Goal: Task Accomplishment & Management: Use online tool/utility

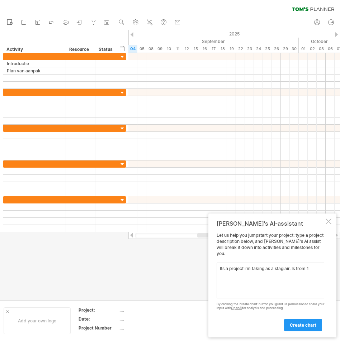
type textarea "Its a project i'm taking as a stagiair. Is from"
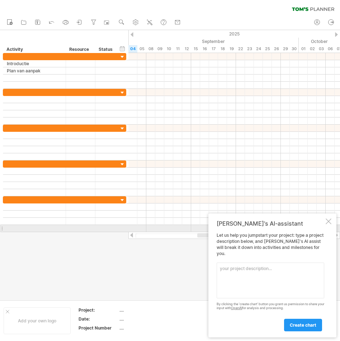
click at [331, 224] on div at bounding box center [329, 222] width 6 height 6
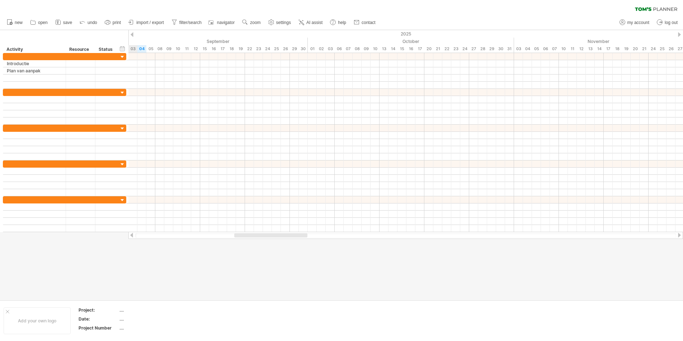
drag, startPoint x: 276, startPoint y: 233, endPoint x: 269, endPoint y: 234, distance: 7.2
click at [269, 234] on div at bounding box center [270, 235] width 73 height 4
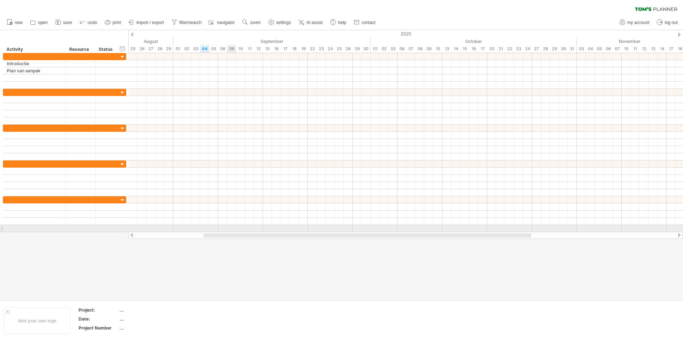
drag, startPoint x: 270, startPoint y: 234, endPoint x: 233, endPoint y: 229, distance: 36.6
click at [233, 229] on div "Trying to reach [DOMAIN_NAME] Connected again... 0% clear filter new" at bounding box center [341, 170] width 683 height 341
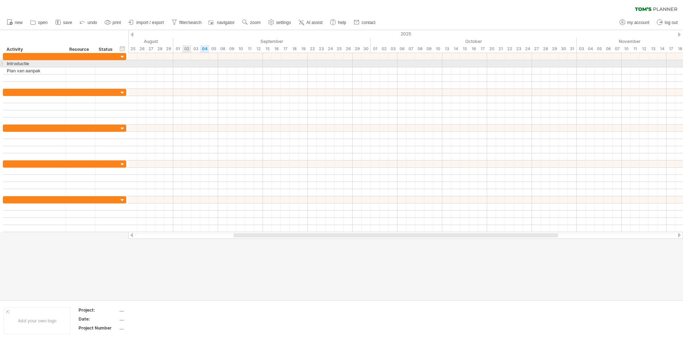
drag, startPoint x: 177, startPoint y: 65, endPoint x: 189, endPoint y: 65, distance: 11.5
click at [189, 65] on div at bounding box center [405, 63] width 554 height 7
drag, startPoint x: 180, startPoint y: 65, endPoint x: 195, endPoint y: 66, distance: 15.1
click at [195, 66] on div at bounding box center [405, 63] width 554 height 7
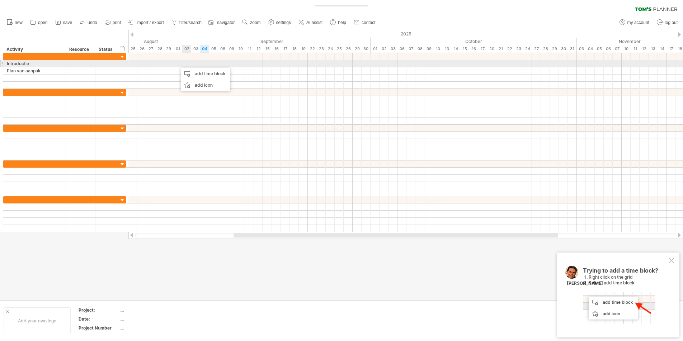
drag, startPoint x: 177, startPoint y: 65, endPoint x: 189, endPoint y: 64, distance: 12.2
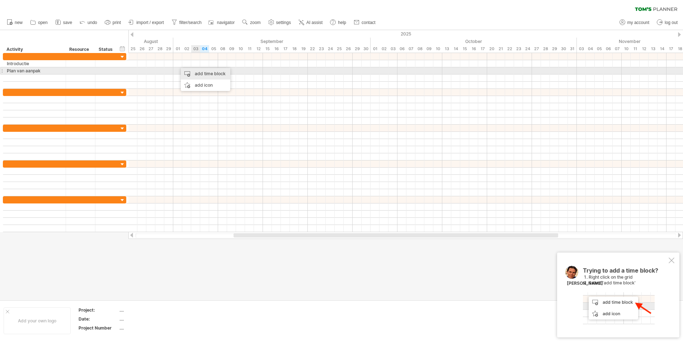
click at [196, 71] on div "add time block" at bounding box center [205, 73] width 49 height 11
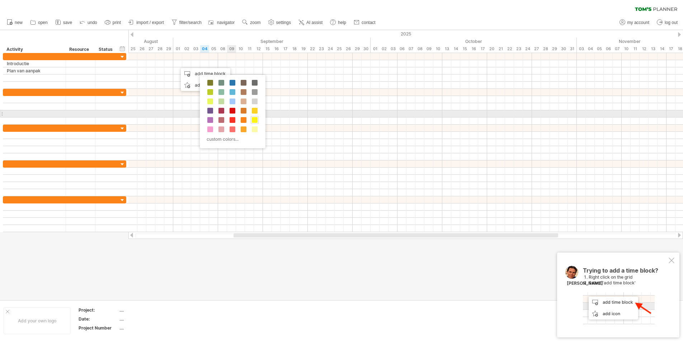
click at [256, 117] on span at bounding box center [255, 120] width 6 height 6
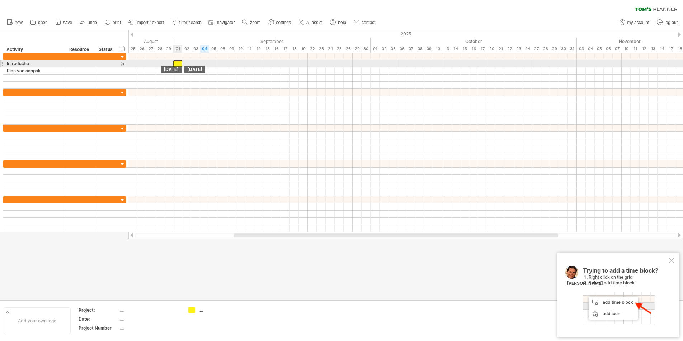
drag, startPoint x: 179, startPoint y: 64, endPoint x: 175, endPoint y: 64, distance: 3.6
click at [175, 64] on div at bounding box center [177, 63] width 9 height 7
drag, startPoint x: 182, startPoint y: 63, endPoint x: 190, endPoint y: 65, distance: 7.7
click at [190, 65] on span at bounding box center [191, 63] width 3 height 7
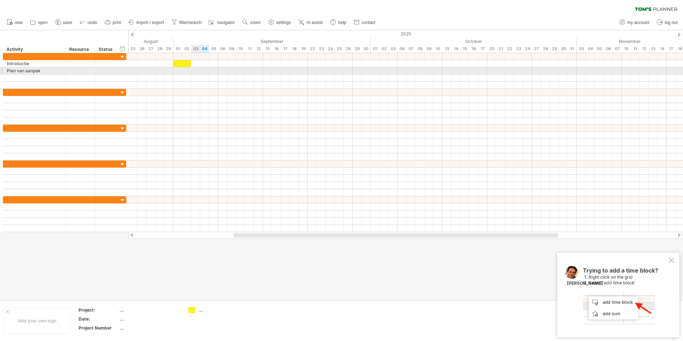
click at [196, 71] on div at bounding box center [405, 70] width 554 height 7
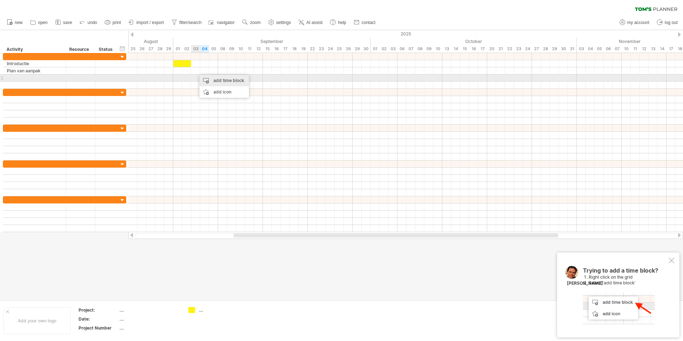
click at [208, 79] on div "add time block" at bounding box center [223, 80] width 49 height 11
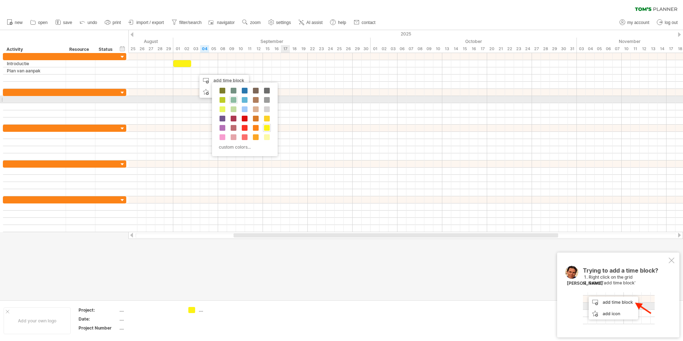
click at [232, 101] on span at bounding box center [234, 100] width 6 height 6
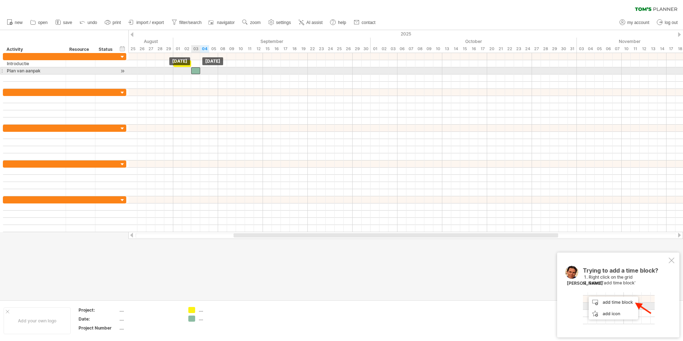
click at [194, 71] on div at bounding box center [195, 70] width 9 height 7
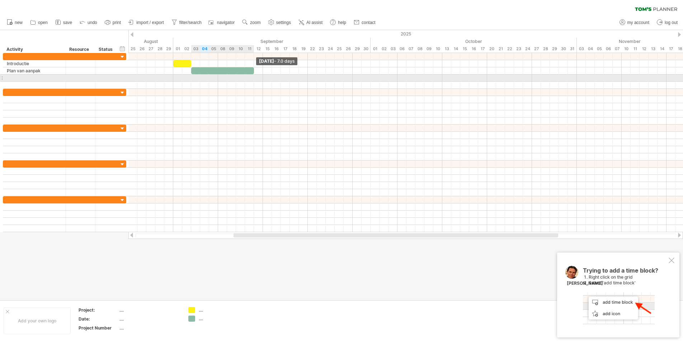
drag, startPoint x: 200, startPoint y: 70, endPoint x: 253, endPoint y: 75, distance: 53.2
click at [253, 75] on div "[DATE] - 7.0 days [DATE]" at bounding box center [405, 142] width 554 height 179
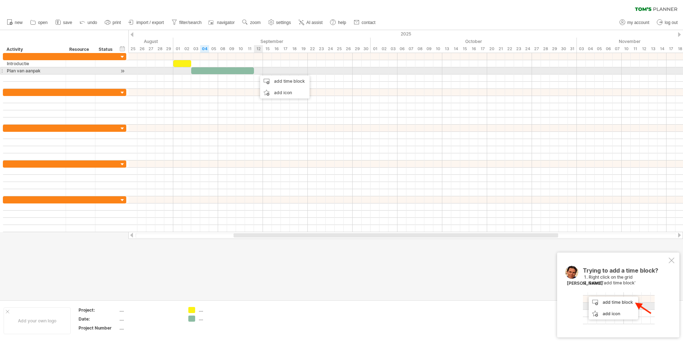
click at [261, 69] on div at bounding box center [405, 70] width 554 height 7
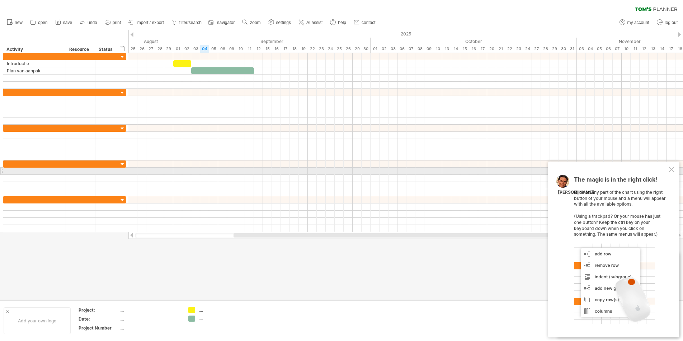
click at [340, 171] on div at bounding box center [671, 170] width 6 height 6
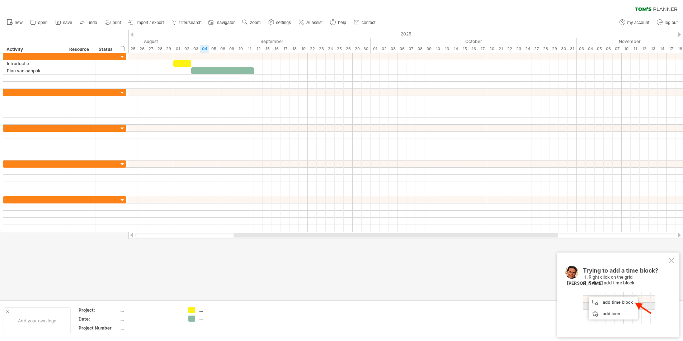
click at [340, 262] on div at bounding box center [671, 261] width 6 height 6
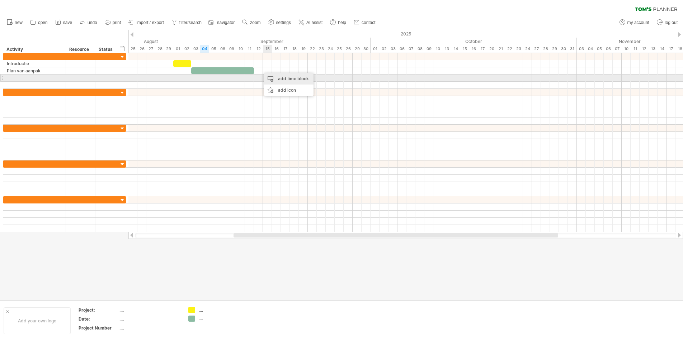
click at [293, 78] on div "add time block" at bounding box center [288, 78] width 49 height 11
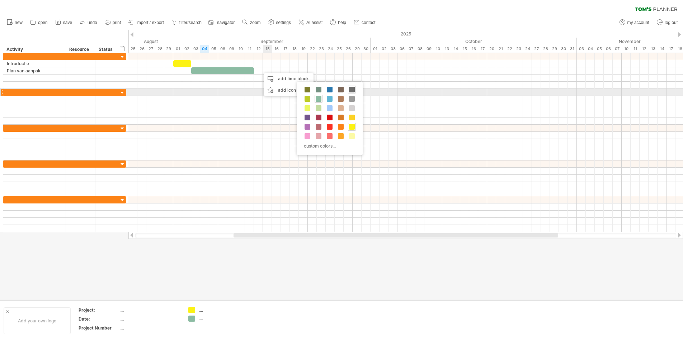
click at [340, 91] on span at bounding box center [352, 90] width 6 height 6
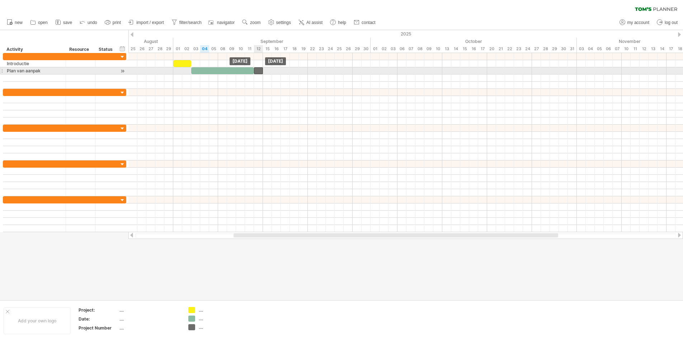
drag, startPoint x: 264, startPoint y: 71, endPoint x: 260, endPoint y: 72, distance: 3.6
click at [260, 72] on div at bounding box center [258, 70] width 9 height 7
click at [260, 71] on div at bounding box center [258, 70] width 9 height 7
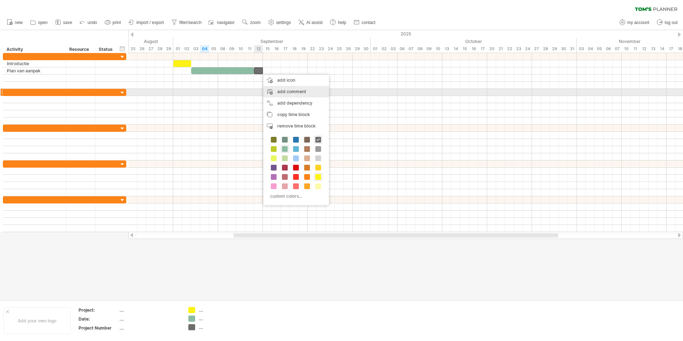
click at [283, 93] on div "add comment" at bounding box center [296, 91] width 66 height 11
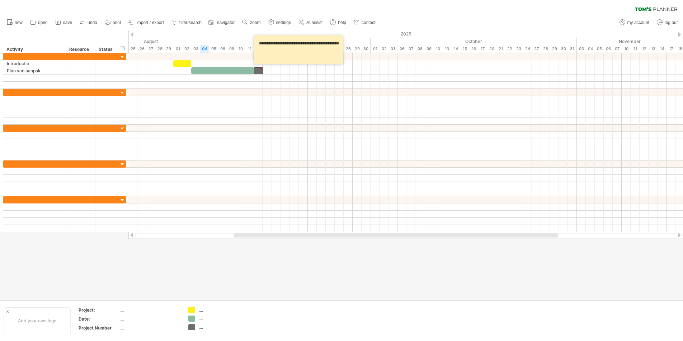
click at [265, 41] on textarea "**********" at bounding box center [299, 49] width 86 height 23
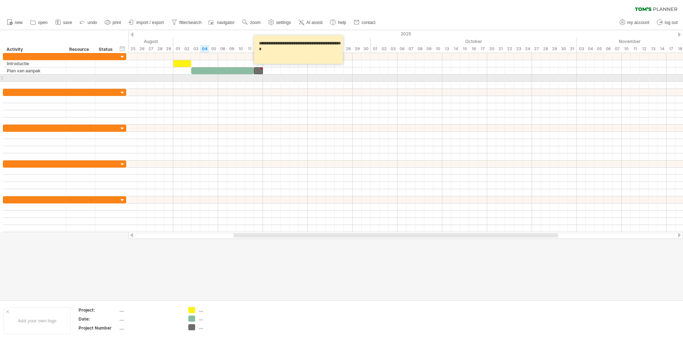
type textarea "**********"
click at [281, 76] on div at bounding box center [405, 78] width 554 height 7
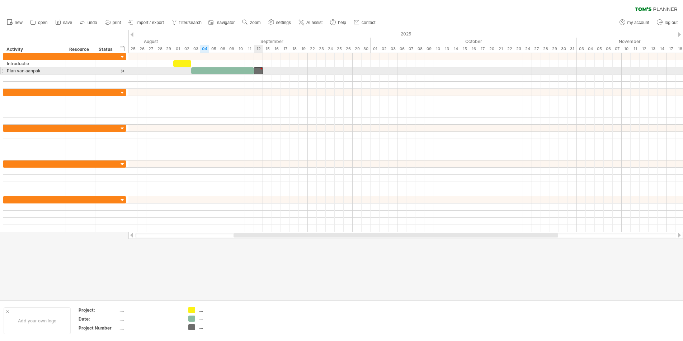
click at [259, 70] on div at bounding box center [258, 70] width 9 height 7
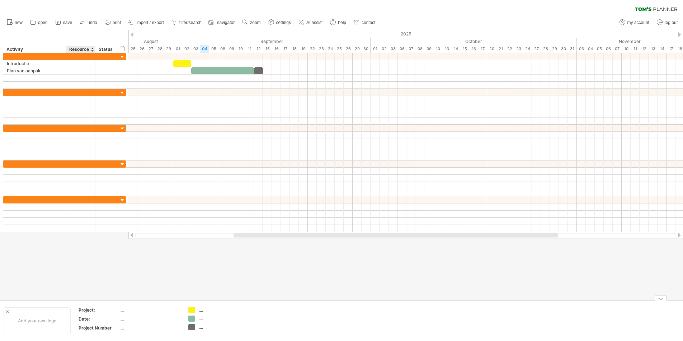
click at [85, 321] on div "Date:" at bounding box center [98, 319] width 39 height 6
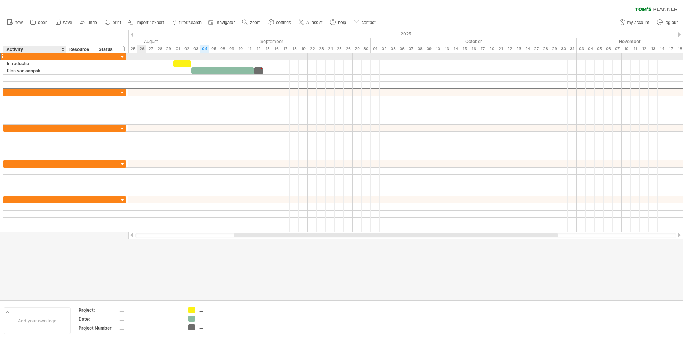
click at [37, 56] on div at bounding box center [34, 56] width 55 height 7
click at [37, 56] on input "text" at bounding box center [34, 56] width 55 height 7
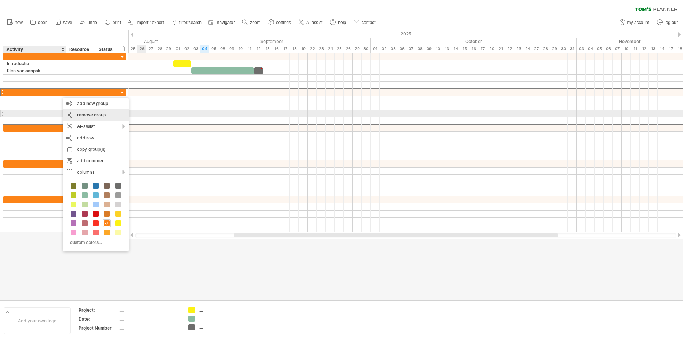
click at [98, 117] on span "remove group" at bounding box center [91, 114] width 29 height 5
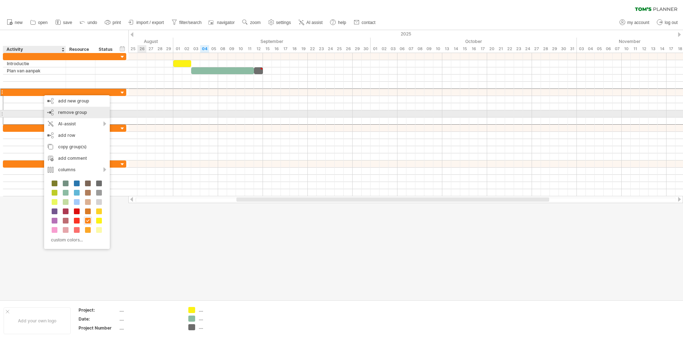
click at [74, 116] on div "remove group remove selected groups" at bounding box center [77, 112] width 66 height 11
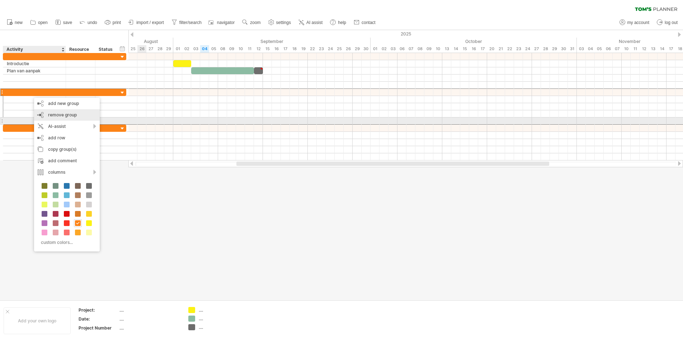
click at [62, 119] on div "remove group remove selected groups" at bounding box center [67, 114] width 66 height 11
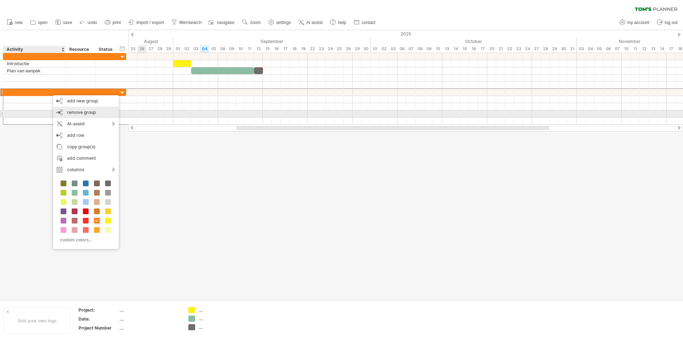
click at [71, 116] on div "remove group remove selected groups" at bounding box center [86, 112] width 66 height 11
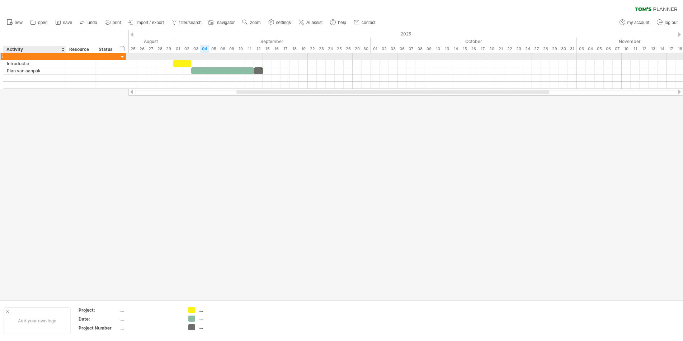
click at [37, 57] on div at bounding box center [34, 56] width 55 height 7
click at [37, 57] on input "text" at bounding box center [34, 56] width 55 height 7
type input "*"
type input "********"
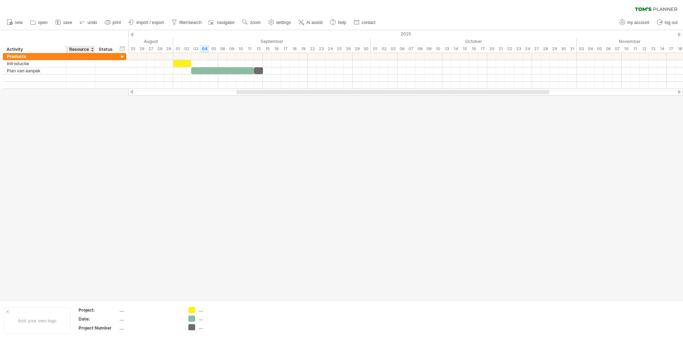
click at [88, 119] on div at bounding box center [341, 165] width 683 height 270
click at [65, 24] on span "save" at bounding box center [67, 22] width 9 height 5
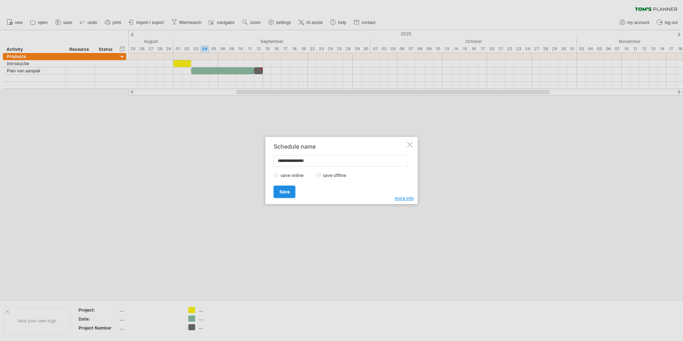
type input "**********"
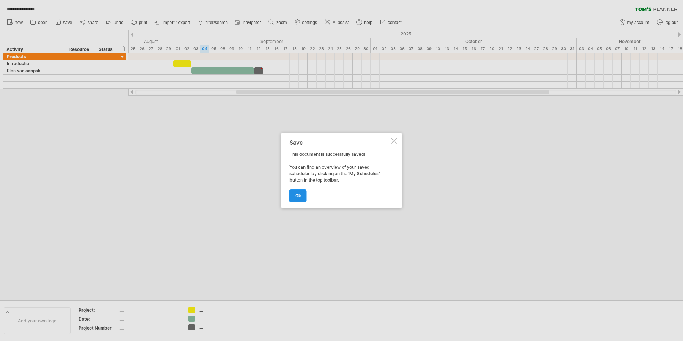
click at [300, 197] on span "ok" at bounding box center [298, 195] width 6 height 5
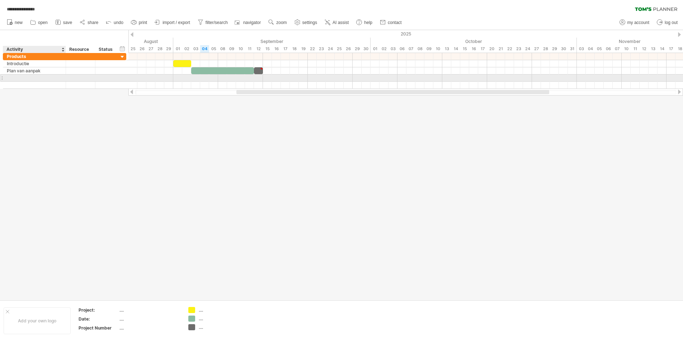
click at [26, 80] on div at bounding box center [34, 78] width 55 height 7
click at [26, 80] on input "text" at bounding box center [34, 78] width 55 height 7
type input "*"
type input "**********"
click at [86, 116] on div "indent (subgroup) Ctrl+► Cmd+►" at bounding box center [80, 114] width 76 height 11
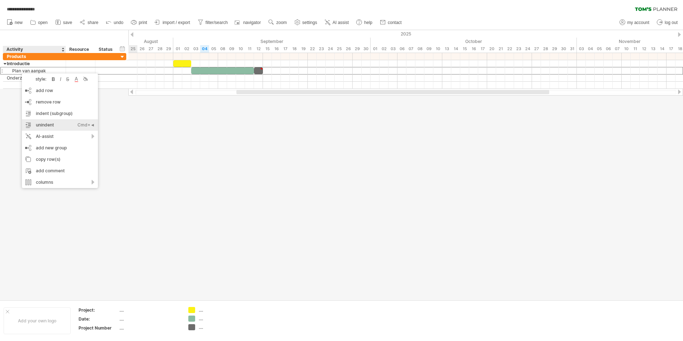
click at [48, 128] on div "unindent Ctrl+◄ Cmd+◄" at bounding box center [60, 124] width 76 height 11
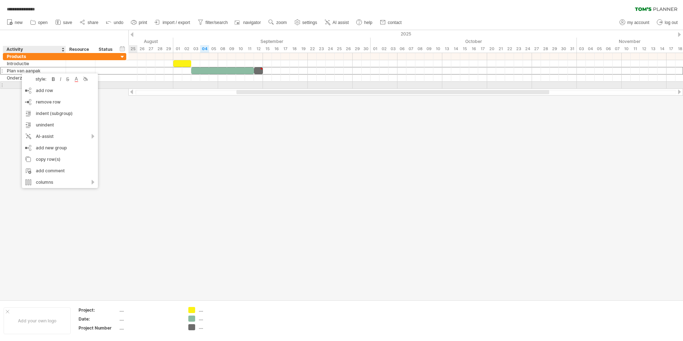
click at [14, 85] on div at bounding box center [34, 85] width 55 height 7
click at [60, 129] on div "indent (subgroup) Ctrl+► Cmd+►" at bounding box center [67, 127] width 76 height 11
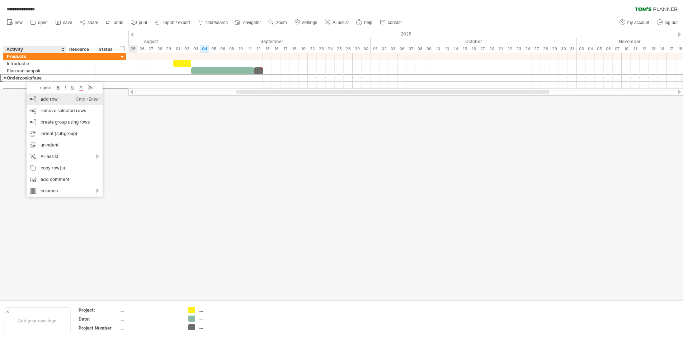
click at [68, 103] on div "add row Ctrl+Enter Cmd+Enter" at bounding box center [65, 99] width 76 height 11
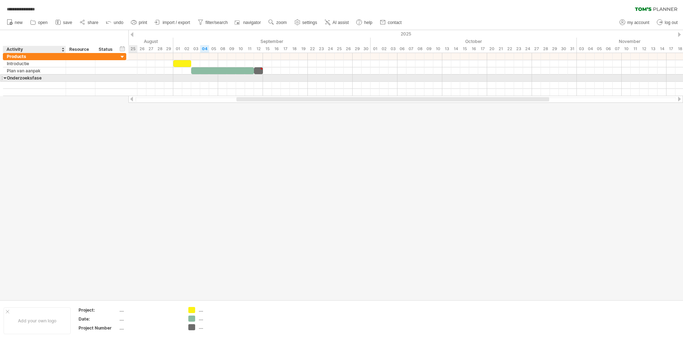
click at [28, 78] on div "Onderzoeksfase" at bounding box center [34, 78] width 55 height 7
click at [28, 78] on input "**********" at bounding box center [34, 78] width 55 height 7
click at [31, 78] on input "**********" at bounding box center [34, 78] width 55 height 7
type input "**********"
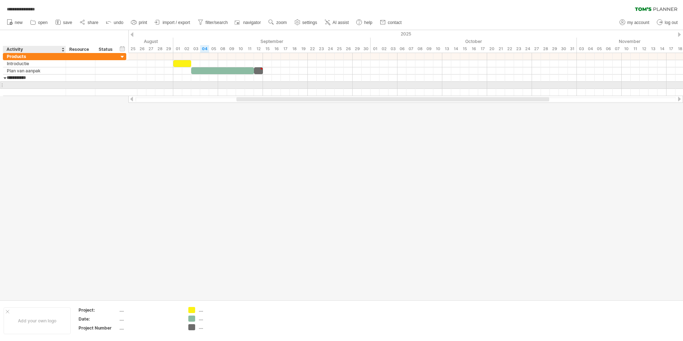
click at [34, 86] on div at bounding box center [34, 85] width 55 height 7
type input "**********"
click at [66, 105] on div at bounding box center [341, 165] width 683 height 270
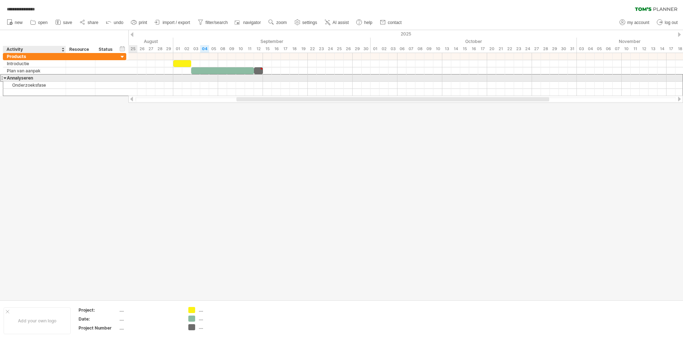
click at [42, 80] on div "Annalyseren" at bounding box center [34, 78] width 55 height 7
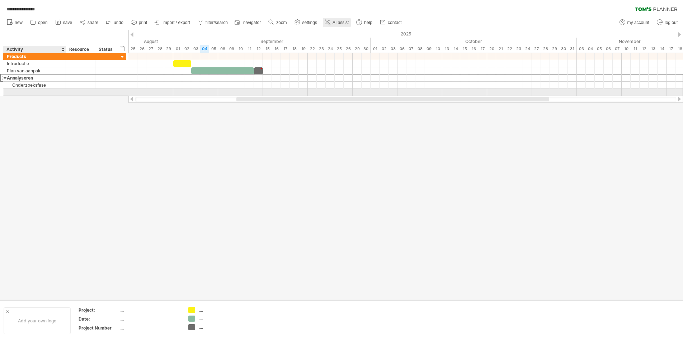
click at [340, 21] on span "AI assist" at bounding box center [340, 22] width 16 height 5
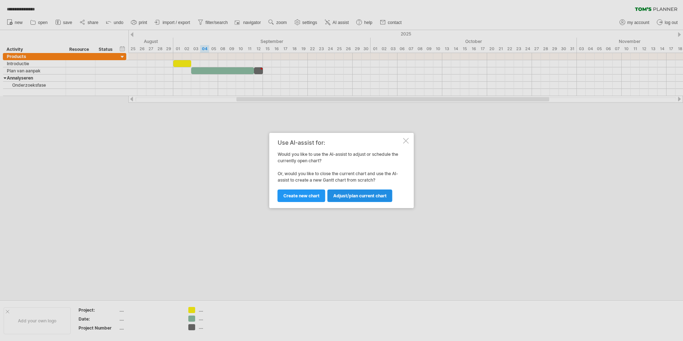
click at [340, 197] on span "Adjust/plan current chart" at bounding box center [359, 195] width 53 height 5
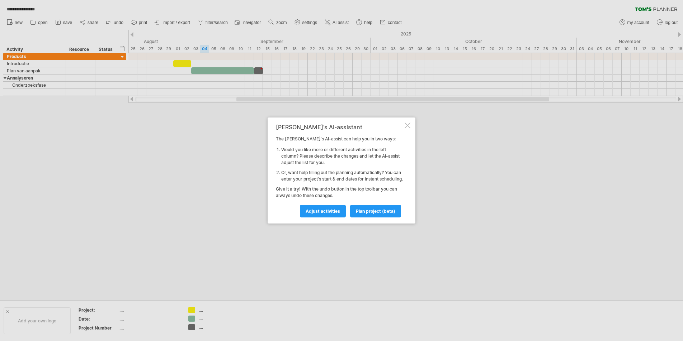
click at [340, 129] on div "[PERSON_NAME]'s AI-assistant The [PERSON_NAME]'s AI-assist can help you in two …" at bounding box center [341, 171] width 148 height 106
click at [340, 125] on div "[PERSON_NAME]'s AI-assistant The [PERSON_NAME]'s AI-assist can help you in two …" at bounding box center [341, 171] width 148 height 106
click at [340, 123] on div "[PERSON_NAME]'s AI-assistant The [PERSON_NAME]'s AI-assist can help you in two …" at bounding box center [341, 171] width 148 height 106
click at [340, 122] on div "[PERSON_NAME]'s AI-assistant The [PERSON_NAME]'s AI-assist can help you in two …" at bounding box center [341, 171] width 148 height 106
click at [340, 123] on div at bounding box center [407, 126] width 6 height 6
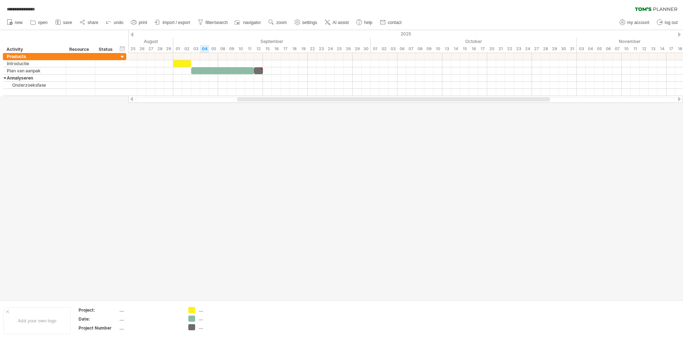
click at [340, 99] on div at bounding box center [393, 99] width 313 height 4
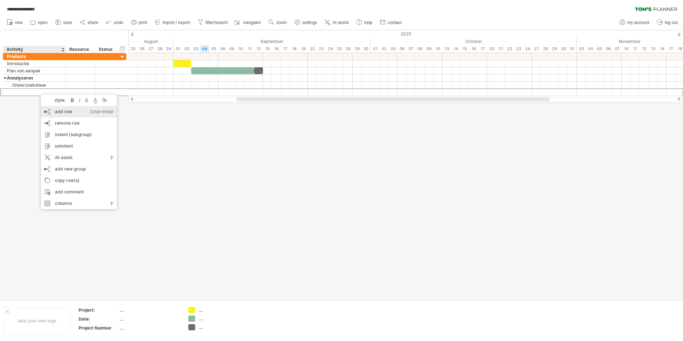
click at [64, 114] on div "add row Ctrl+Enter Cmd+Enter" at bounding box center [79, 111] width 76 height 11
click at [59, 121] on div "add row Ctrl+Enter Cmd+Enter" at bounding box center [82, 121] width 76 height 11
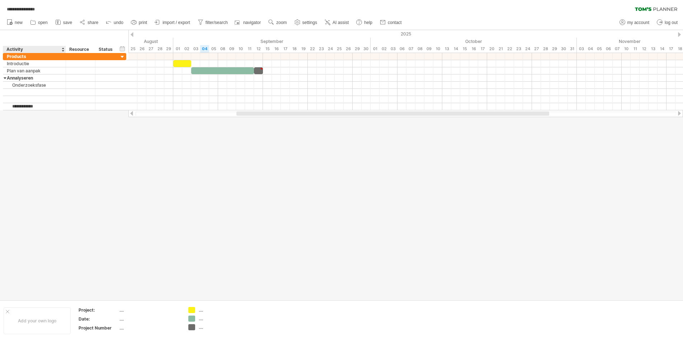
type input "**********"
click at [152, 176] on div at bounding box center [341, 165] width 683 height 270
click at [207, 118] on div "add time block" at bounding box center [208, 115] width 49 height 11
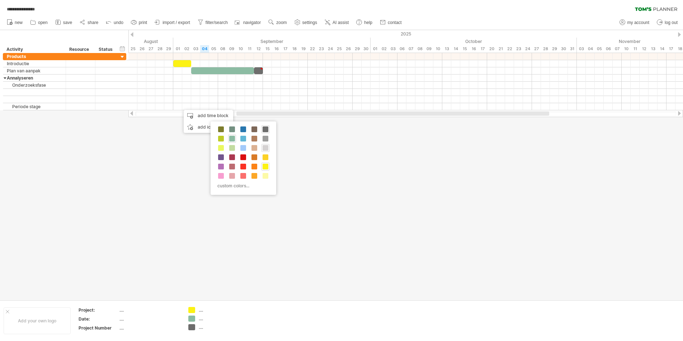
click at [264, 148] on span at bounding box center [265, 148] width 6 height 6
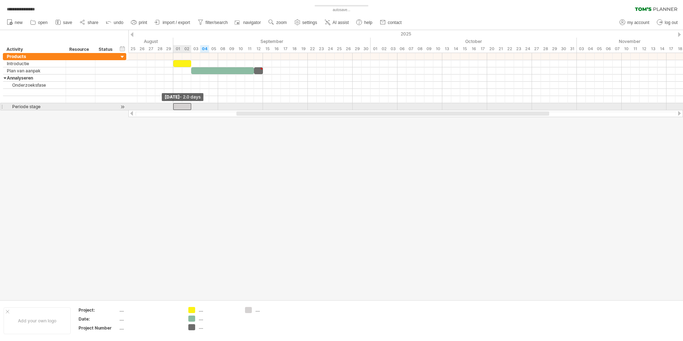
drag, startPoint x: 183, startPoint y: 106, endPoint x: 175, endPoint y: 106, distance: 7.5
click at [175, 106] on div at bounding box center [182, 106] width 18 height 7
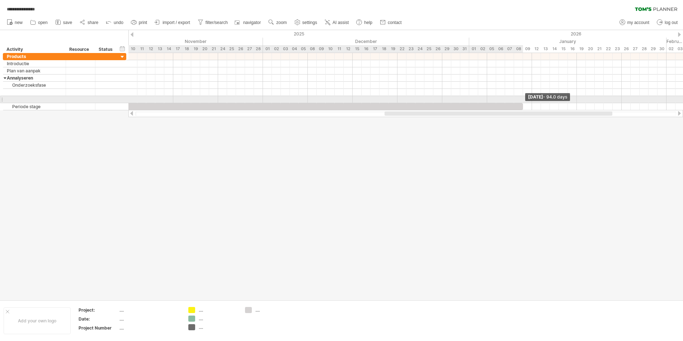
drag, startPoint x: 191, startPoint y: 106, endPoint x: 525, endPoint y: 102, distance: 333.5
click at [340, 102] on div "[DATE] - 94.0 days [DATE] - 2.0 days" at bounding box center [405, 81] width 554 height 57
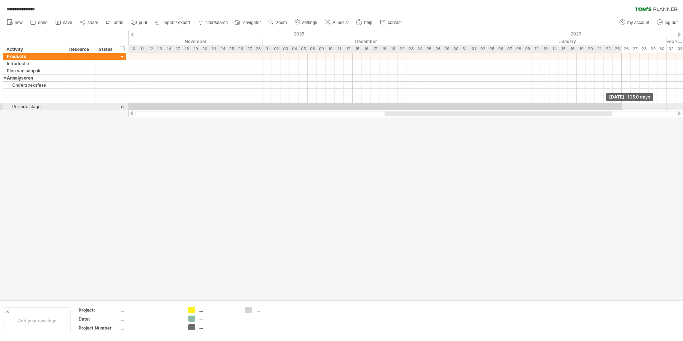
drag, startPoint x: 523, startPoint y: 106, endPoint x: 621, endPoint y: 104, distance: 98.3
click at [340, 104] on span at bounding box center [621, 106] width 3 height 7
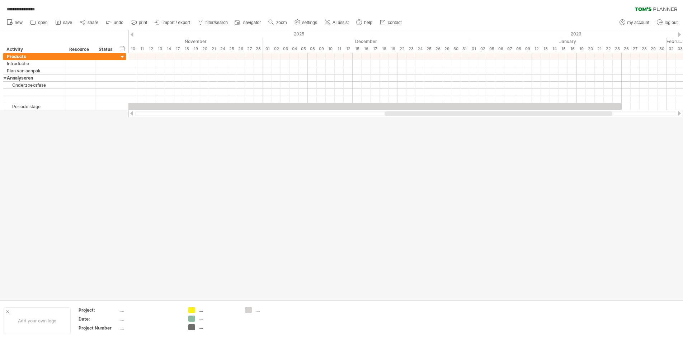
click at [340, 136] on div at bounding box center [341, 165] width 683 height 270
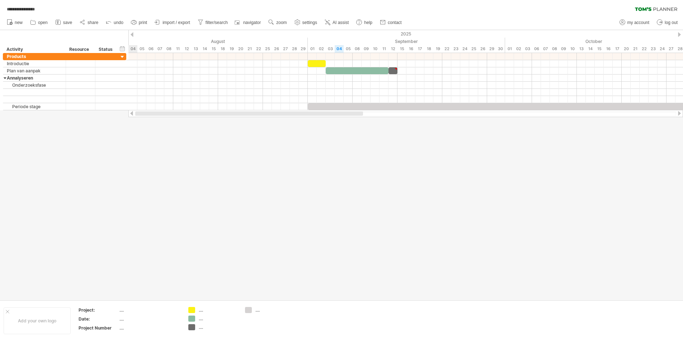
drag, startPoint x: 545, startPoint y: 112, endPoint x: 272, endPoint y: 119, distance: 272.6
click at [284, 118] on div "**********" at bounding box center [341, 170] width 683 height 341
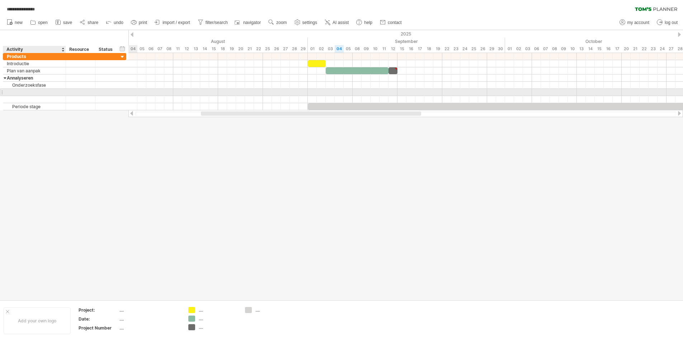
click at [14, 93] on div at bounding box center [34, 92] width 55 height 7
click at [14, 93] on input "text" at bounding box center [34, 92] width 55 height 7
type input "*"
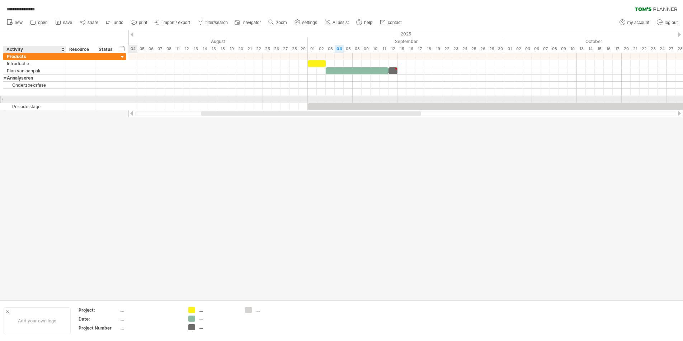
click at [25, 98] on div at bounding box center [34, 99] width 55 height 7
click at [21, 94] on div at bounding box center [34, 92] width 55 height 7
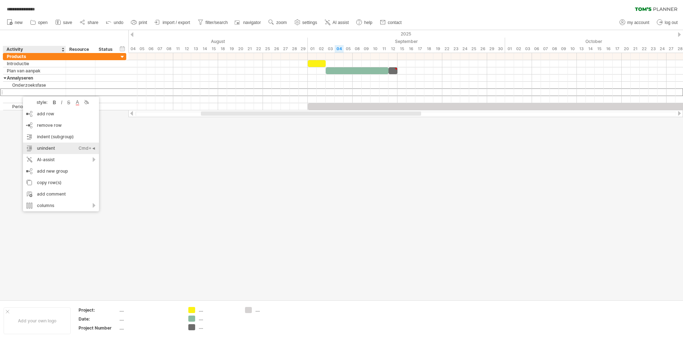
click at [67, 145] on div "unindent Ctrl+◄ Cmd+◄" at bounding box center [61, 148] width 76 height 11
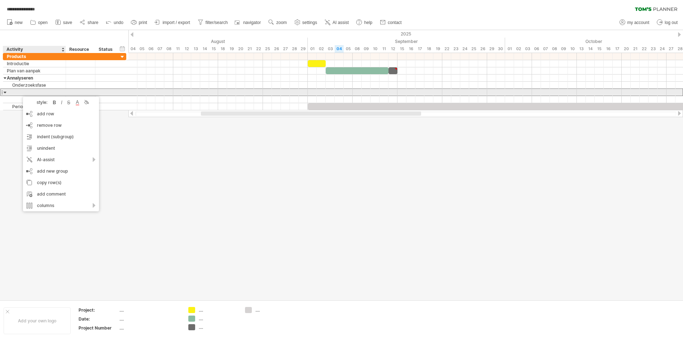
click at [20, 90] on div at bounding box center [34, 92] width 55 height 7
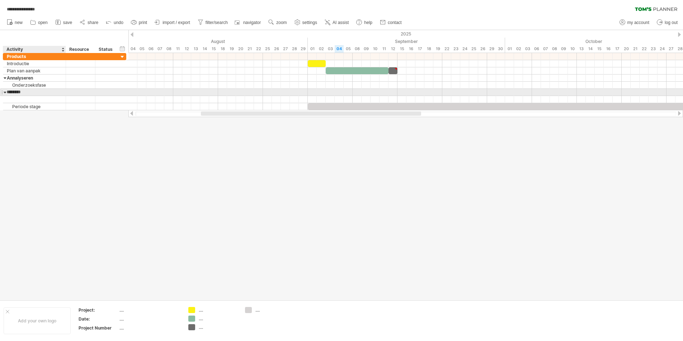
type input "*********"
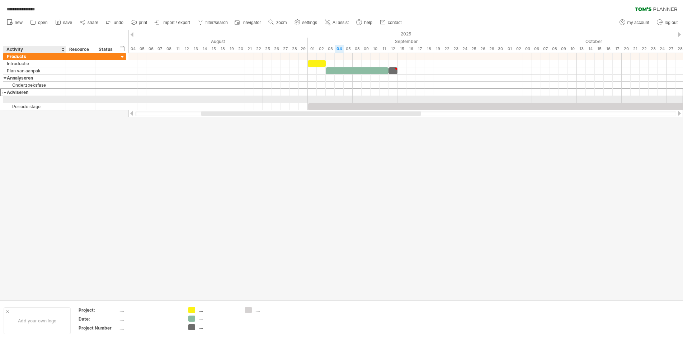
click at [19, 98] on div at bounding box center [34, 99] width 55 height 7
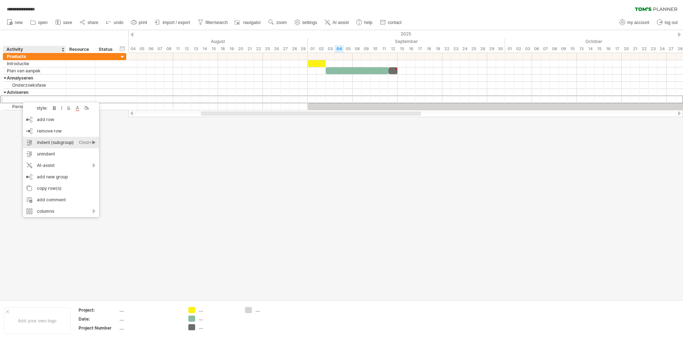
click at [55, 139] on div "indent (subgroup) Ctrl+► Cmd+►" at bounding box center [61, 142] width 76 height 11
click at [60, 160] on div "unindent Ctrl+◄ Cmd+◄" at bounding box center [67, 162] width 76 height 11
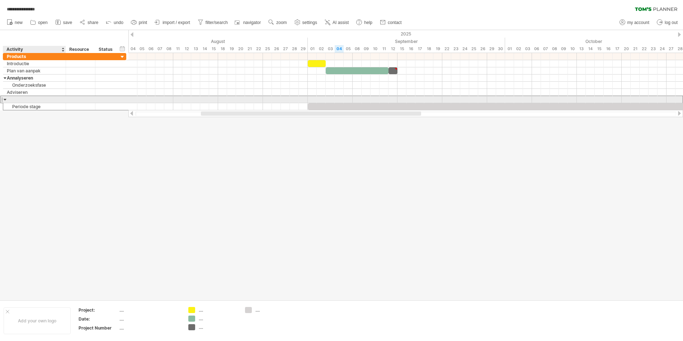
click at [18, 101] on div at bounding box center [34, 99] width 55 height 7
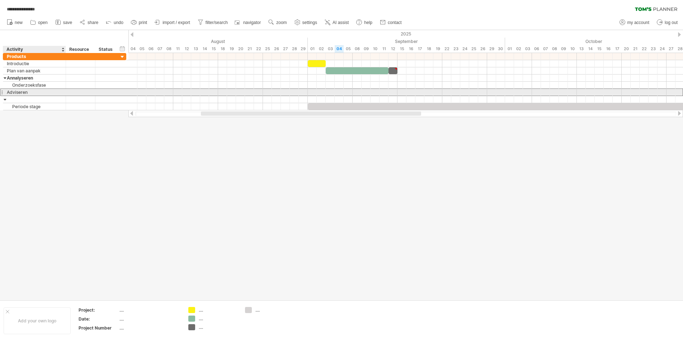
click at [16, 95] on div "Adviseren" at bounding box center [34, 92] width 55 height 7
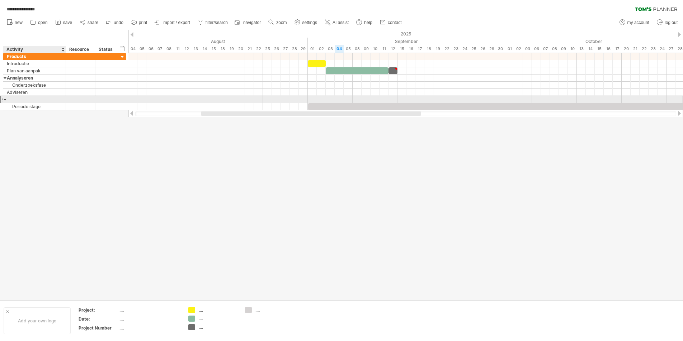
click at [23, 98] on div at bounding box center [34, 99] width 55 height 7
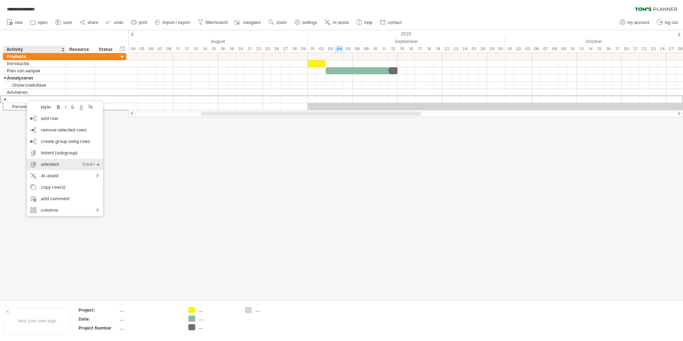
click at [54, 162] on div "unindent Ctrl+◄ Cmd+◄" at bounding box center [65, 164] width 76 height 11
click at [17, 101] on div at bounding box center [34, 99] width 55 height 7
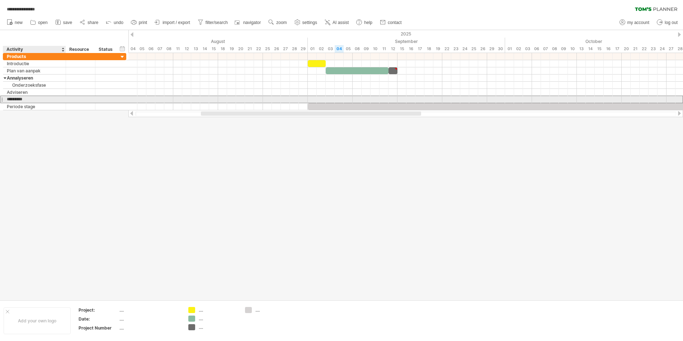
type input "*********"
click at [47, 99] on div "Ontwerpen" at bounding box center [34, 99] width 55 height 7
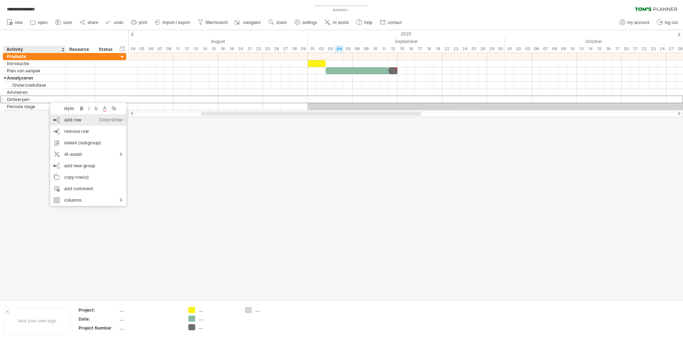
click at [82, 123] on div "add row Ctrl+Enter Cmd+Enter" at bounding box center [88, 119] width 76 height 11
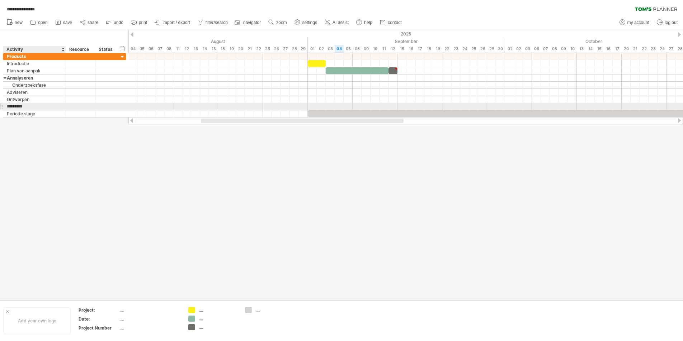
type input "**********"
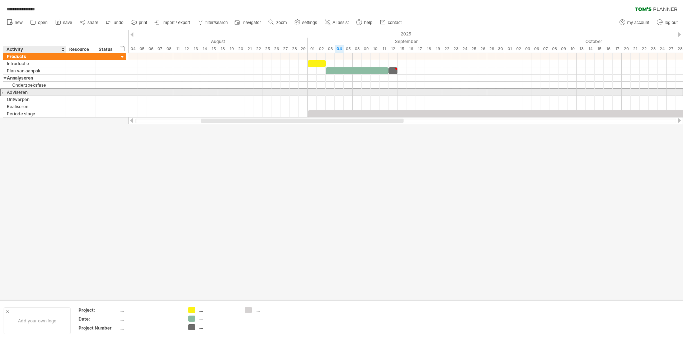
click at [33, 95] on div "Adviseren" at bounding box center [34, 92] width 55 height 7
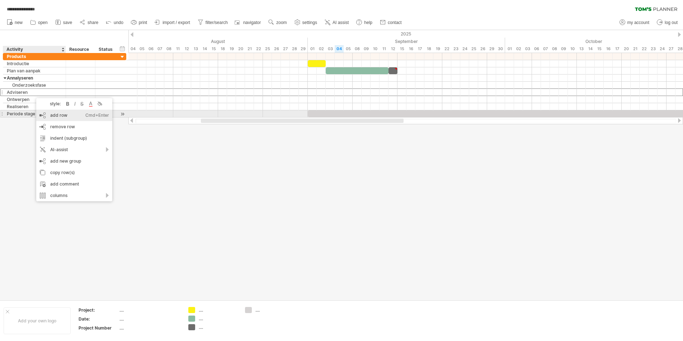
click at [68, 114] on div "add row Ctrl+Enter Cmd+Enter" at bounding box center [74, 115] width 76 height 11
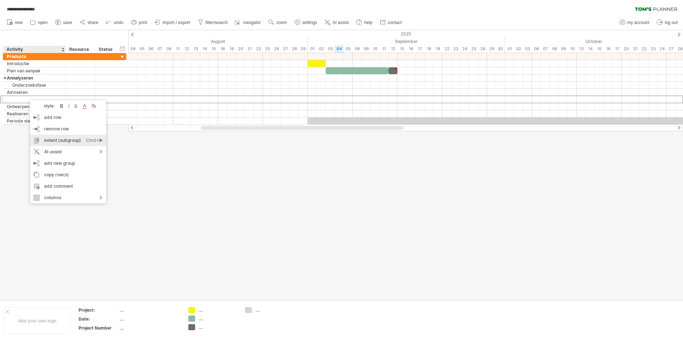
click at [67, 138] on div "indent (subgroup) Ctrl+► Cmd+►" at bounding box center [68, 140] width 76 height 11
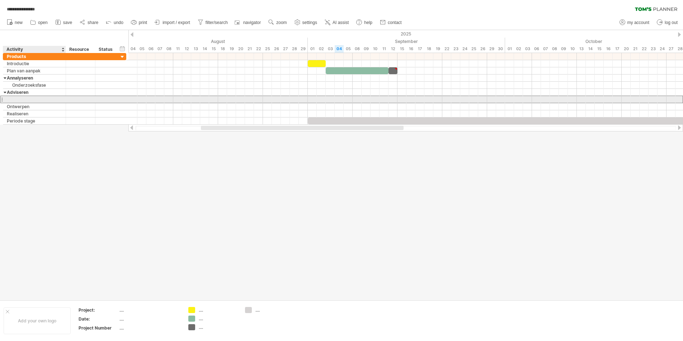
click at [35, 98] on div at bounding box center [34, 99] width 55 height 7
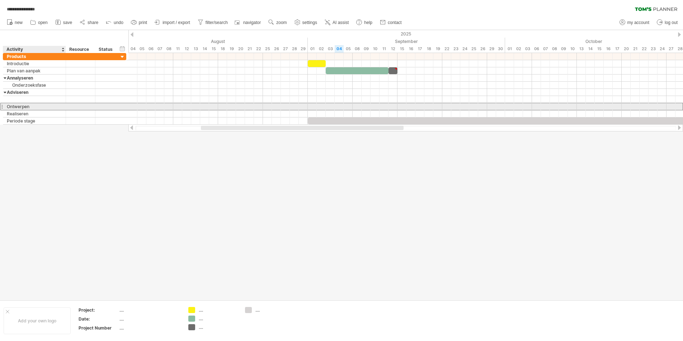
click at [44, 106] on div "Ontwerpen" at bounding box center [34, 106] width 55 height 7
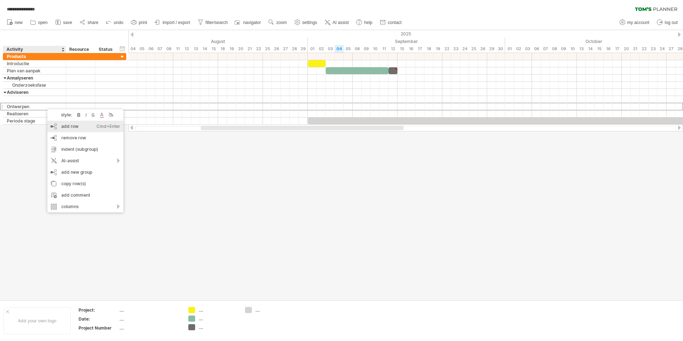
click at [68, 127] on div "add row Ctrl+Enter Cmd+Enter" at bounding box center [85, 126] width 76 height 11
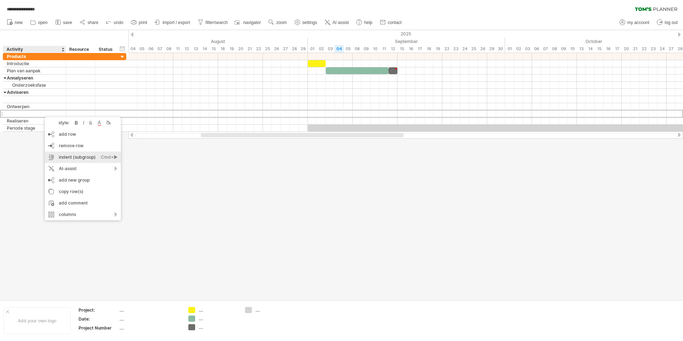
click at [77, 155] on div "indent (subgroup) Ctrl+► Cmd+►" at bounding box center [83, 157] width 76 height 11
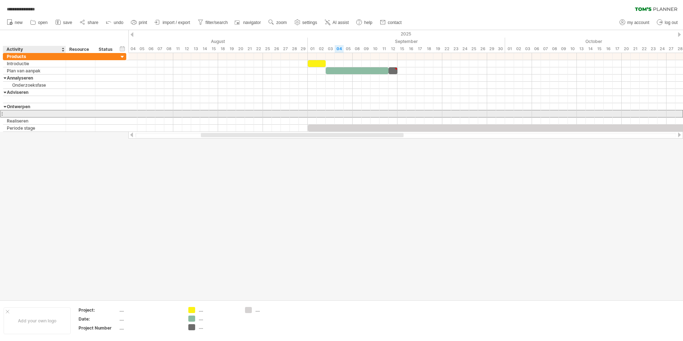
click at [41, 115] on div at bounding box center [34, 113] width 55 height 7
click at [41, 115] on input "text" at bounding box center [34, 113] width 55 height 7
type input "*"
type input "**********"
click at [45, 114] on div "(FO) Functioneel ontwerp" at bounding box center [34, 113] width 55 height 7
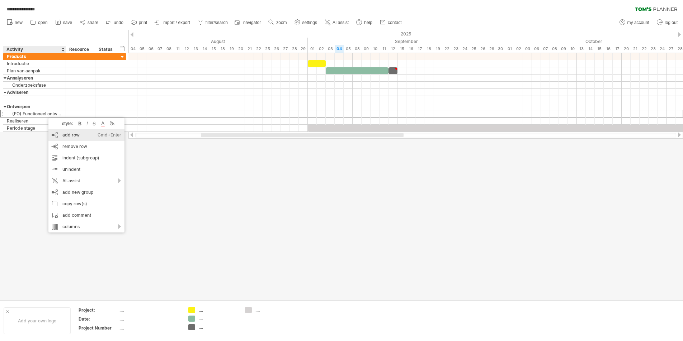
click at [67, 136] on div "add row Ctrl+Enter Cmd+Enter" at bounding box center [86, 134] width 76 height 11
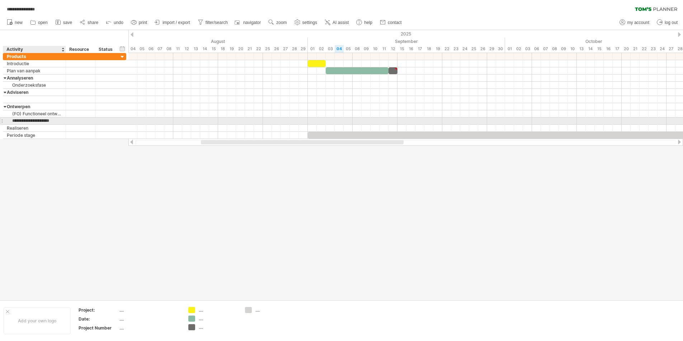
type input "**********"
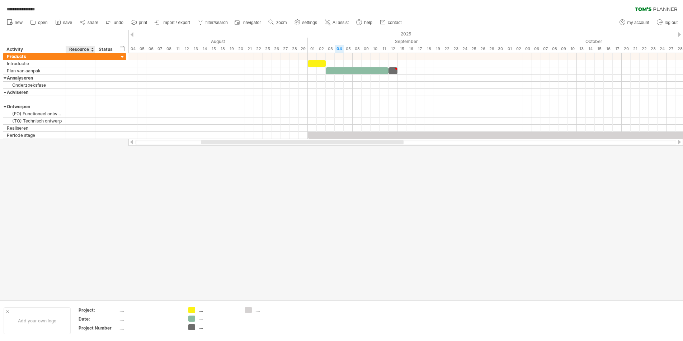
click at [80, 163] on div at bounding box center [341, 165] width 683 height 270
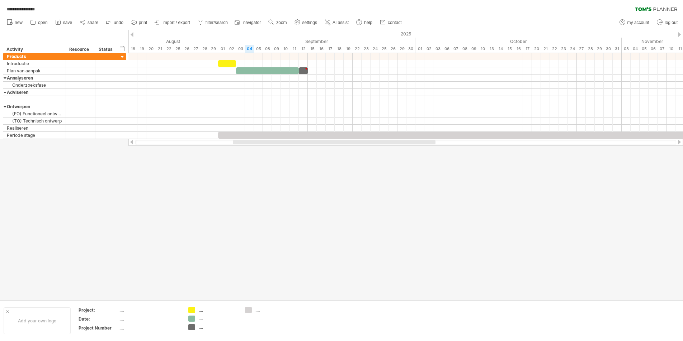
drag, startPoint x: 399, startPoint y: 141, endPoint x: 431, endPoint y: 140, distance: 31.9
click at [340, 140] on div at bounding box center [334, 142] width 203 height 4
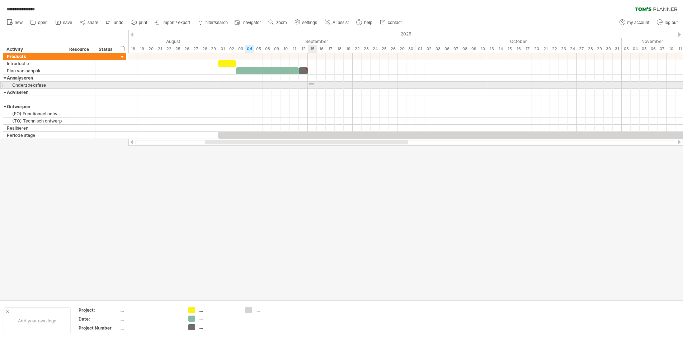
drag, startPoint x: 309, startPoint y: 85, endPoint x: 314, endPoint y: 83, distance: 4.9
click at [314, 83] on div at bounding box center [405, 85] width 554 height 7
click at [285, 87] on div at bounding box center [405, 85] width 554 height 7
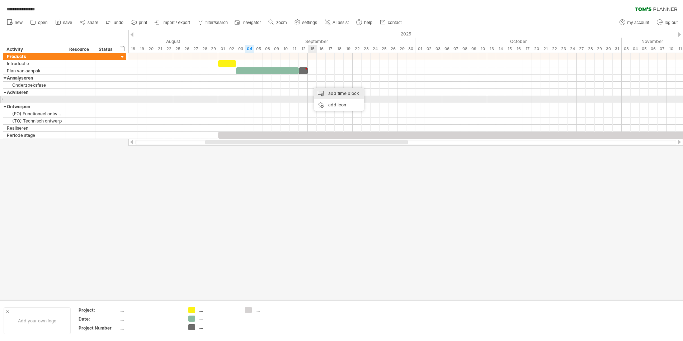
click at [340, 96] on div "add time block" at bounding box center [338, 93] width 49 height 11
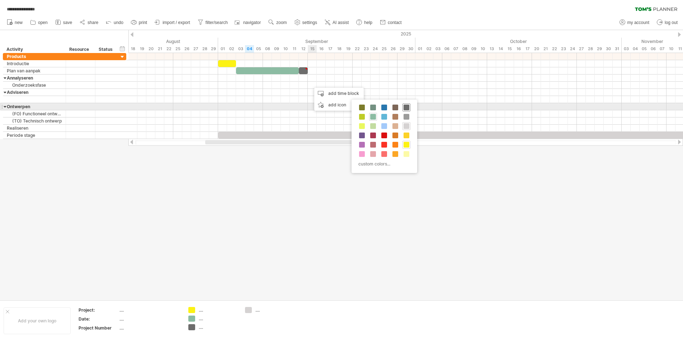
click at [340, 109] on span at bounding box center [406, 108] width 6 height 6
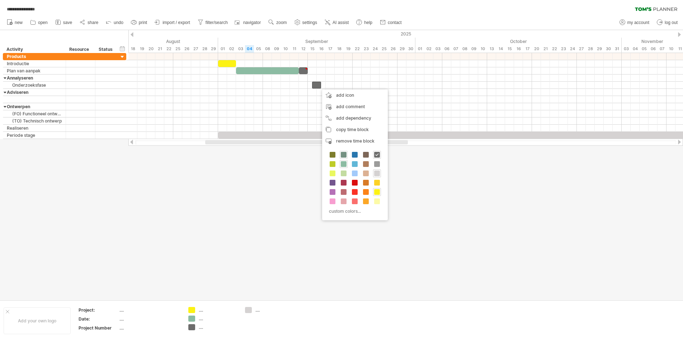
click at [340, 154] on span at bounding box center [344, 155] width 6 height 6
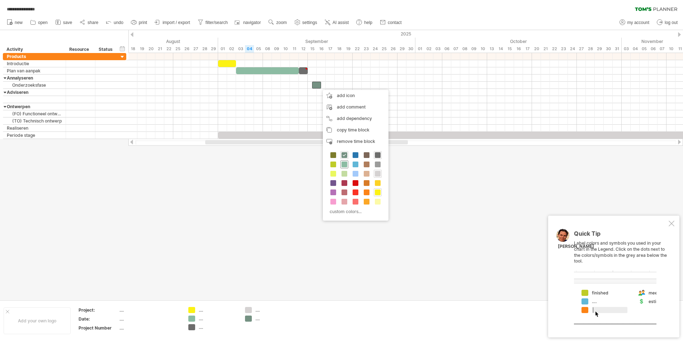
click at [340, 165] on span at bounding box center [344, 165] width 6 height 6
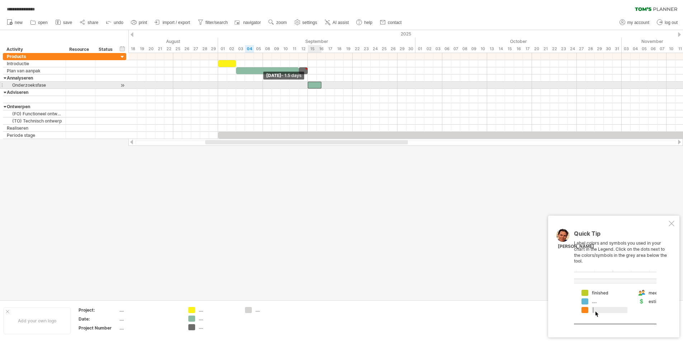
drag, startPoint x: 313, startPoint y: 86, endPoint x: 308, endPoint y: 86, distance: 4.3
click at [308, 86] on span at bounding box center [307, 85] width 3 height 7
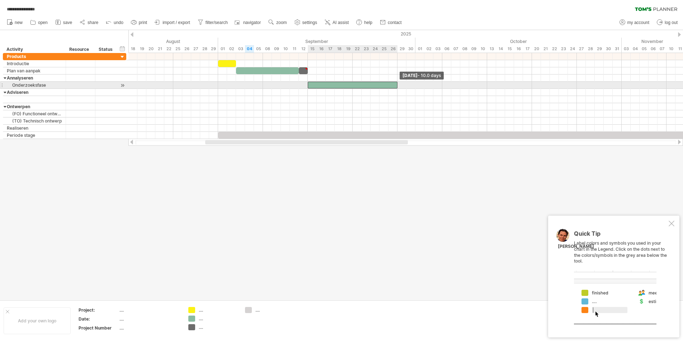
drag, startPoint x: 322, startPoint y: 86, endPoint x: 397, endPoint y: 87, distance: 74.9
click at [340, 87] on span at bounding box center [397, 85] width 3 height 7
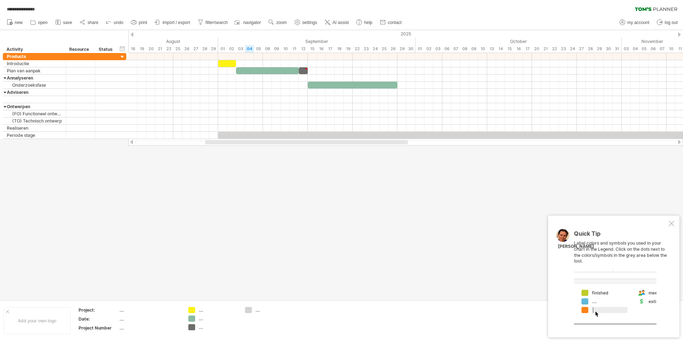
click at [340, 223] on div at bounding box center [671, 224] width 6 height 6
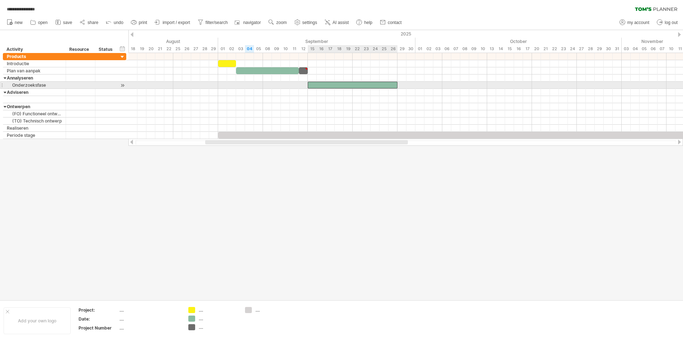
click at [318, 85] on div at bounding box center [353, 85] width 90 height 7
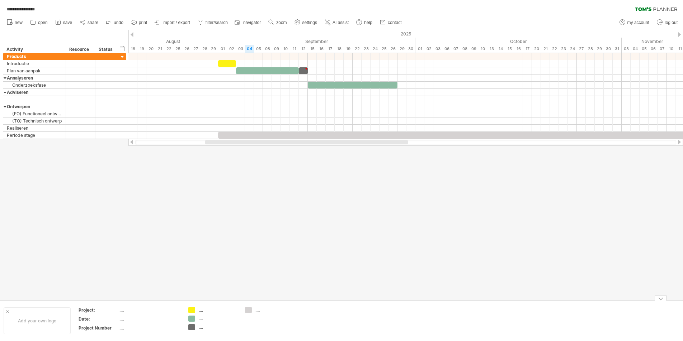
click at [200, 320] on div "...." at bounding box center [218, 319] width 39 height 6
click at [200, 320] on input "text" at bounding box center [216, 319] width 35 height 6
click at [248, 243] on div at bounding box center [341, 165] width 683 height 270
click at [122, 311] on div "...." at bounding box center [149, 310] width 60 height 6
type input "**********"
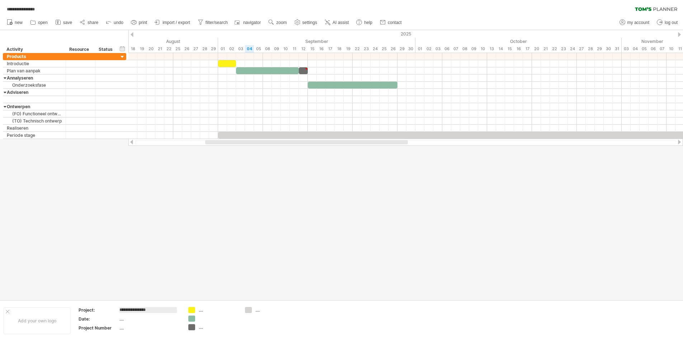
click at [208, 269] on div at bounding box center [341, 165] width 683 height 270
click at [122, 320] on div "...." at bounding box center [149, 319] width 60 height 6
type input "**********"
click at [127, 327] on div "...." at bounding box center [149, 328] width 60 height 6
type input "*"
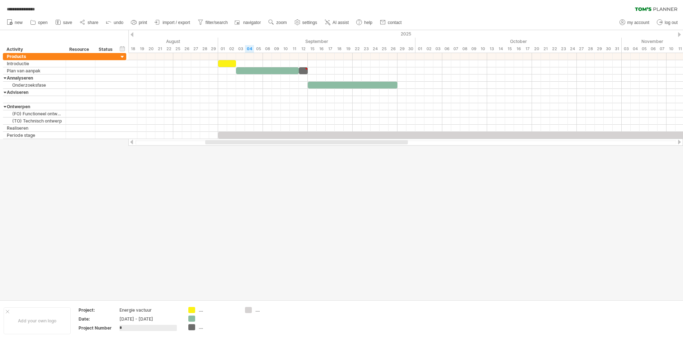
click at [169, 269] on div at bounding box center [341, 165] width 683 height 270
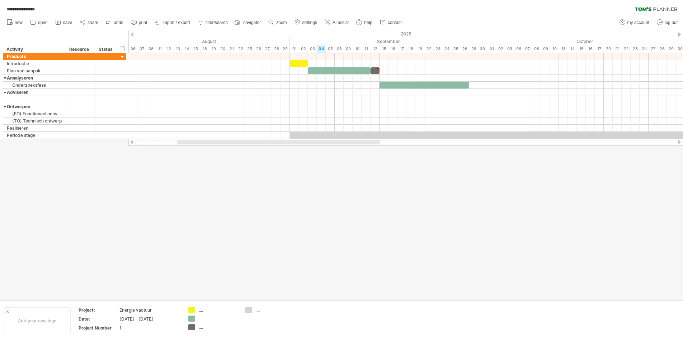
drag, startPoint x: 293, startPoint y: 143, endPoint x: 265, endPoint y: 148, distance: 28.4
click at [265, 148] on div "**********" at bounding box center [341, 170] width 683 height 341
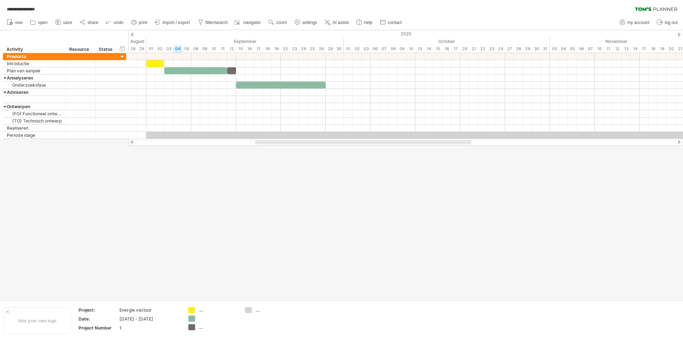
drag, startPoint x: 270, startPoint y: 143, endPoint x: 323, endPoint y: 145, distance: 53.8
click at [323, 145] on div at bounding box center [405, 142] width 554 height 7
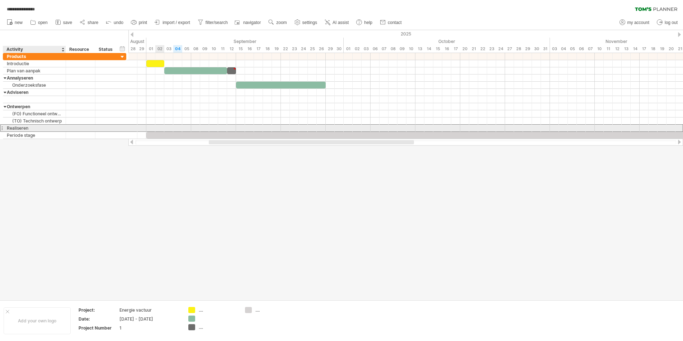
click at [25, 128] on div "Realiseren" at bounding box center [34, 128] width 55 height 7
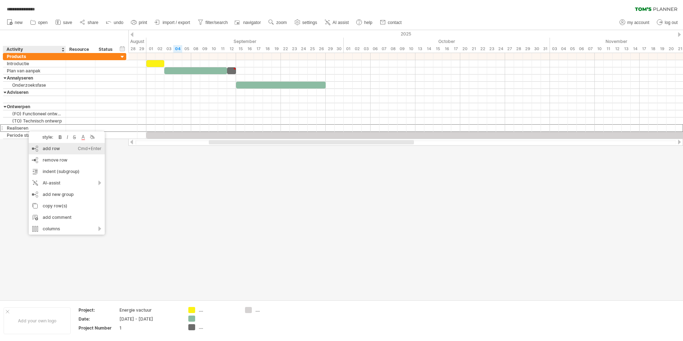
click at [56, 148] on div "add row Ctrl+Enter Cmd+Enter" at bounding box center [67, 148] width 76 height 11
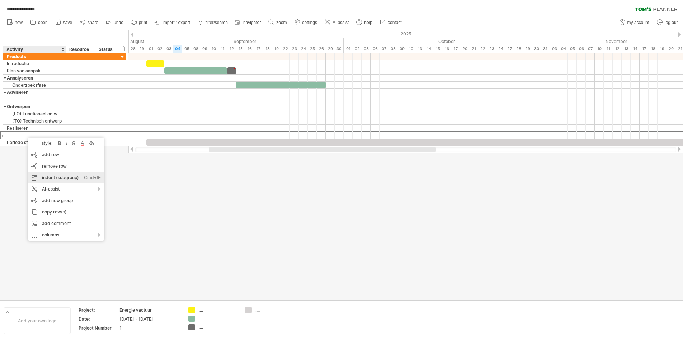
click at [58, 174] on div "indent (subgroup) Ctrl+► Cmd+►" at bounding box center [66, 177] width 76 height 11
click at [61, 160] on div "add row Ctrl+Enter Cmd+Enter" at bounding box center [75, 156] width 76 height 11
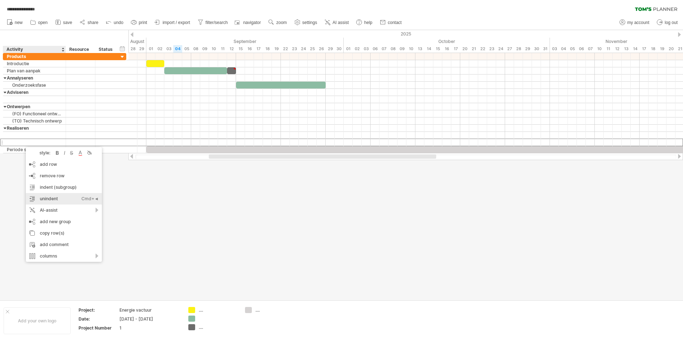
click at [64, 198] on div "unindent Ctrl+◄ Cmd+◄" at bounding box center [64, 198] width 76 height 11
click at [57, 200] on div "unindent Ctrl+◄ Cmd+◄" at bounding box center [64, 198] width 76 height 11
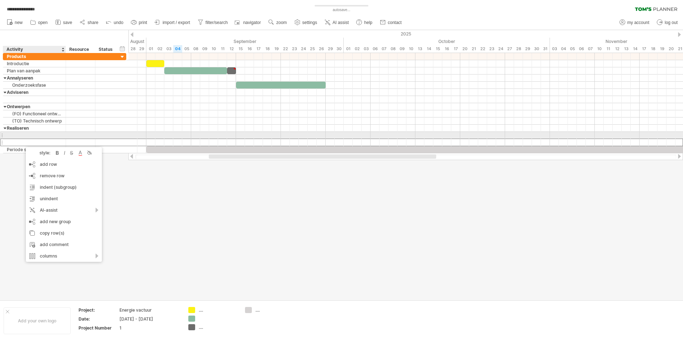
click at [39, 142] on div at bounding box center [34, 142] width 55 height 7
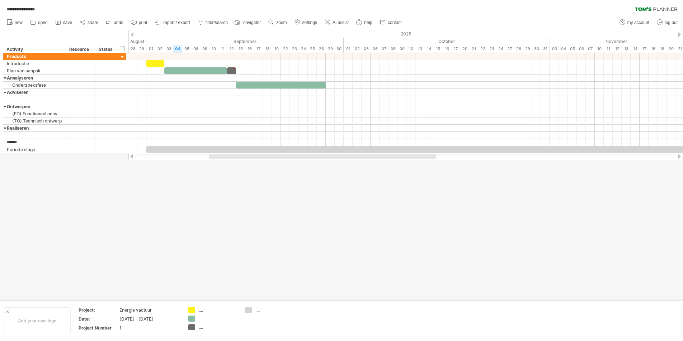
type input "*******"
click at [63, 173] on div at bounding box center [341, 165] width 683 height 270
click at [42, 163] on div "add row Ctrl+Enter Cmd+Enter" at bounding box center [56, 161] width 76 height 11
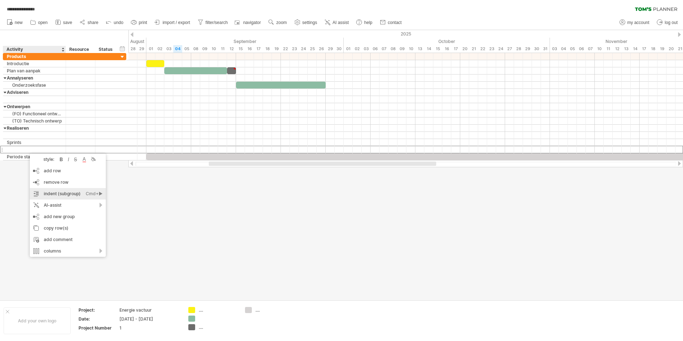
click at [55, 195] on div "indent (subgroup) Ctrl+► Cmd+►" at bounding box center [68, 193] width 76 height 11
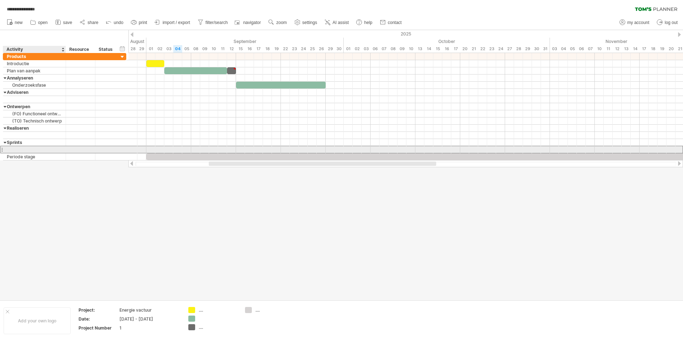
click at [38, 150] on div at bounding box center [34, 149] width 55 height 7
click at [0, 0] on input "text" at bounding box center [0, 0] width 0 height 0
type input "********"
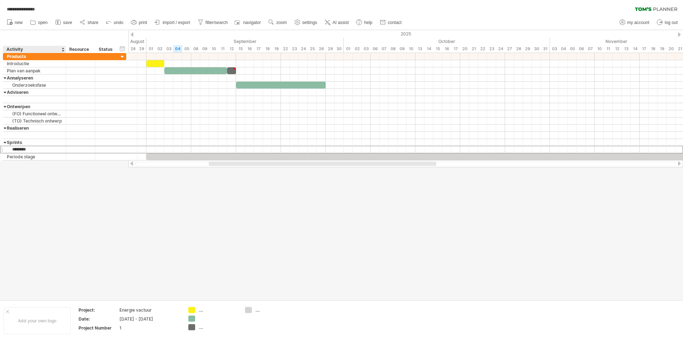
click at [43, 176] on div at bounding box center [341, 165] width 683 height 270
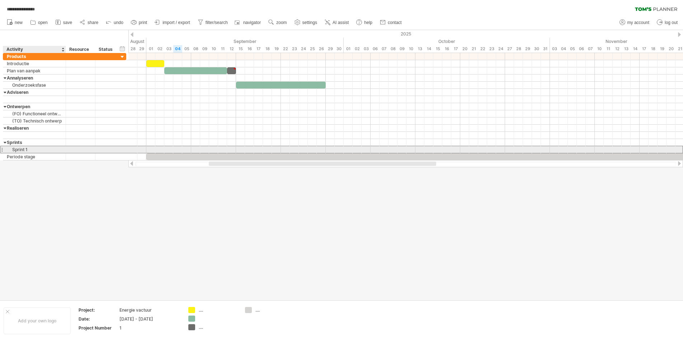
click at [23, 150] on div "Sprint 1" at bounding box center [34, 149] width 55 height 7
click at [30, 148] on input "********" at bounding box center [34, 149] width 55 height 7
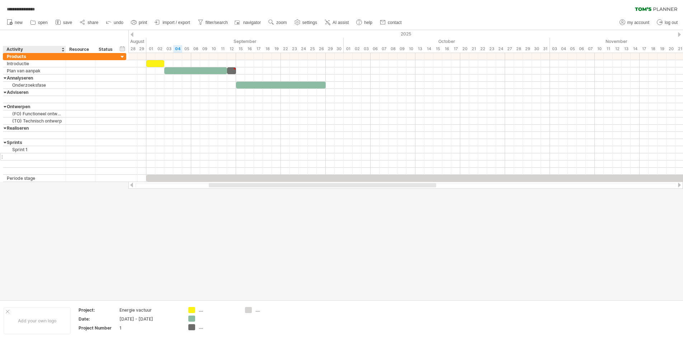
click at [33, 153] on div at bounding box center [34, 156] width 55 height 7
type input "********"
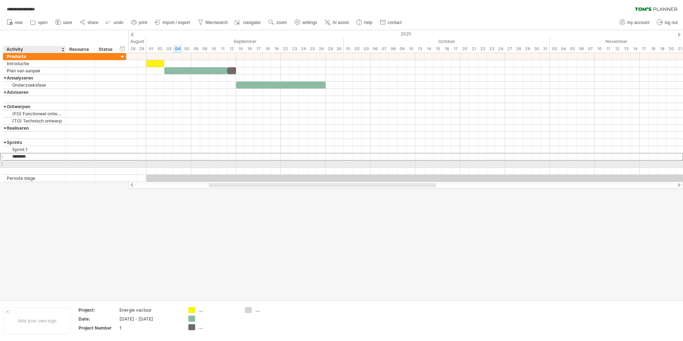
click at [33, 162] on div at bounding box center [34, 164] width 55 height 7
type input "********"
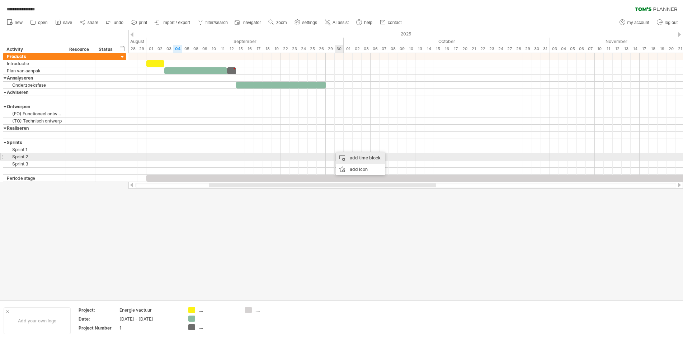
click at [340, 156] on div "add time block" at bounding box center [360, 157] width 49 height 11
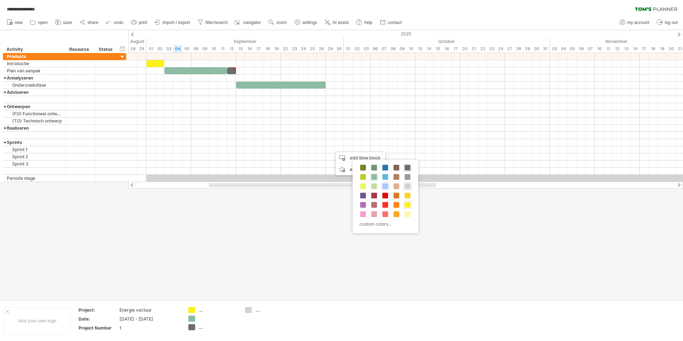
click at [340, 186] on span at bounding box center [385, 187] width 6 height 6
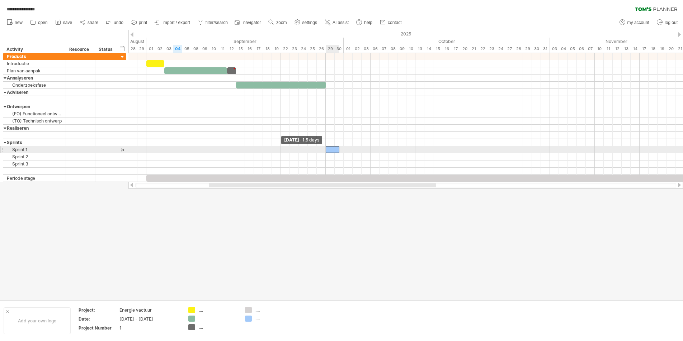
drag, startPoint x: 330, startPoint y: 149, endPoint x: 326, endPoint y: 150, distance: 4.0
click at [326, 150] on span at bounding box center [325, 149] width 3 height 7
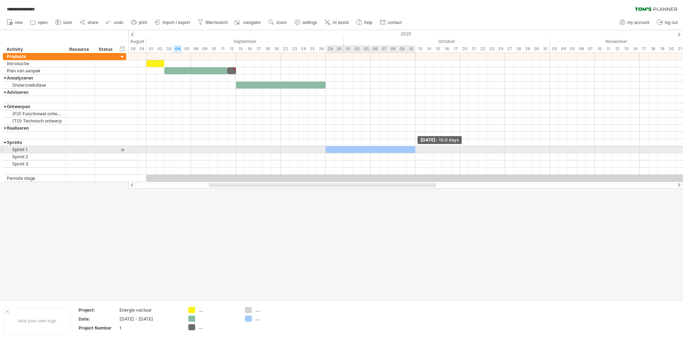
drag, startPoint x: 339, startPoint y: 149, endPoint x: 413, endPoint y: 151, distance: 74.3
click at [340, 151] on span at bounding box center [415, 149] width 3 height 7
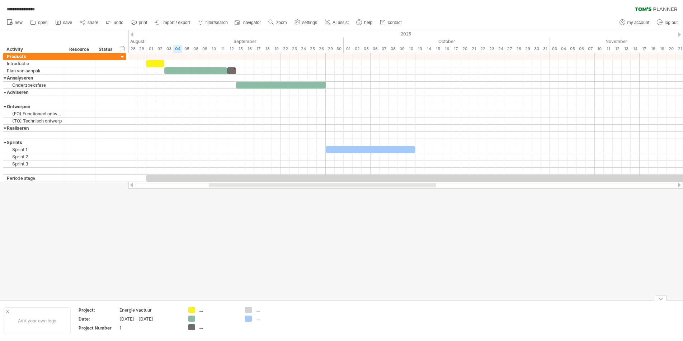
click at [258, 318] on div "...." at bounding box center [274, 319] width 39 height 6
type input "******"
click at [283, 277] on div at bounding box center [341, 165] width 683 height 270
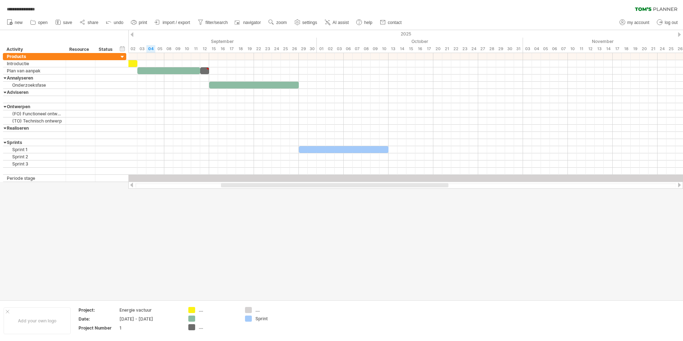
drag, startPoint x: 366, startPoint y: 187, endPoint x: 378, endPoint y: 188, distance: 12.2
click at [340, 188] on div at bounding box center [405, 185] width 554 height 7
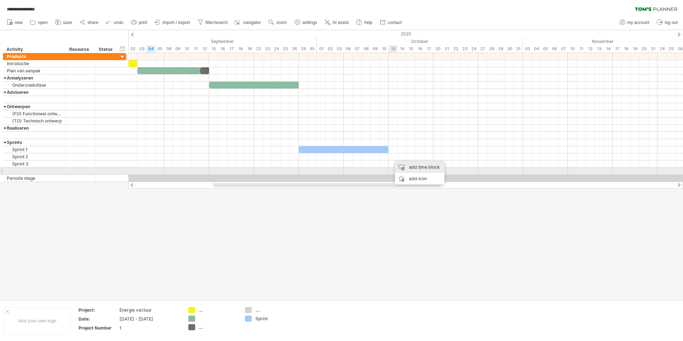
click at [340, 171] on div "add time block" at bounding box center [419, 167] width 49 height 11
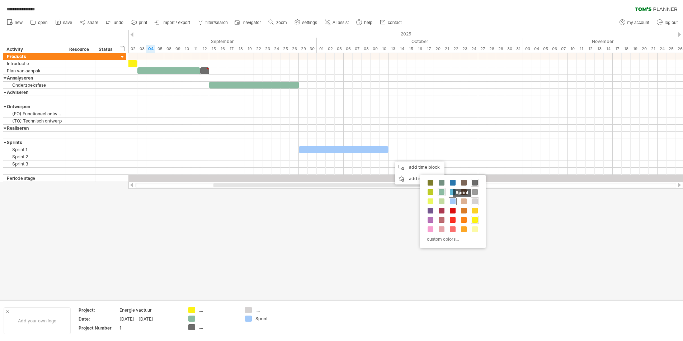
click at [340, 201] on span at bounding box center [453, 202] width 6 height 6
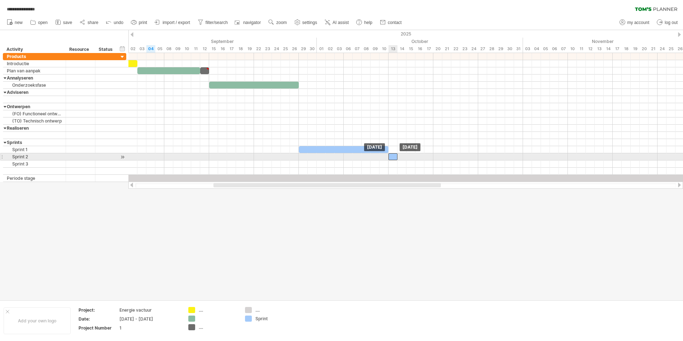
click at [340, 157] on div at bounding box center [392, 156] width 9 height 7
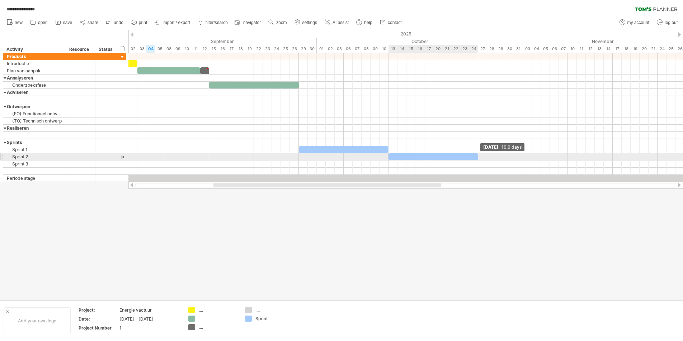
drag, startPoint x: 398, startPoint y: 157, endPoint x: 477, endPoint y: 158, distance: 78.9
click at [340, 158] on span at bounding box center [478, 156] width 3 height 7
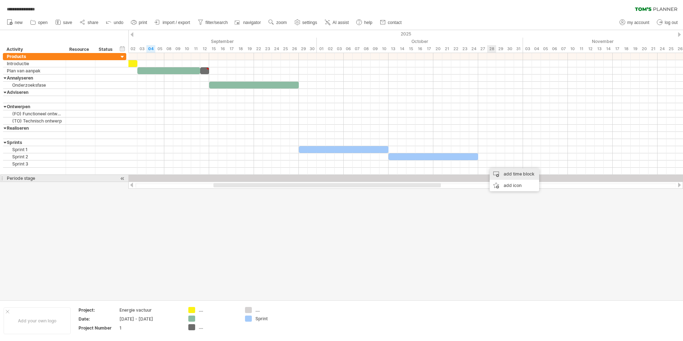
click at [340, 175] on div "add time block" at bounding box center [513, 174] width 49 height 11
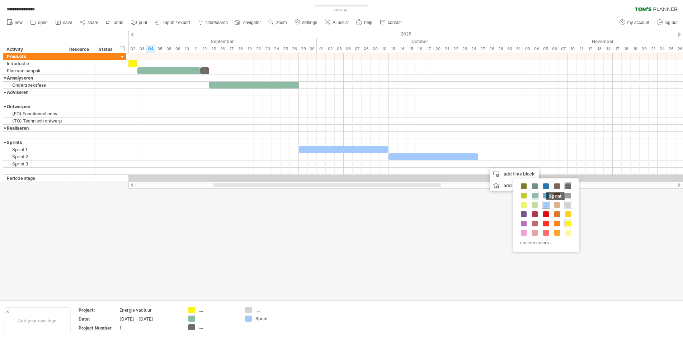
click at [340, 203] on span at bounding box center [546, 205] width 6 height 6
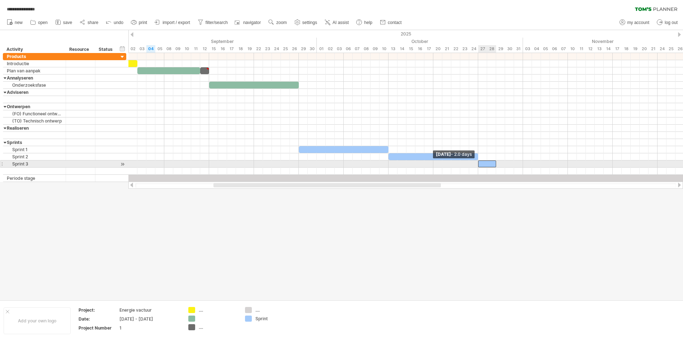
drag, startPoint x: 488, startPoint y: 164, endPoint x: 479, endPoint y: 165, distance: 8.3
click at [340, 165] on div at bounding box center [487, 164] width 18 height 7
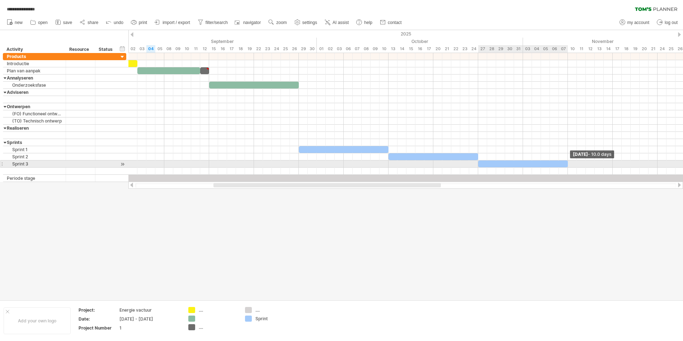
drag, startPoint x: 496, startPoint y: 165, endPoint x: 566, endPoint y: 166, distance: 69.6
click at [340, 166] on span at bounding box center [567, 164] width 3 height 7
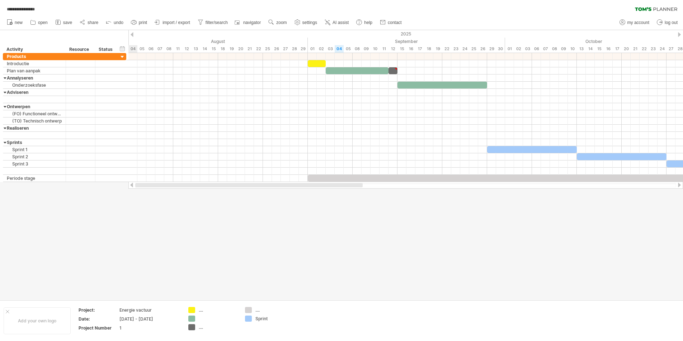
drag, startPoint x: 428, startPoint y: 187, endPoint x: 265, endPoint y: 190, distance: 163.9
click at [265, 190] on div "**********" at bounding box center [341, 170] width 683 height 341
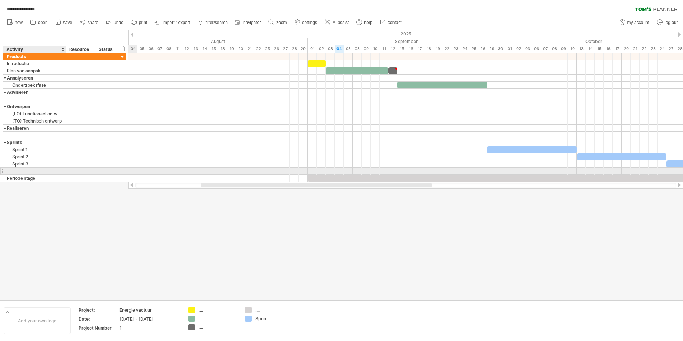
click at [31, 169] on div at bounding box center [34, 171] width 55 height 7
click at [31, 169] on input "text" at bounding box center [34, 171] width 55 height 7
type input "********"
click at [40, 169] on div "Sprint 4" at bounding box center [34, 171] width 55 height 7
click at [33, 173] on div "Sprint 4" at bounding box center [34, 171] width 55 height 7
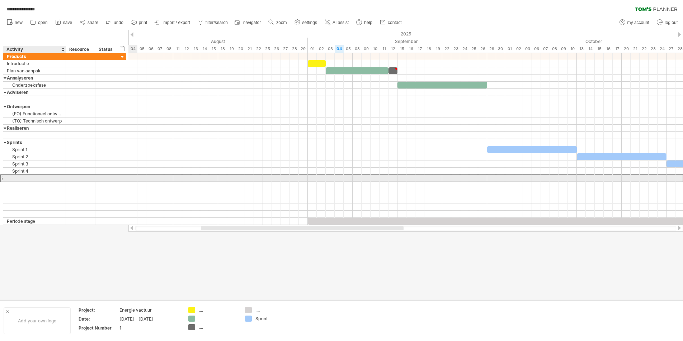
click at [29, 177] on div at bounding box center [34, 178] width 55 height 7
type input "********"
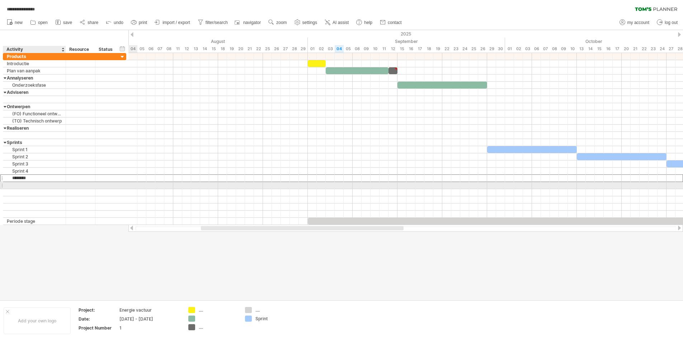
click at [26, 184] on div at bounding box center [34, 185] width 55 height 7
type input "********"
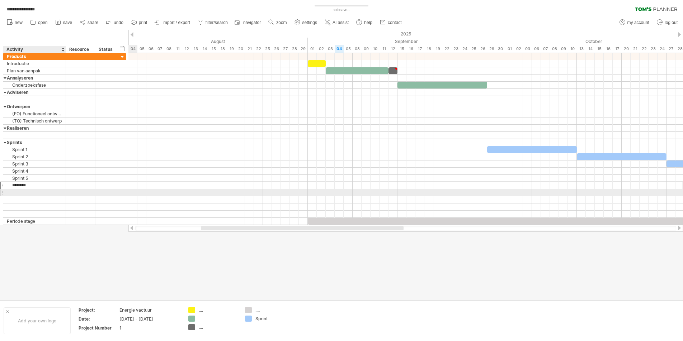
click at [29, 194] on div at bounding box center [34, 192] width 55 height 7
type input "********"
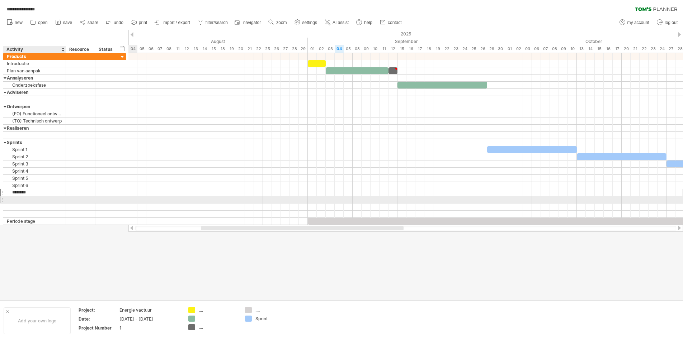
click at [26, 199] on div at bounding box center [34, 199] width 55 height 7
type input "********"
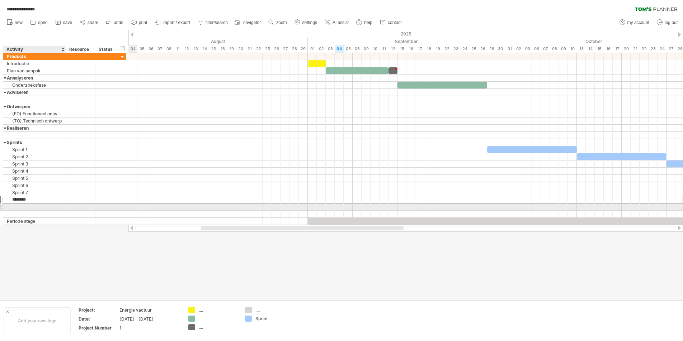
click at [22, 205] on div at bounding box center [34, 207] width 55 height 7
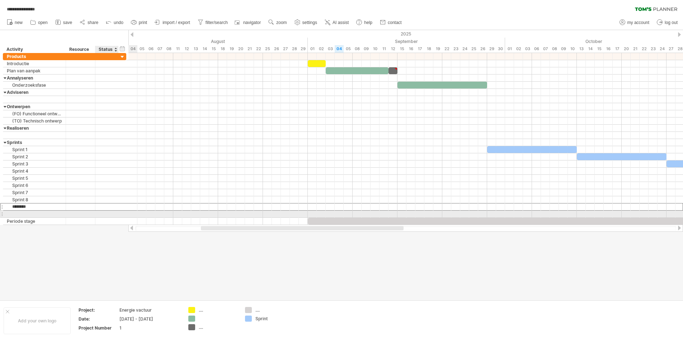
type input "********"
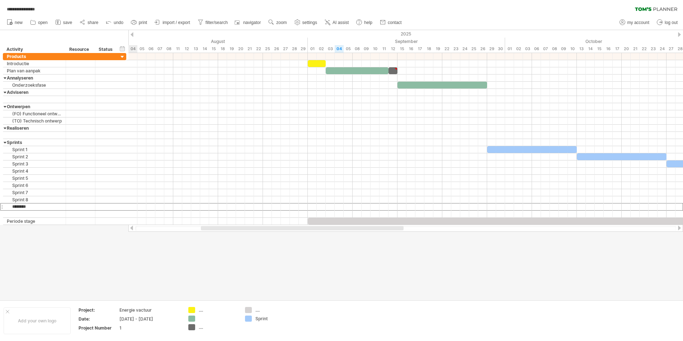
click at [133, 263] on div at bounding box center [341, 165] width 683 height 270
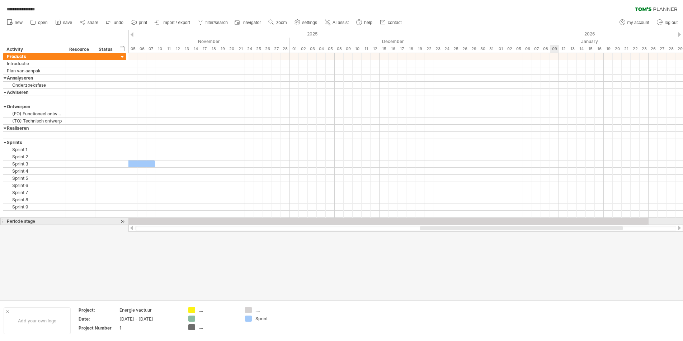
drag, startPoint x: 389, startPoint y: 229, endPoint x: 608, endPoint y: 224, distance: 219.1
click at [340, 225] on div at bounding box center [405, 228] width 554 height 7
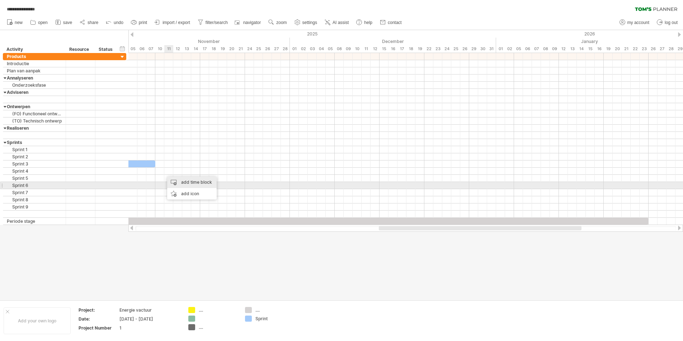
click at [191, 185] on div "add time block" at bounding box center [191, 182] width 49 height 11
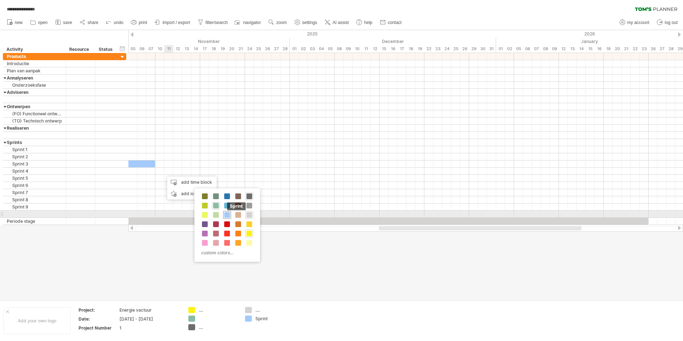
click at [226, 214] on span at bounding box center [227, 215] width 6 height 6
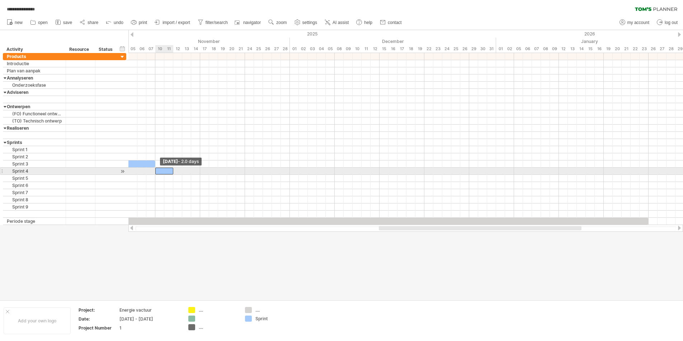
drag, startPoint x: 164, startPoint y: 172, endPoint x: 156, endPoint y: 171, distance: 7.9
click at [156, 171] on span at bounding box center [155, 171] width 3 height 7
drag, startPoint x: 174, startPoint y: 172, endPoint x: 245, endPoint y: 173, distance: 71.4
click at [245, 173] on span at bounding box center [244, 171] width 3 height 7
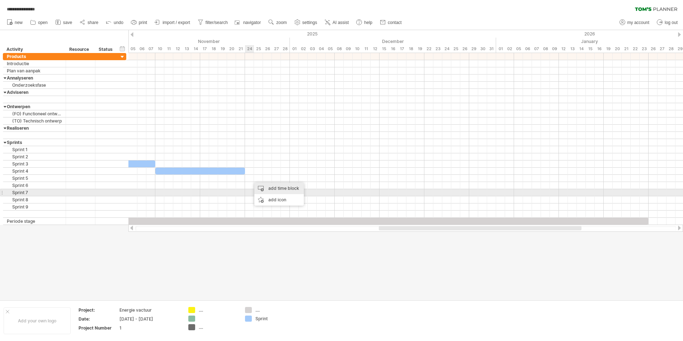
click at [274, 189] on div "add time block" at bounding box center [278, 188] width 49 height 11
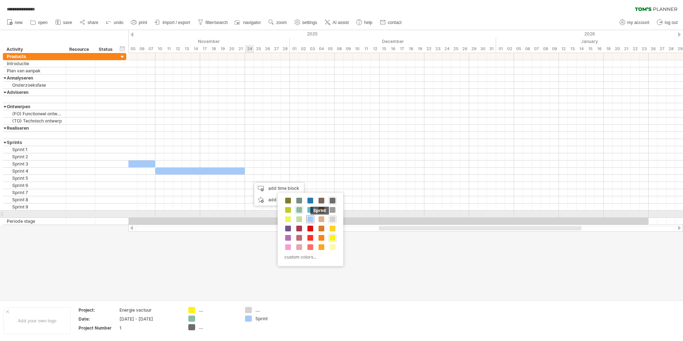
click at [308, 218] on span at bounding box center [310, 220] width 6 height 6
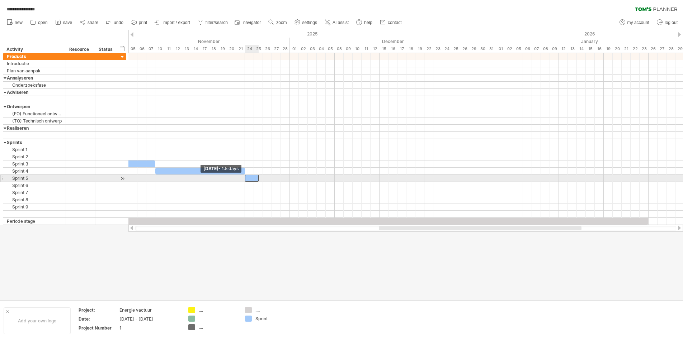
drag, startPoint x: 249, startPoint y: 179, endPoint x: 245, endPoint y: 179, distance: 3.9
click at [245, 179] on span at bounding box center [244, 178] width 3 height 7
drag, startPoint x: 259, startPoint y: 180, endPoint x: 333, endPoint y: 180, distance: 74.6
click at [333, 180] on span at bounding box center [334, 178] width 3 height 7
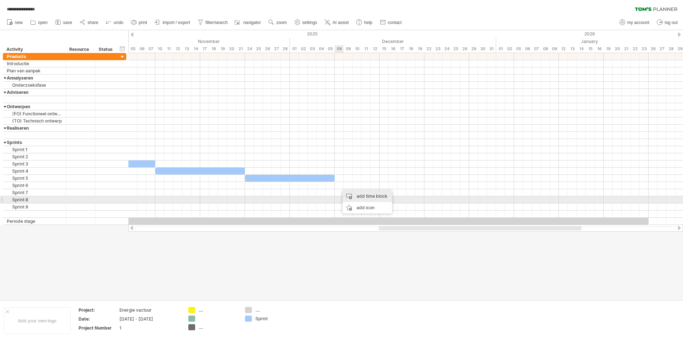
click at [340, 197] on div "add time block" at bounding box center [366, 196] width 49 height 11
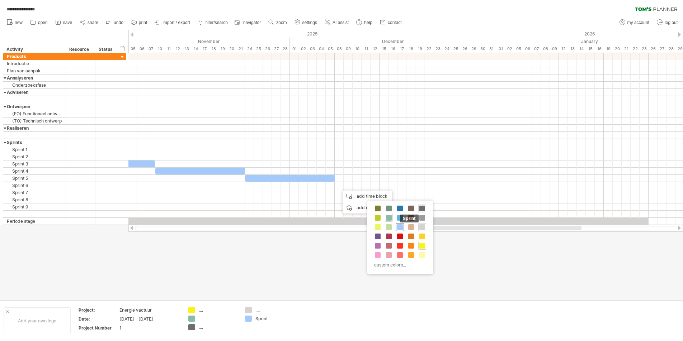
click at [340, 228] on span at bounding box center [400, 227] width 6 height 6
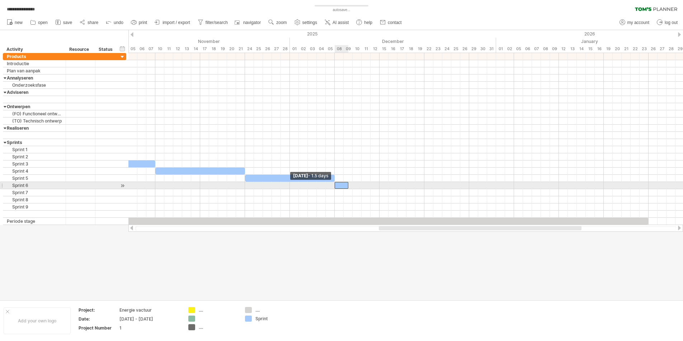
click at [336, 186] on span at bounding box center [334, 185] width 3 height 7
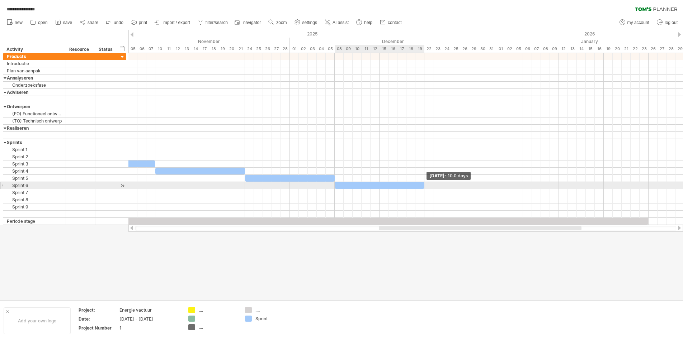
drag, startPoint x: 347, startPoint y: 186, endPoint x: 423, endPoint y: 188, distance: 75.7
click at [340, 188] on span at bounding box center [424, 185] width 3 height 7
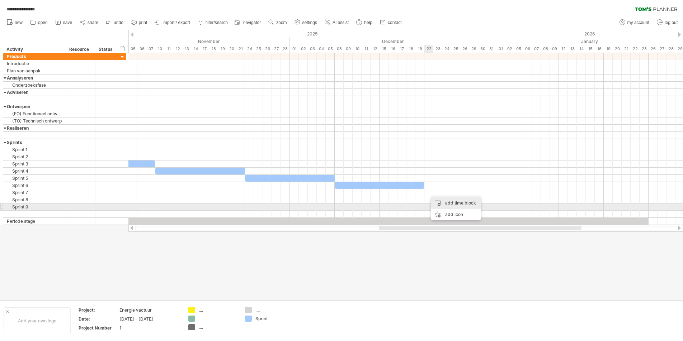
click at [340, 204] on div "add time block" at bounding box center [455, 203] width 49 height 11
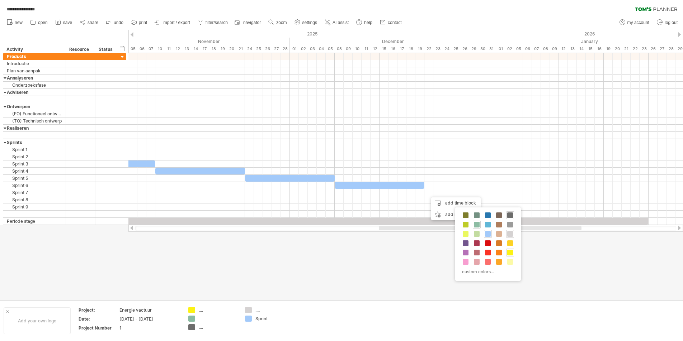
click at [340, 231] on span at bounding box center [488, 234] width 6 height 6
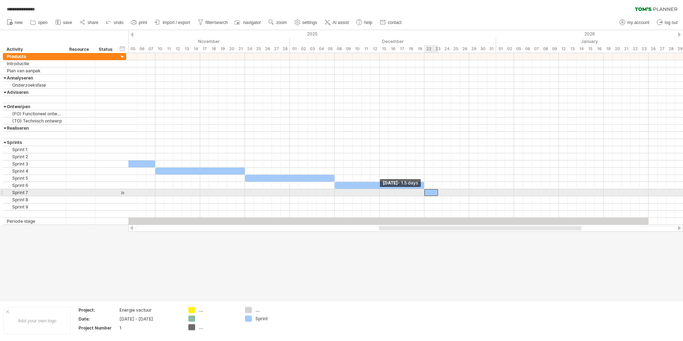
drag, startPoint x: 428, startPoint y: 192, endPoint x: 424, endPoint y: 193, distance: 4.0
click at [340, 193] on span at bounding box center [424, 192] width 3 height 7
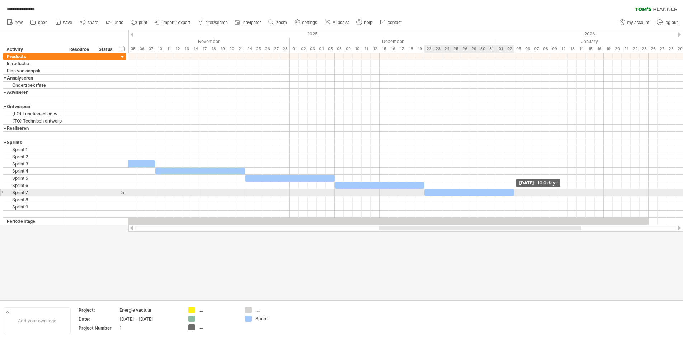
drag, startPoint x: 438, startPoint y: 193, endPoint x: 513, endPoint y: 195, distance: 74.6
click at [340, 195] on span at bounding box center [513, 192] width 3 height 7
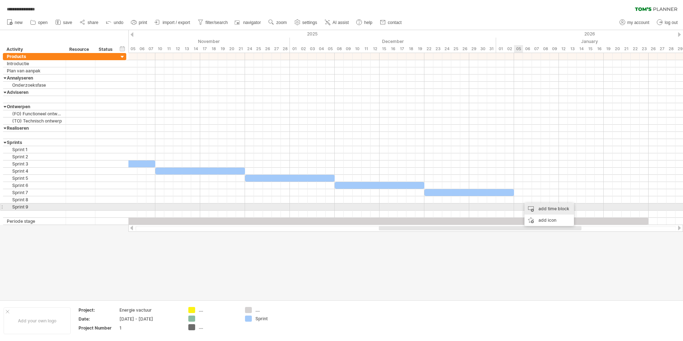
click at [340, 210] on div "add time block" at bounding box center [548, 208] width 49 height 11
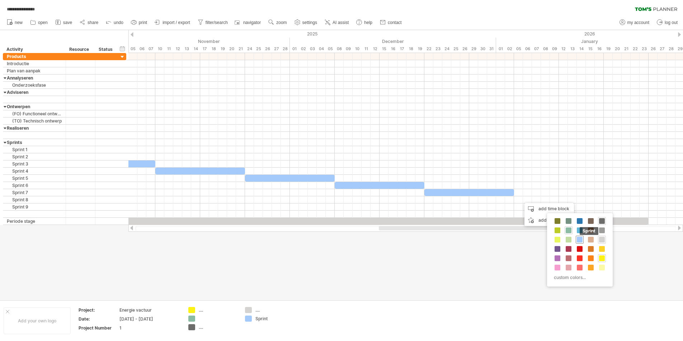
click at [340, 238] on span at bounding box center [580, 240] width 6 height 6
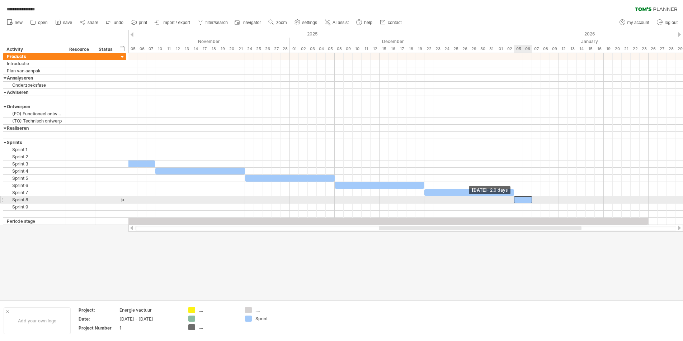
drag, startPoint x: 523, startPoint y: 200, endPoint x: 514, endPoint y: 201, distance: 9.0
click at [340, 201] on span at bounding box center [513, 199] width 3 height 7
drag, startPoint x: 531, startPoint y: 200, endPoint x: 601, endPoint y: 201, distance: 70.3
click at [340, 201] on div at bounding box center [559, 199] width 90 height 7
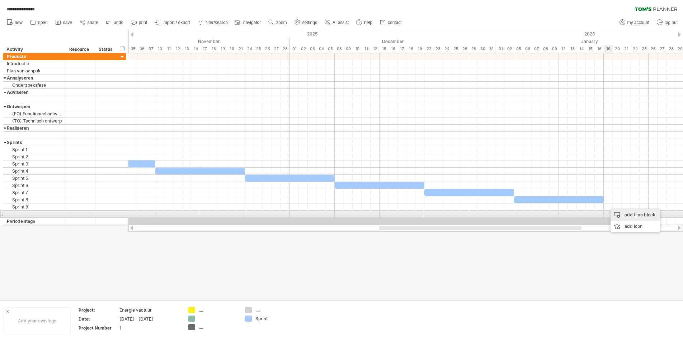
click at [340, 217] on div "add time block" at bounding box center [634, 214] width 49 height 11
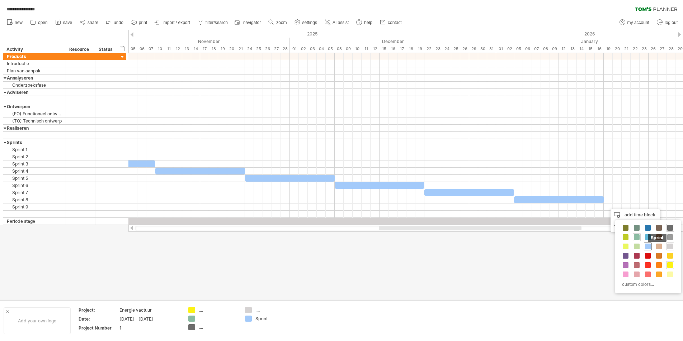
click at [340, 244] on div "Sprint custom colors..." at bounding box center [648, 257] width 66 height 74
click at [340, 244] on span at bounding box center [648, 247] width 6 height 6
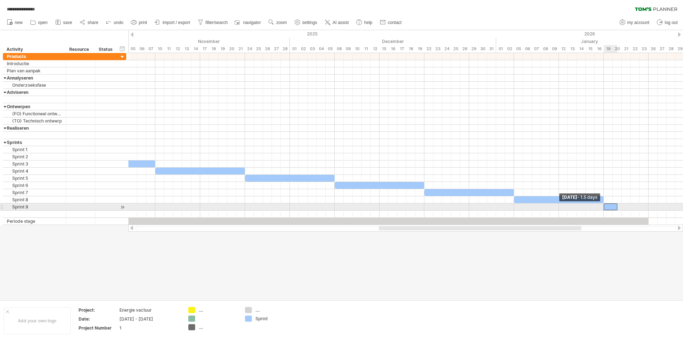
click at [340, 207] on div at bounding box center [610, 207] width 14 height 7
click at [340, 207] on span at bounding box center [617, 207] width 3 height 7
drag, startPoint x: 616, startPoint y: 208, endPoint x: 636, endPoint y: 207, distance: 19.7
click at [340, 207] on div "[DATE] - 3.5 days [DATE] - 1.5 days" at bounding box center [405, 139] width 554 height 172
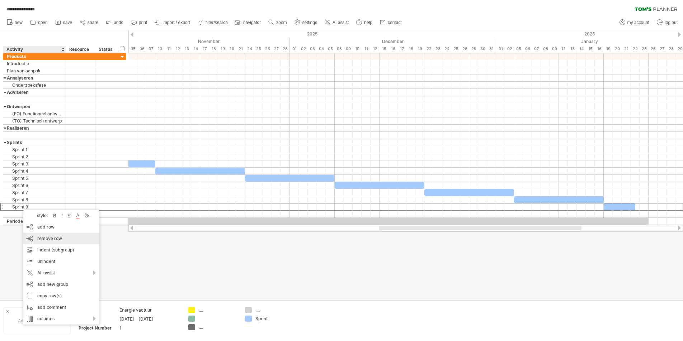
click at [66, 236] on div "remove row remove selected rows" at bounding box center [61, 238] width 76 height 11
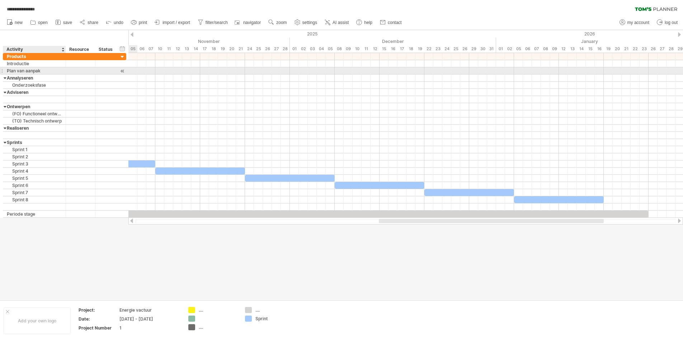
click at [42, 72] on div "Plan van aanpak" at bounding box center [34, 70] width 55 height 7
click at [340, 266] on div at bounding box center [341, 165] width 683 height 270
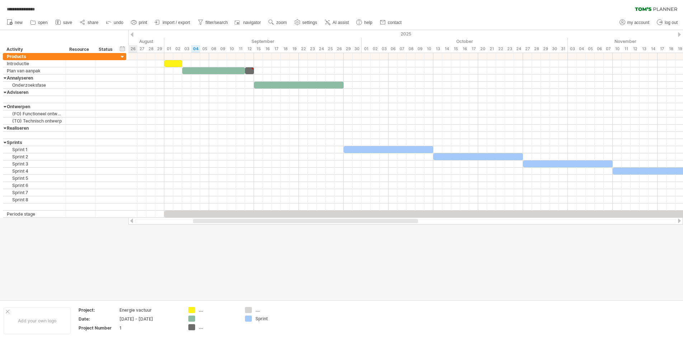
drag, startPoint x: 416, startPoint y: 222, endPoint x: 230, endPoint y: 219, distance: 186.1
click at [230, 219] on div at bounding box center [305, 221] width 225 height 4
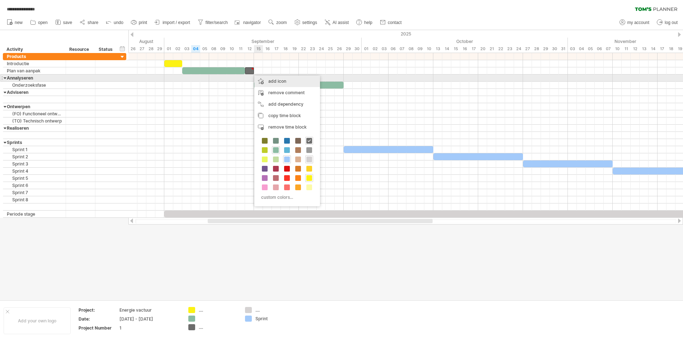
click at [270, 80] on div "add icon" at bounding box center [287, 81] width 66 height 11
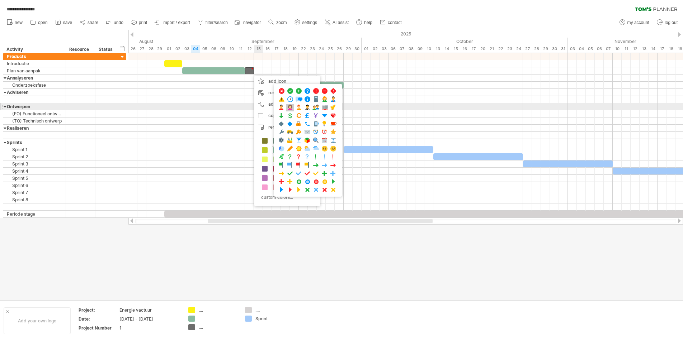
click at [289, 110] on span at bounding box center [289, 107] width 7 height 7
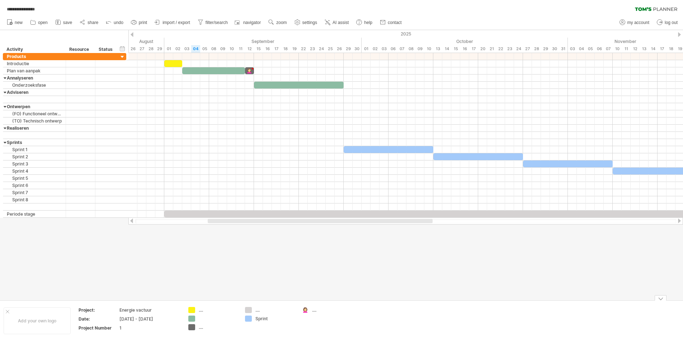
click at [314, 311] on div "...." at bounding box center [331, 310] width 39 height 6
type input "**********"
click at [340, 280] on div at bounding box center [341, 165] width 683 height 270
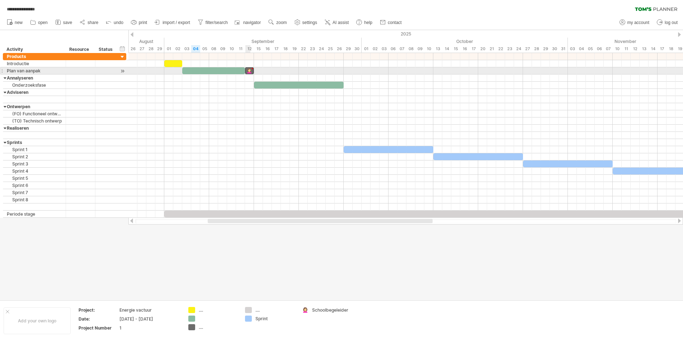
click at [252, 70] on div at bounding box center [249, 70] width 8 height 7
click at [253, 68] on div at bounding box center [249, 70] width 8 height 7
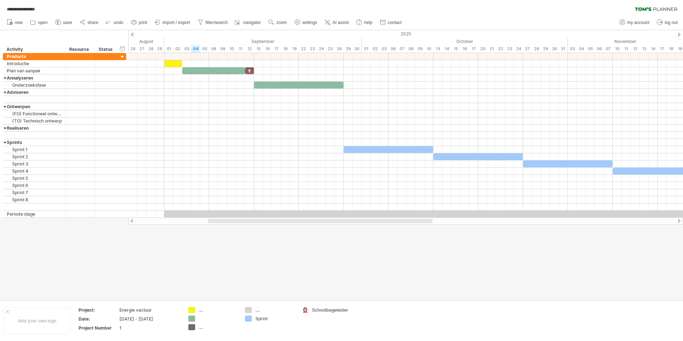
click at [314, 275] on div at bounding box center [341, 165] width 683 height 270
click at [340, 124] on div "add time block" at bounding box center [376, 123] width 49 height 11
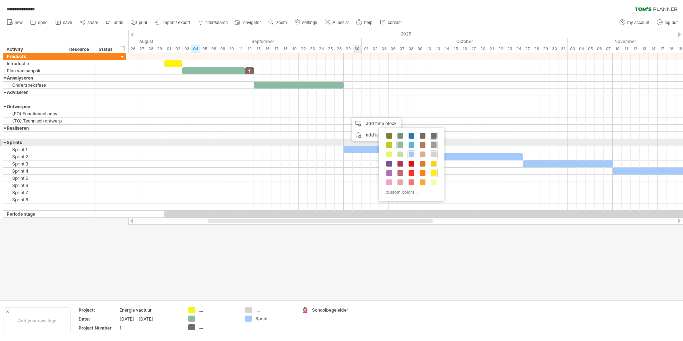
click at [340, 146] on span at bounding box center [434, 145] width 6 height 6
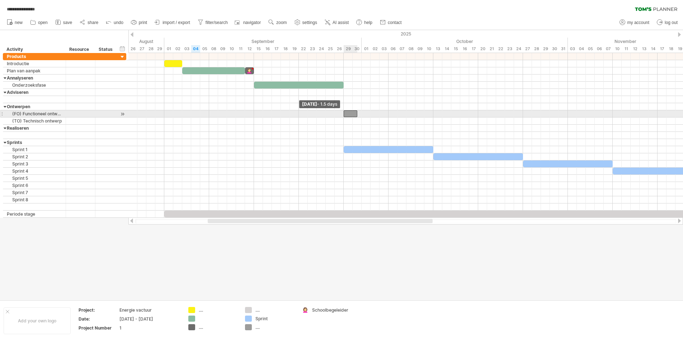
drag, startPoint x: 349, startPoint y: 115, endPoint x: 343, endPoint y: 114, distance: 5.7
click at [340, 114] on span at bounding box center [343, 113] width 3 height 7
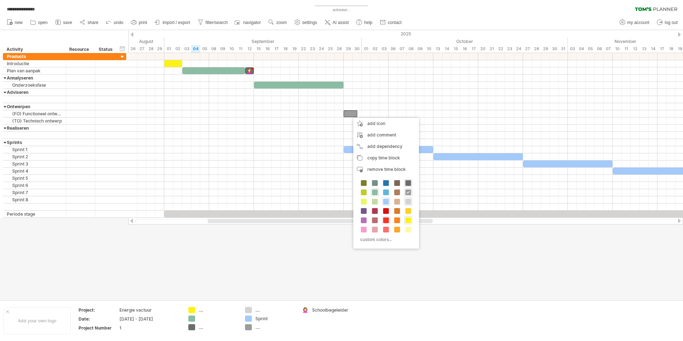
click at [340, 220] on div at bounding box center [386, 221] width 8 height 8
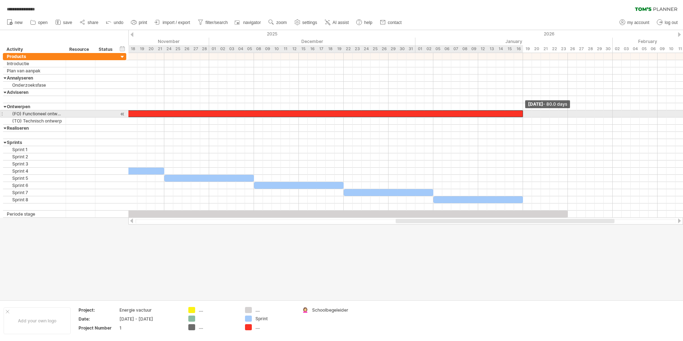
drag, startPoint x: 356, startPoint y: 114, endPoint x: 522, endPoint y: 115, distance: 166.0
click at [340, 115] on span at bounding box center [522, 113] width 3 height 7
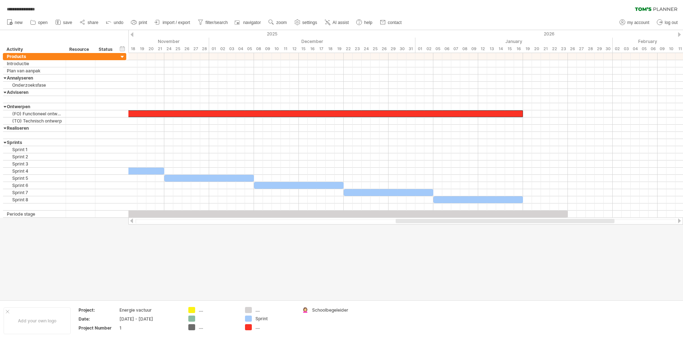
drag, startPoint x: 423, startPoint y: 223, endPoint x: 383, endPoint y: 221, distance: 39.5
click at [340, 222] on div at bounding box center [405, 221] width 541 height 5
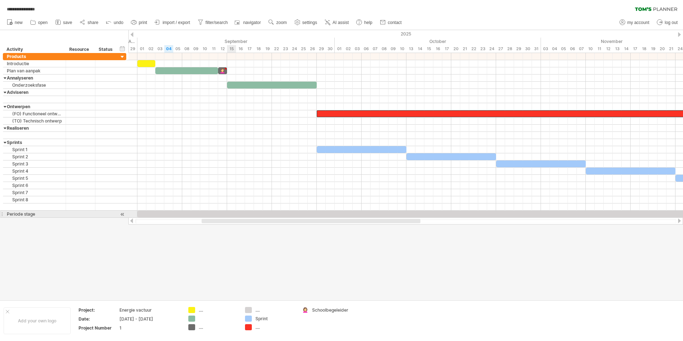
drag, startPoint x: 407, startPoint y: 221, endPoint x: 213, endPoint y: 217, distance: 194.0
click at [213, 218] on div at bounding box center [405, 221] width 554 height 7
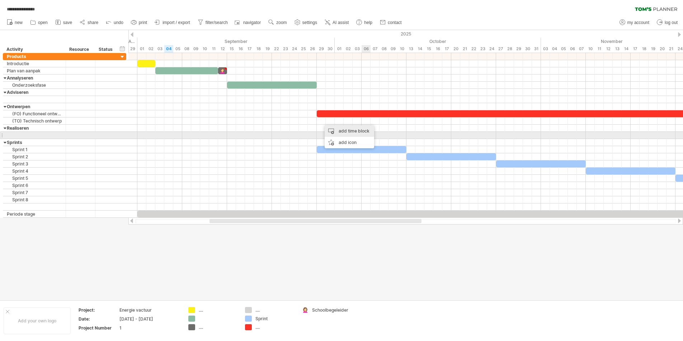
click at [340, 133] on div "add time block" at bounding box center [348, 130] width 49 height 11
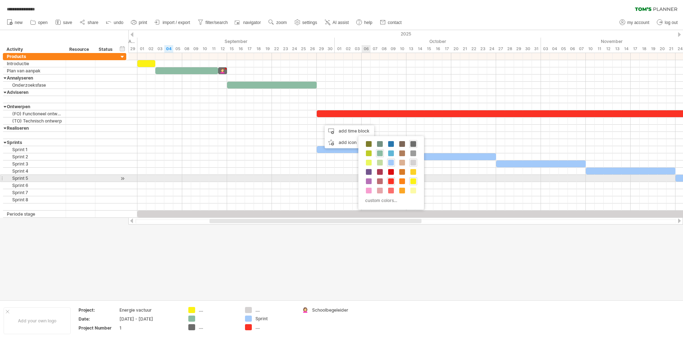
click at [340, 180] on span at bounding box center [391, 182] width 6 height 6
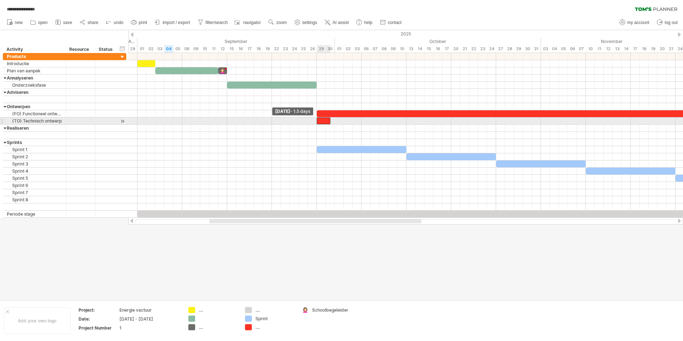
drag, startPoint x: 321, startPoint y: 122, endPoint x: 318, endPoint y: 121, distance: 3.7
click at [318, 121] on span at bounding box center [316, 121] width 3 height 7
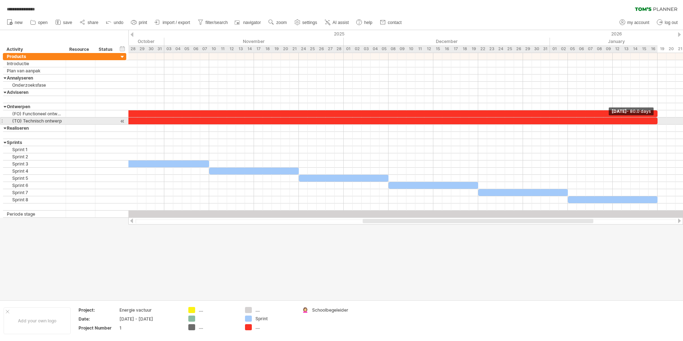
drag, startPoint x: 329, startPoint y: 121, endPoint x: 654, endPoint y: 119, distance: 324.8
click at [340, 119] on div at bounding box center [298, 121] width 717 height 7
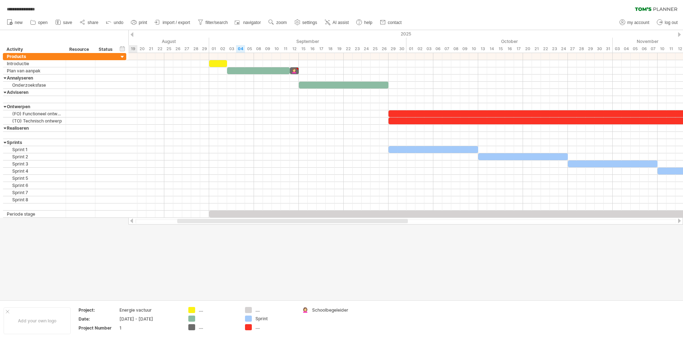
drag, startPoint x: 375, startPoint y: 222, endPoint x: 190, endPoint y: 224, distance: 185.4
click at [190, 224] on div at bounding box center [405, 221] width 554 height 7
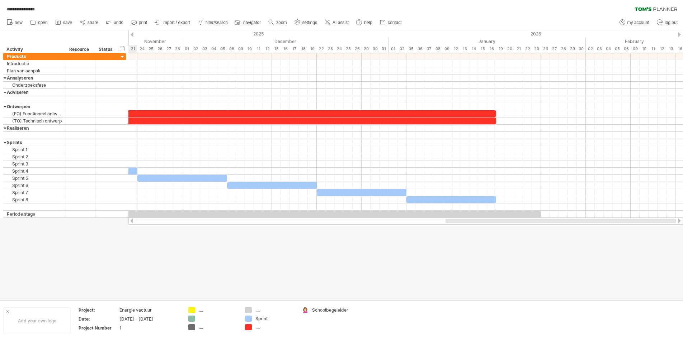
drag, startPoint x: 362, startPoint y: 222, endPoint x: 622, endPoint y: 225, distance: 260.3
click at [340, 225] on div "**********" at bounding box center [341, 170] width 683 height 341
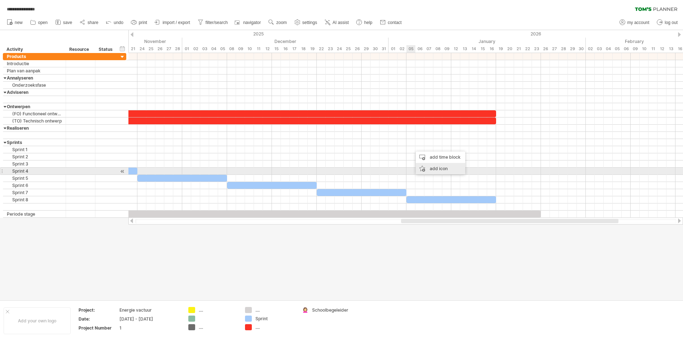
click at [340, 169] on div "add icon" at bounding box center [440, 168] width 49 height 11
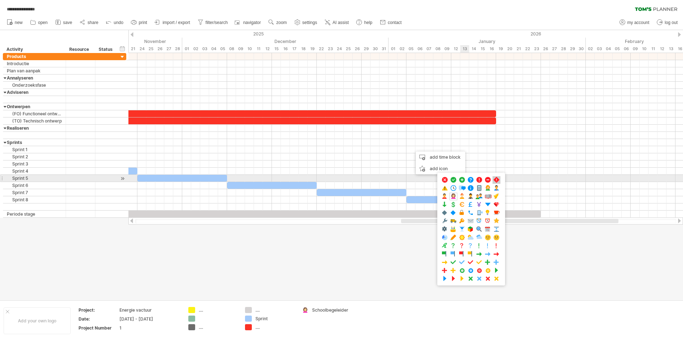
click at [340, 181] on span at bounding box center [496, 180] width 7 height 7
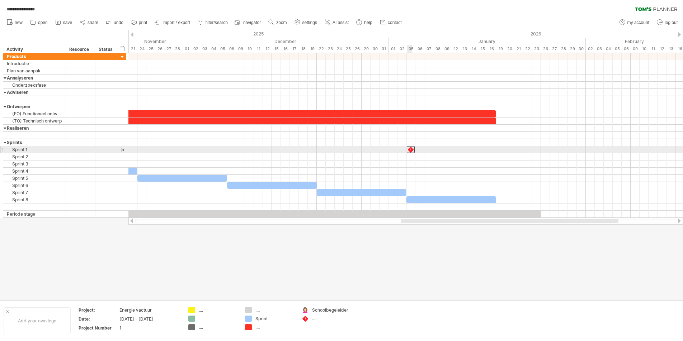
click at [340, 150] on div at bounding box center [411, 149] width 8 height 7
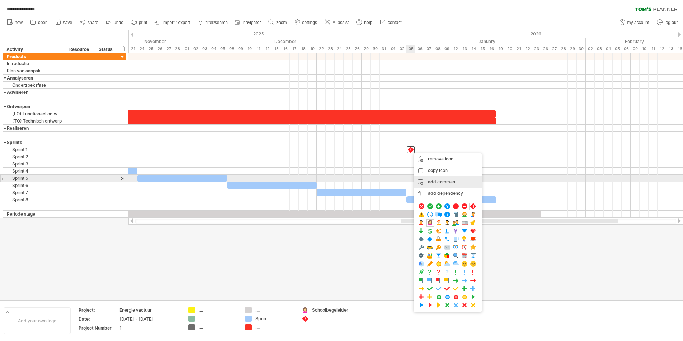
click at [340, 180] on div "add comment" at bounding box center [448, 181] width 68 height 11
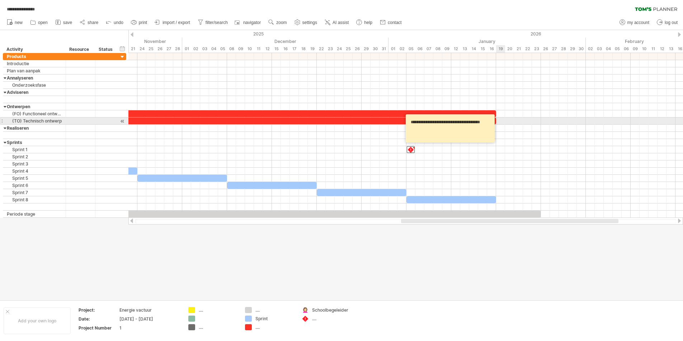
drag, startPoint x: 488, startPoint y: 123, endPoint x: 473, endPoint y: 122, distance: 14.7
click at [340, 122] on textarea "**********" at bounding box center [451, 128] width 86 height 23
paste textarea "**********"
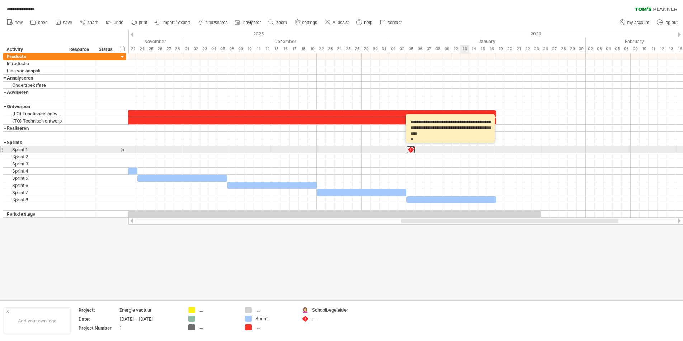
type textarea "**********"
click at [340, 151] on div at bounding box center [405, 149] width 554 height 7
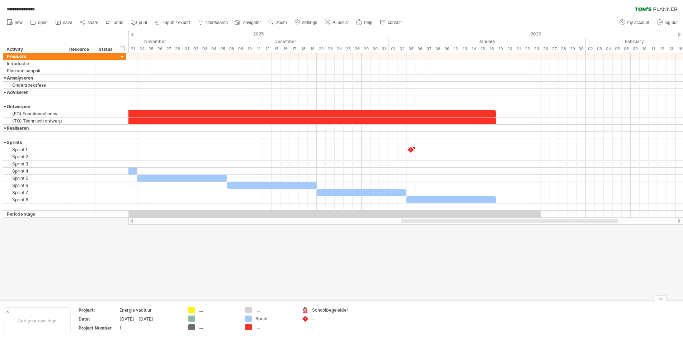
click at [315, 319] on div "...." at bounding box center [331, 319] width 39 height 6
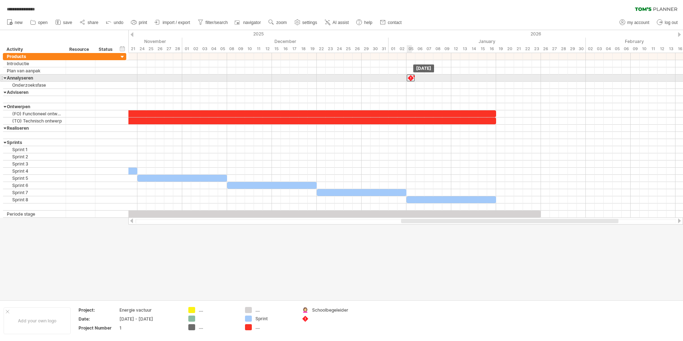
drag, startPoint x: 411, startPoint y: 150, endPoint x: 411, endPoint y: 78, distance: 71.7
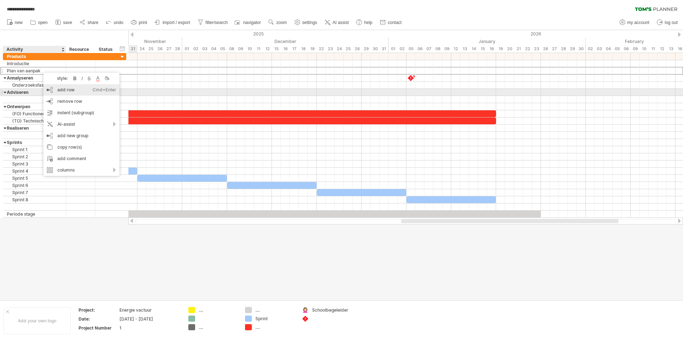
click at [70, 92] on div "add row Ctrl+Enter Cmd+Enter" at bounding box center [81, 89] width 76 height 11
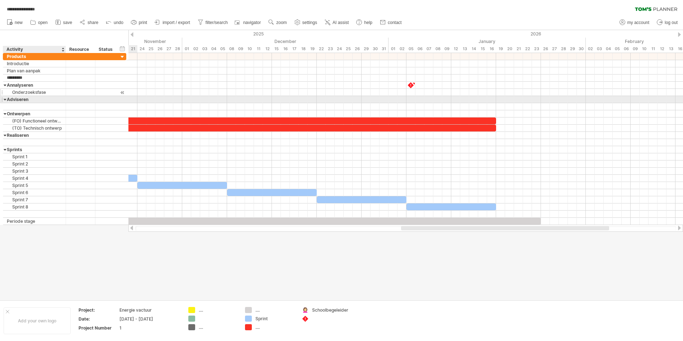
type input "**********"
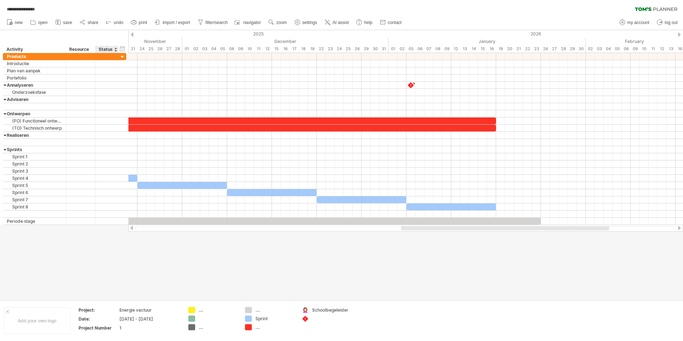
click at [104, 261] on div at bounding box center [341, 165] width 683 height 270
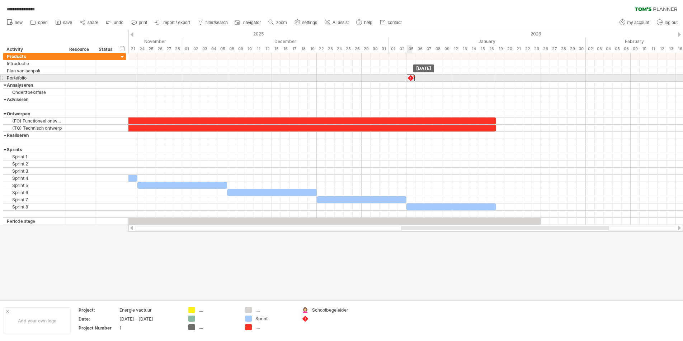
drag, startPoint x: 410, startPoint y: 86, endPoint x: 411, endPoint y: 76, distance: 10.4
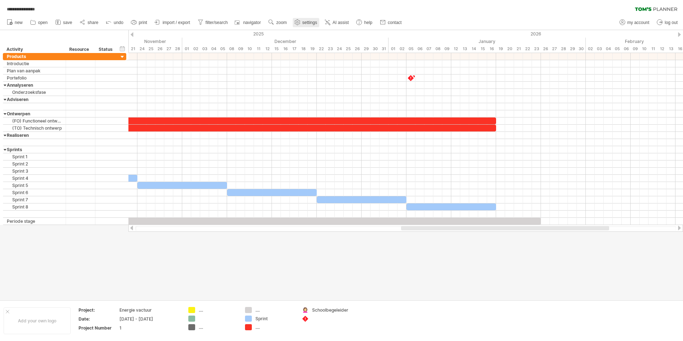
click at [300, 23] on use at bounding box center [297, 22] width 7 height 7
select select "*"
select select "**"
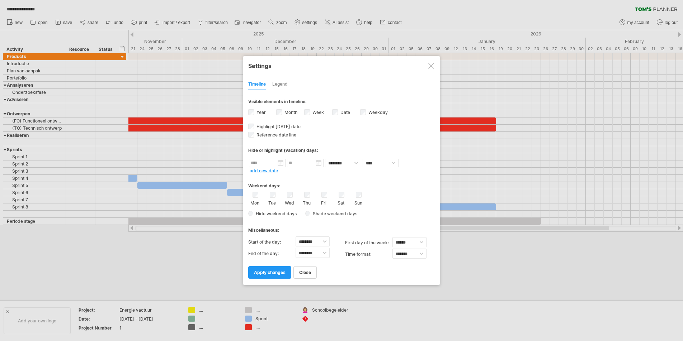
click at [282, 87] on div "Legend" at bounding box center [279, 84] width 15 height 11
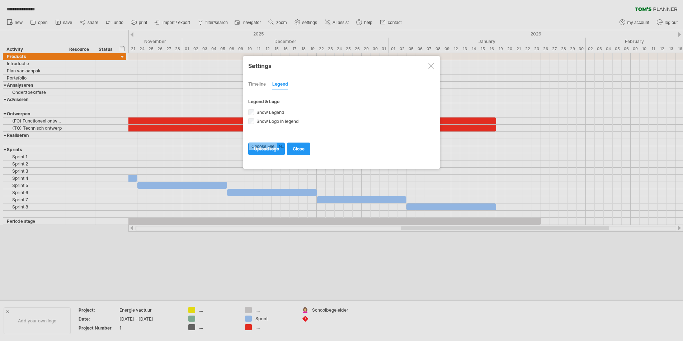
click at [262, 89] on div "Timeline" at bounding box center [257, 84] width 18 height 11
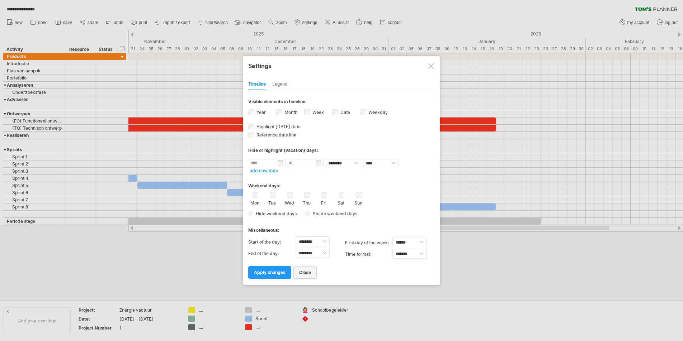
click at [309, 277] on link "close" at bounding box center [304, 272] width 23 height 13
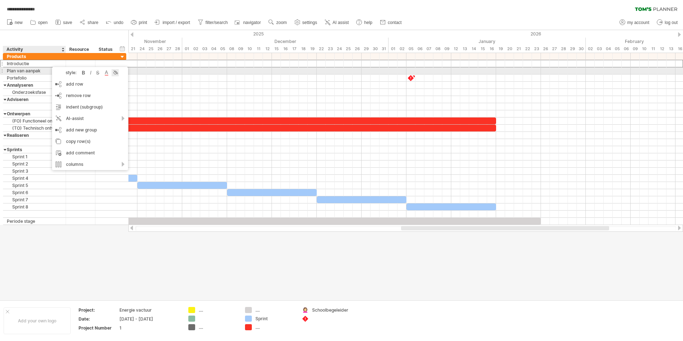
click at [114, 74] on div at bounding box center [115, 72] width 7 height 7
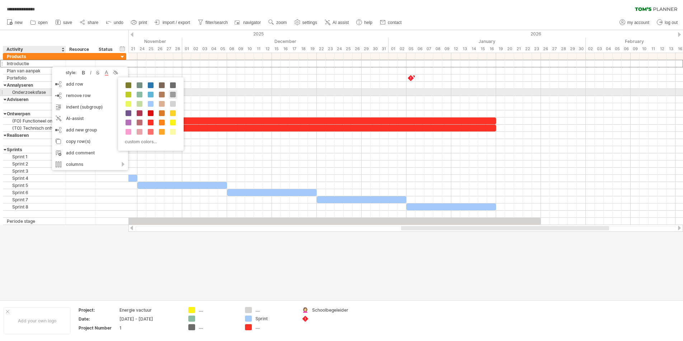
click at [175, 95] on span at bounding box center [173, 95] width 6 height 6
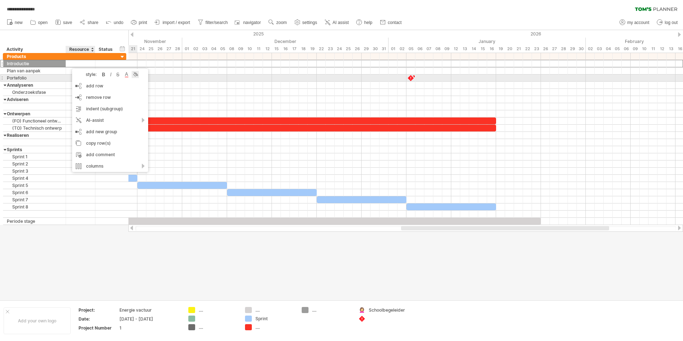
click at [136, 77] on div at bounding box center [135, 74] width 7 height 7
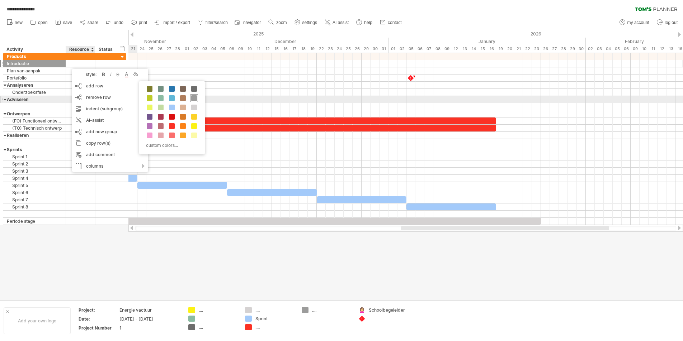
click at [191, 99] on span at bounding box center [194, 98] width 6 height 6
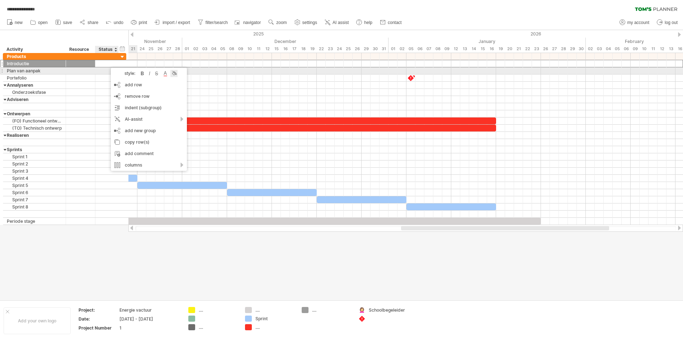
click at [176, 74] on div at bounding box center [173, 73] width 7 height 7
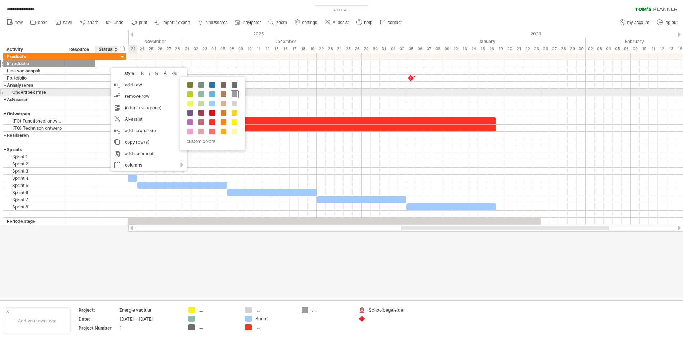
click at [236, 93] on span at bounding box center [235, 94] width 6 height 6
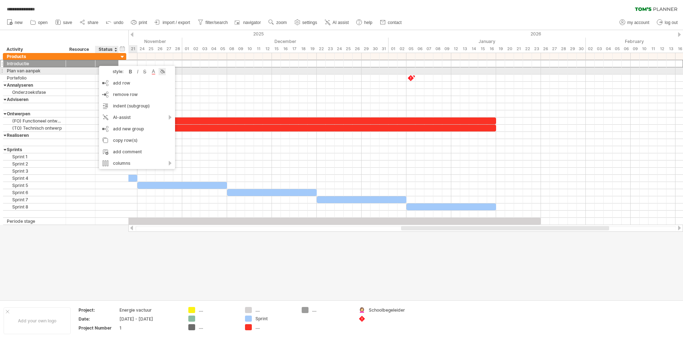
click at [160, 72] on div at bounding box center [161, 71] width 7 height 7
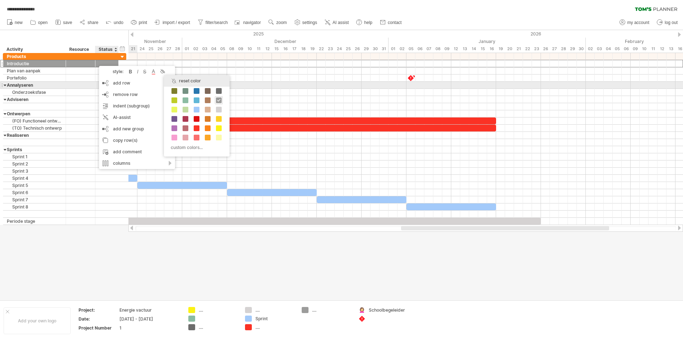
click at [192, 79] on div "reset color" at bounding box center [197, 80] width 66 height 11
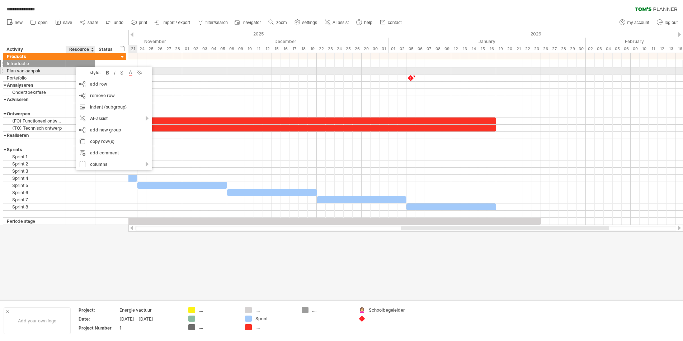
click at [144, 74] on div "style: bold italic strikethrough text color background color" at bounding box center [114, 72] width 76 height 11
click at [142, 73] on div at bounding box center [139, 72] width 7 height 7
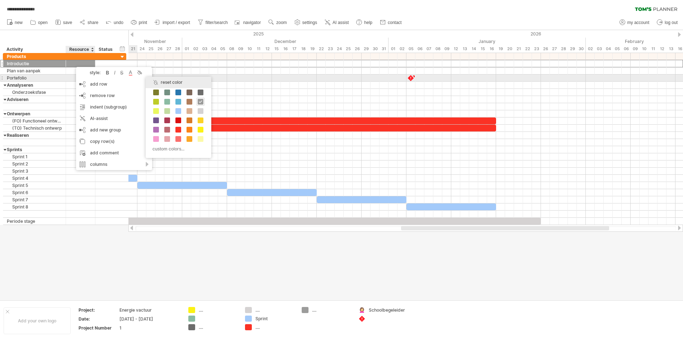
click at [158, 79] on div "reset color" at bounding box center [179, 82] width 66 height 11
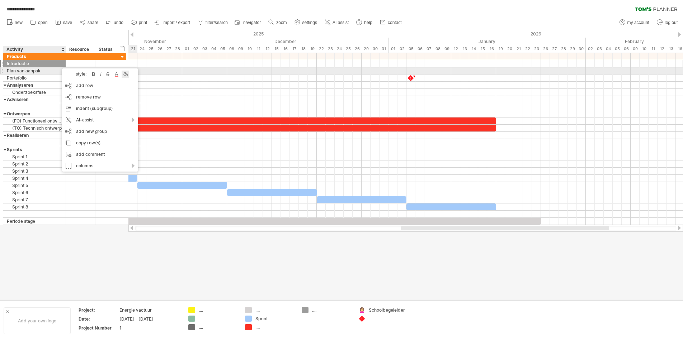
click at [127, 73] on div at bounding box center [125, 74] width 7 height 7
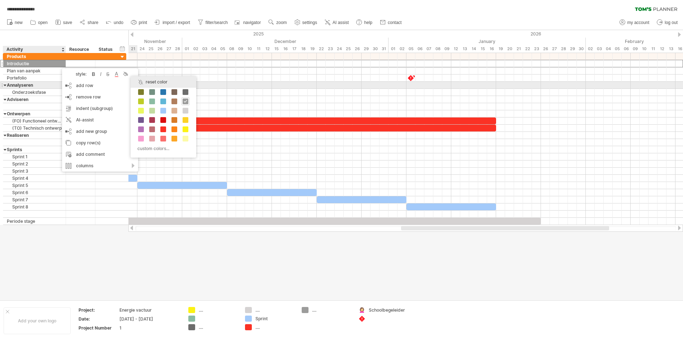
click at [156, 85] on div "reset color" at bounding box center [164, 81] width 66 height 11
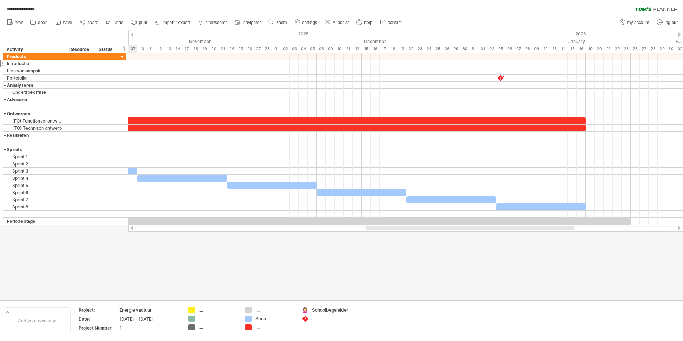
drag, startPoint x: 434, startPoint y: 229, endPoint x: 399, endPoint y: 229, distance: 35.1
click at [340, 229] on div at bounding box center [470, 228] width 208 height 4
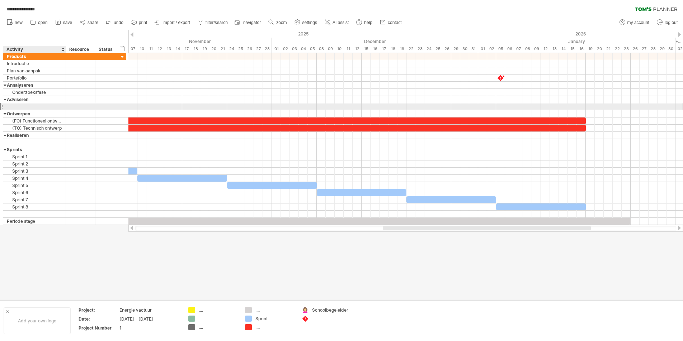
click at [32, 106] on div at bounding box center [34, 106] width 55 height 7
click at [0, 0] on input "text" at bounding box center [0, 0] width 0 height 0
type input "**********"
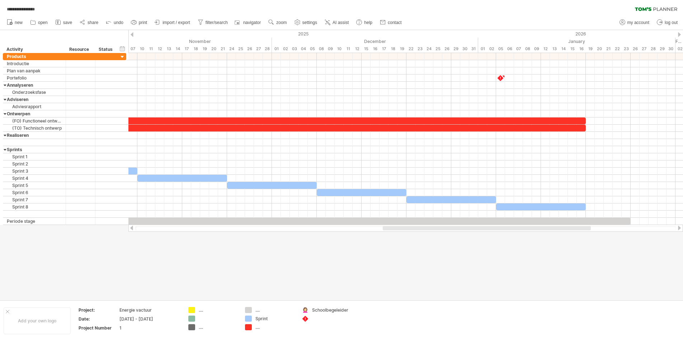
click at [138, 286] on div at bounding box center [341, 165] width 683 height 270
drag, startPoint x: 407, startPoint y: 107, endPoint x: 423, endPoint y: 107, distance: 16.1
click at [340, 108] on div at bounding box center [405, 106] width 554 height 7
click at [340, 120] on div "add time block" at bounding box center [435, 115] width 49 height 11
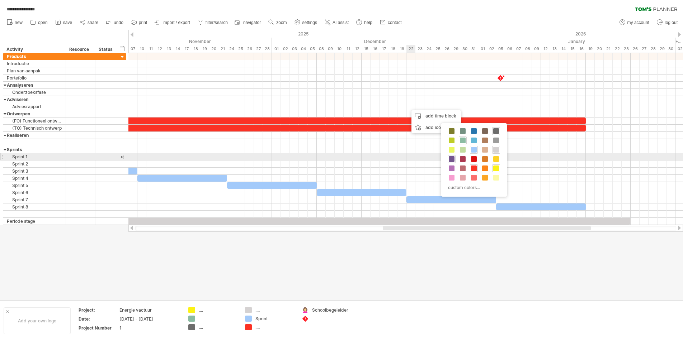
click at [340, 158] on span at bounding box center [452, 159] width 6 height 6
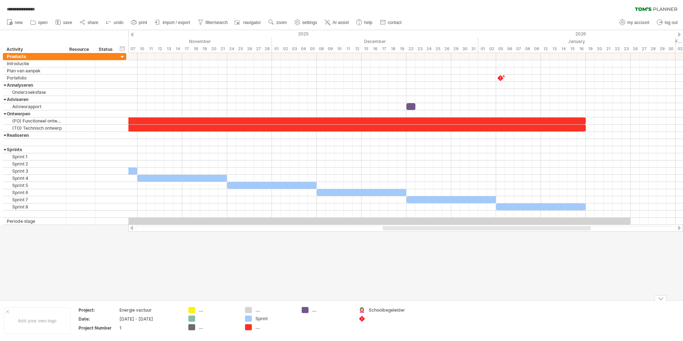
click at [317, 312] on div "...." at bounding box center [331, 310] width 39 height 6
type input "*********"
click at [317, 253] on div at bounding box center [341, 165] width 683 height 270
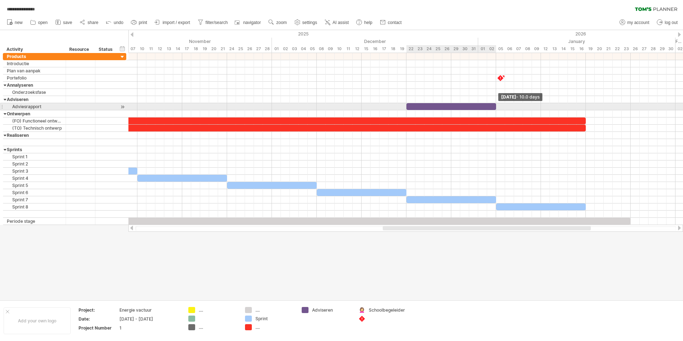
drag, startPoint x: 414, startPoint y: 106, endPoint x: 494, endPoint y: 109, distance: 79.3
click at [340, 109] on div at bounding box center [451, 106] width 90 height 7
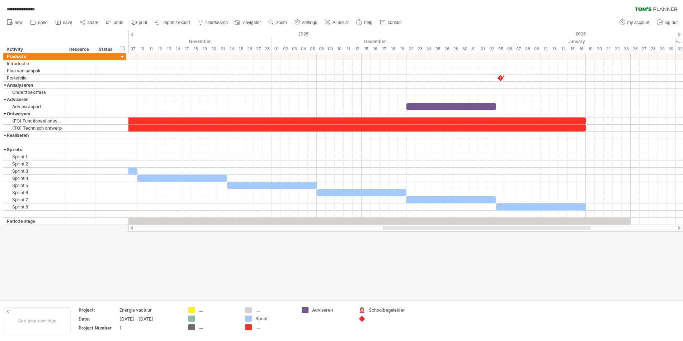
click at [340, 262] on div at bounding box center [341, 165] width 683 height 270
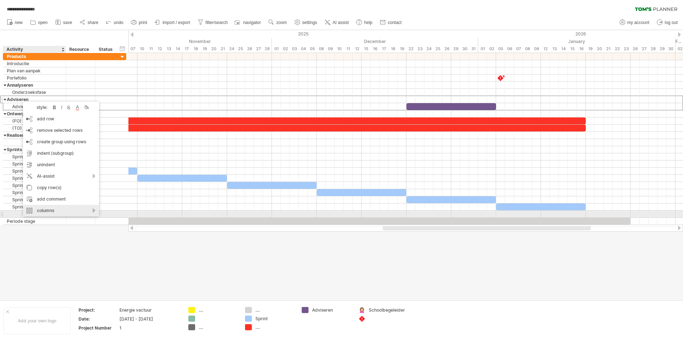
click at [91, 211] on div "columns" at bounding box center [61, 210] width 76 height 11
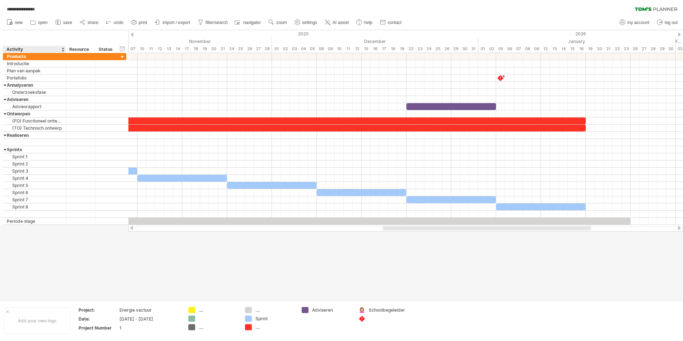
click at [36, 254] on div at bounding box center [341, 165] width 683 height 270
click at [123, 56] on div at bounding box center [122, 57] width 7 height 7
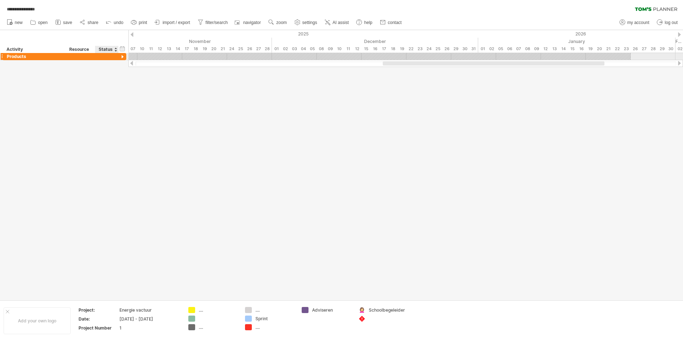
click at [123, 56] on div at bounding box center [122, 57] width 7 height 7
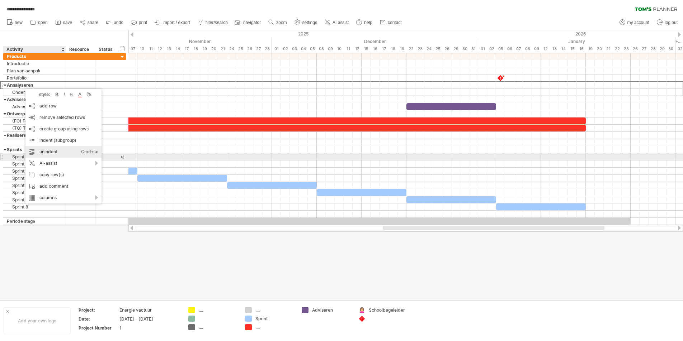
click at [49, 155] on div "unindent Ctrl+◄ Cmd+◄" at bounding box center [63, 151] width 76 height 11
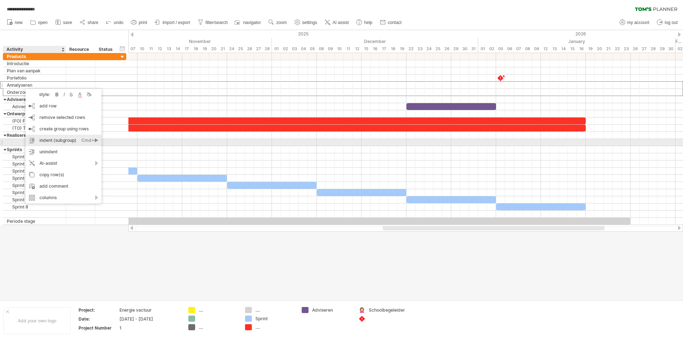
click at [50, 144] on div "indent (subgroup) Ctrl+► Cmd+►" at bounding box center [63, 140] width 76 height 11
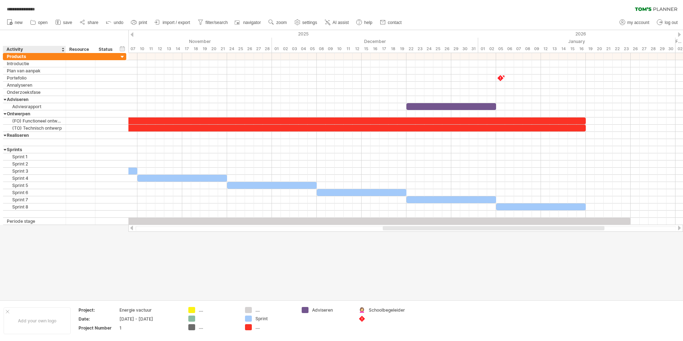
type textarea "**********"
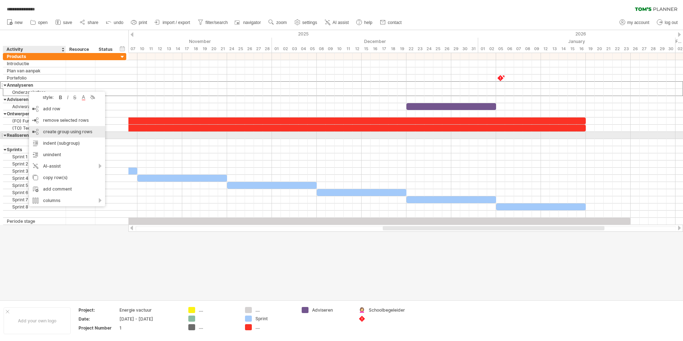
click at [61, 133] on div "create group using rows" at bounding box center [67, 131] width 76 height 11
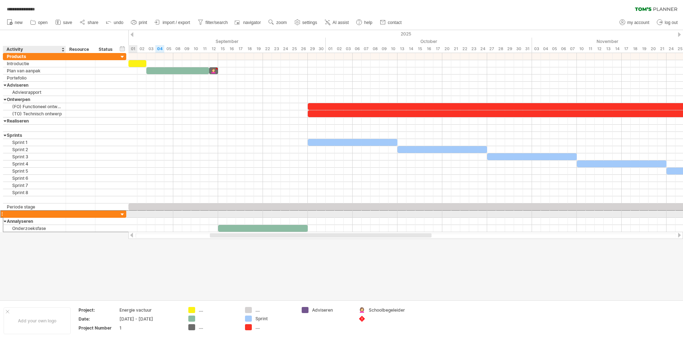
click at [30, 215] on input "text" at bounding box center [34, 214] width 55 height 7
type input "**********"
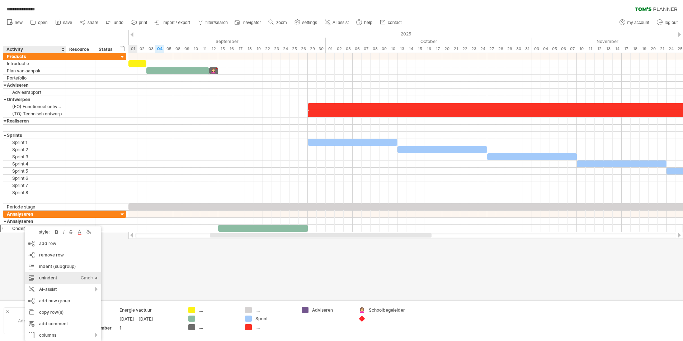
click at [57, 278] on div "unindent Ctrl+◄ Cmd+◄" at bounding box center [63, 277] width 76 height 11
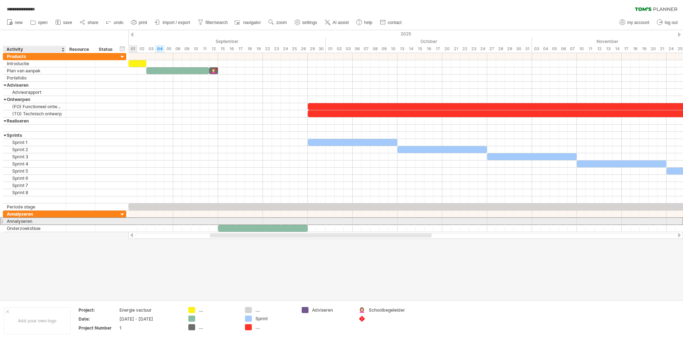
click at [19, 219] on div "Annalyseren" at bounding box center [34, 221] width 55 height 7
click at [0, 0] on input "**********" at bounding box center [0, 0] width 0 height 0
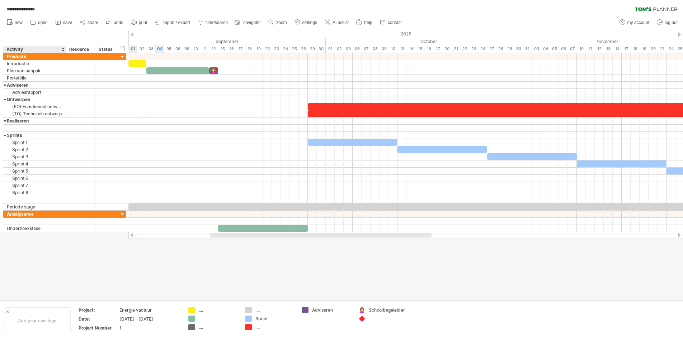
click at [55, 262] on div at bounding box center [341, 165] width 683 height 270
click at [55, 251] on span "remove row" at bounding box center [46, 252] width 25 height 5
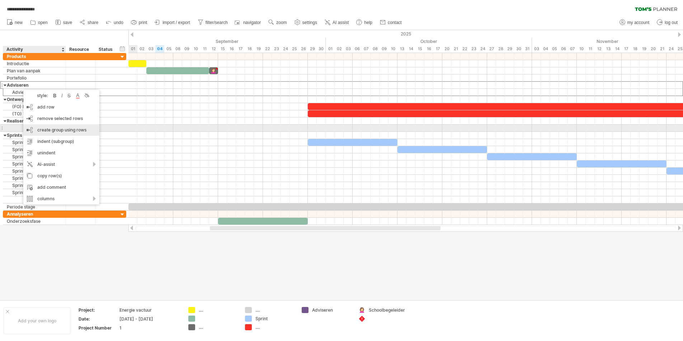
click at [58, 130] on div "create group using rows" at bounding box center [61, 129] width 76 height 11
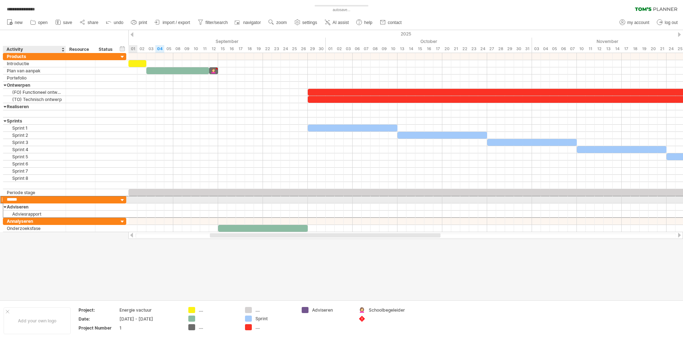
type input "*********"
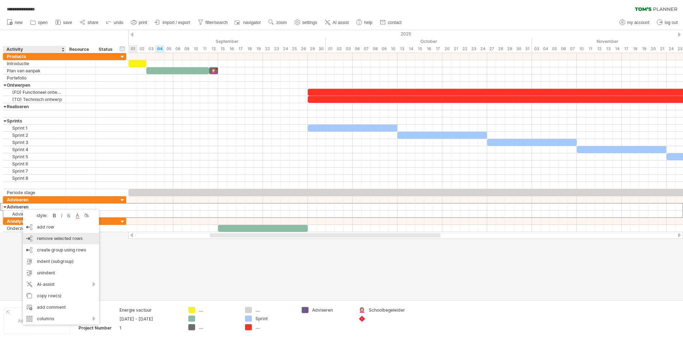
click at [55, 239] on span "remove selected rows" at bounding box center [60, 238] width 46 height 5
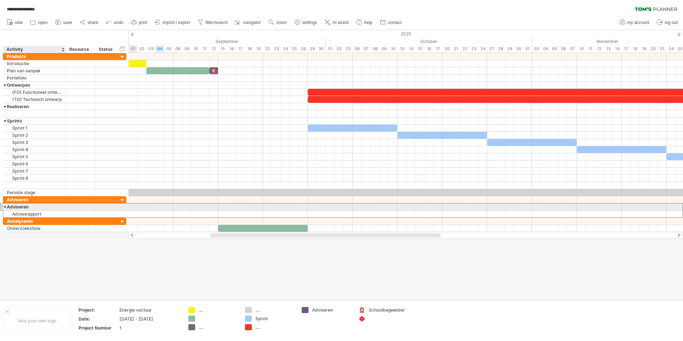
click at [35, 209] on div "Adviseren" at bounding box center [34, 207] width 55 height 7
click at [28, 210] on div "Adviseren" at bounding box center [34, 207] width 55 height 7
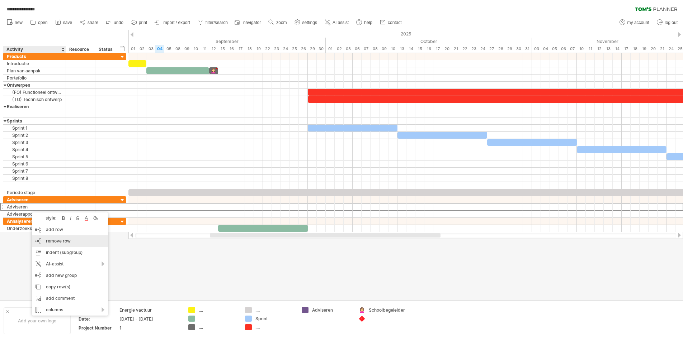
click at [81, 242] on div "remove row remove selected rows" at bounding box center [70, 241] width 76 height 11
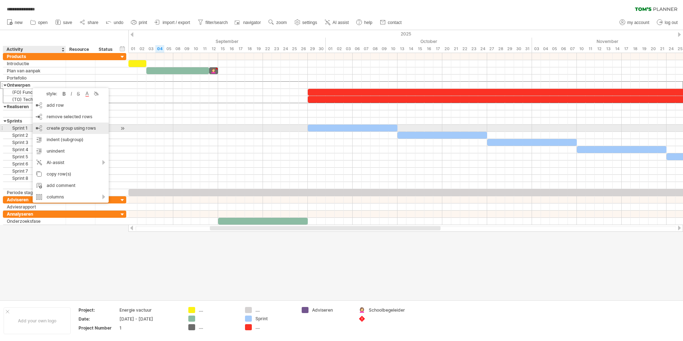
click at [65, 129] on div "create group using rows" at bounding box center [71, 128] width 76 height 11
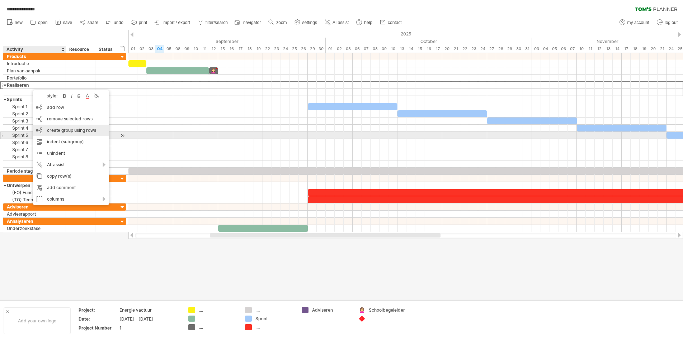
click at [65, 133] on div "create group using rows" at bounding box center [71, 130] width 76 height 11
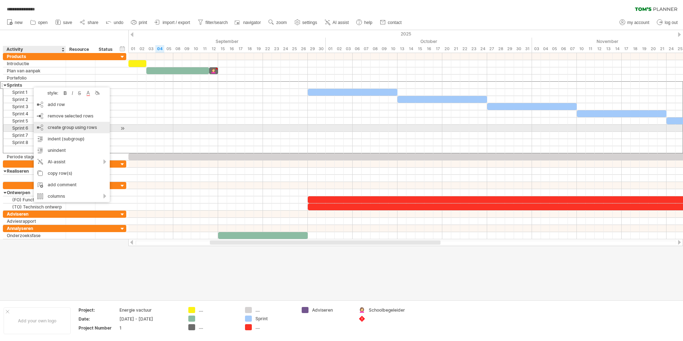
click at [74, 125] on div "create group using rows" at bounding box center [72, 127] width 76 height 11
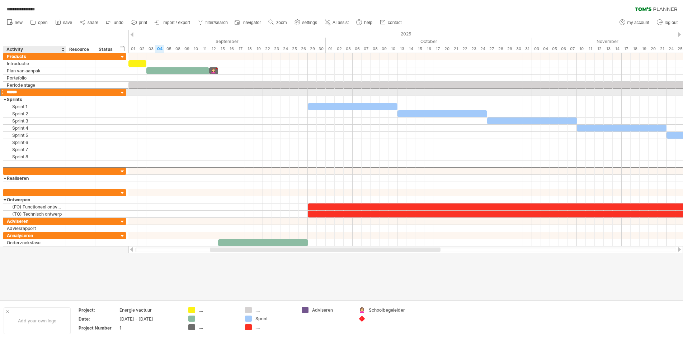
type input "*******"
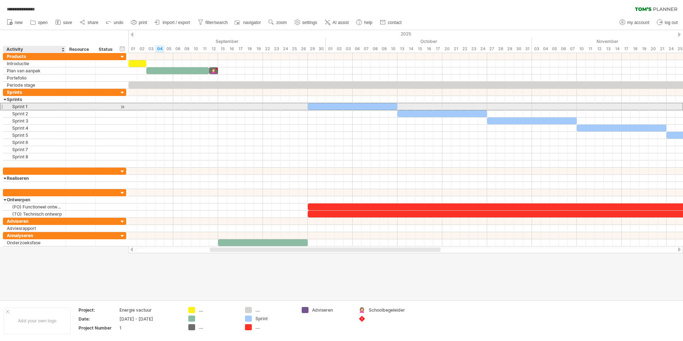
click at [32, 106] on div "Sprint 1" at bounding box center [34, 106] width 55 height 7
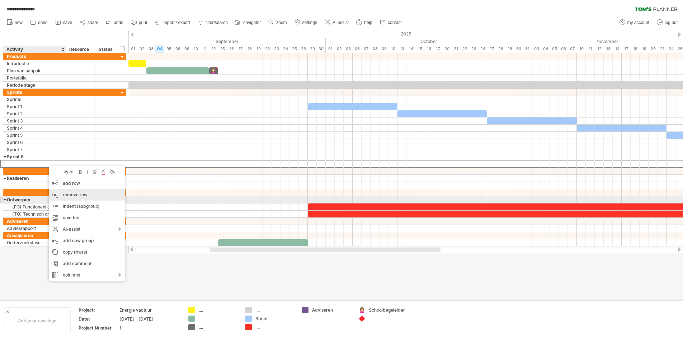
click at [72, 198] on div "remove row remove selected rows" at bounding box center [87, 194] width 76 height 11
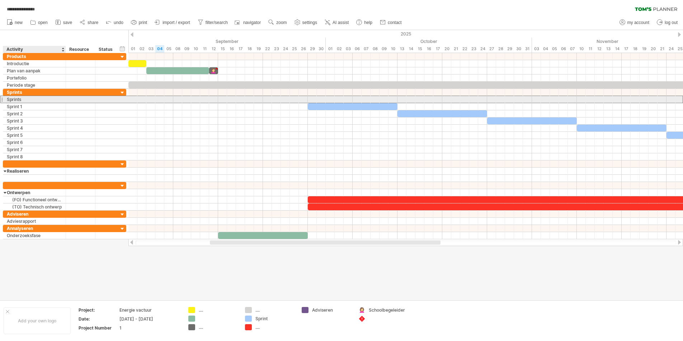
click at [33, 101] on div "Sprints" at bounding box center [34, 99] width 55 height 7
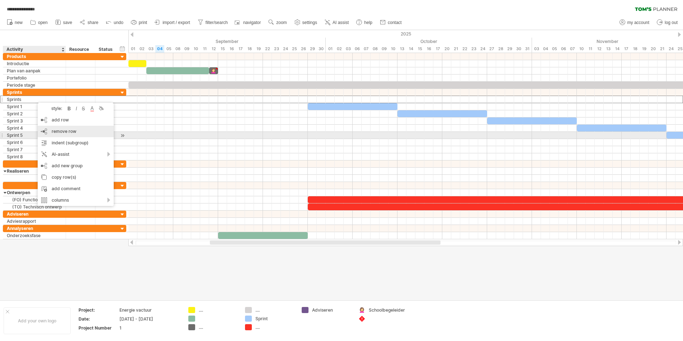
click at [69, 133] on span "remove row" at bounding box center [64, 131] width 25 height 5
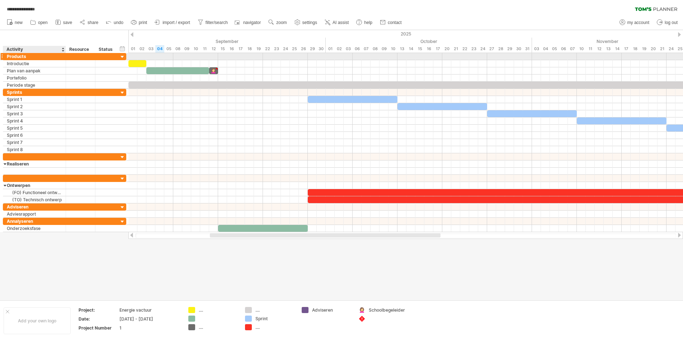
click at [26, 57] on div "Products" at bounding box center [34, 56] width 55 height 7
click at [26, 57] on input "********" at bounding box center [34, 56] width 55 height 7
type input "******"
click at [55, 273] on div at bounding box center [341, 165] width 683 height 270
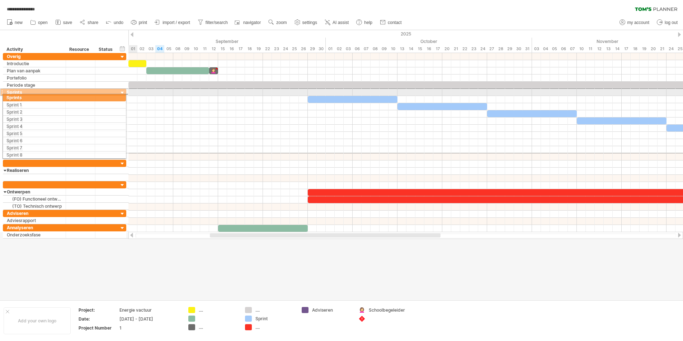
drag, startPoint x: 3, startPoint y: 94, endPoint x: 0, endPoint y: 96, distance: 3.8
click at [0, 96] on div "**********" at bounding box center [63, 146] width 127 height 186
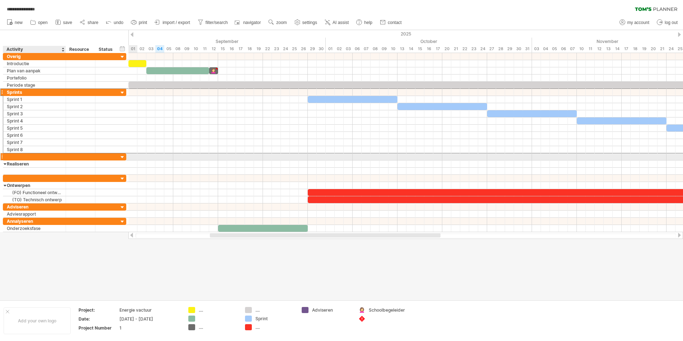
click at [22, 159] on div at bounding box center [34, 156] width 55 height 7
click at [22, 159] on input "text" at bounding box center [34, 156] width 55 height 7
type input "**********"
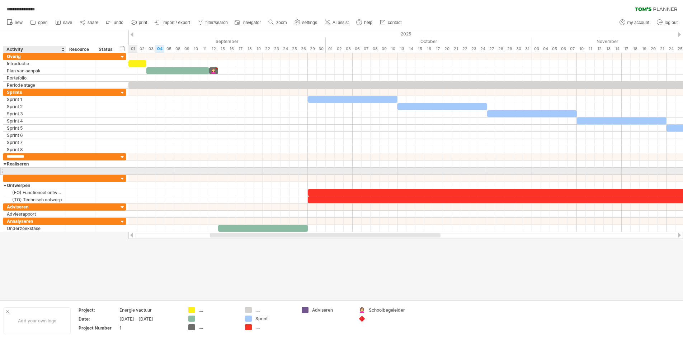
click at [30, 170] on div at bounding box center [34, 171] width 55 height 7
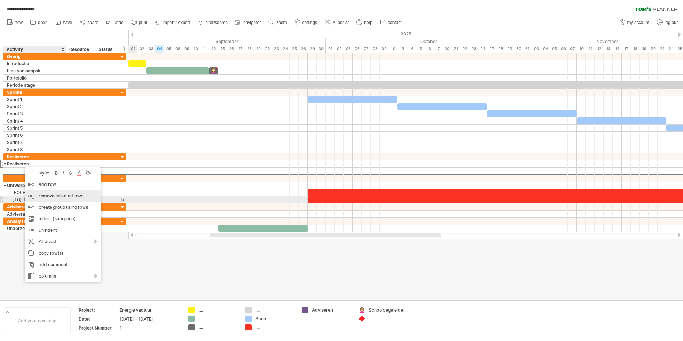
click at [64, 199] on div "remove row remove selected rows" at bounding box center [63, 195] width 76 height 11
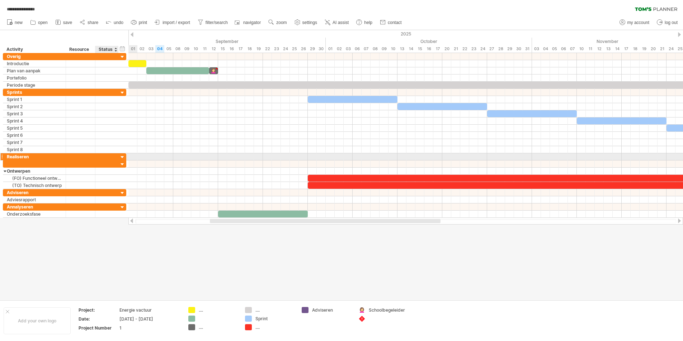
click at [123, 158] on div at bounding box center [122, 157] width 7 height 7
click at [122, 158] on div at bounding box center [122, 157] width 7 height 7
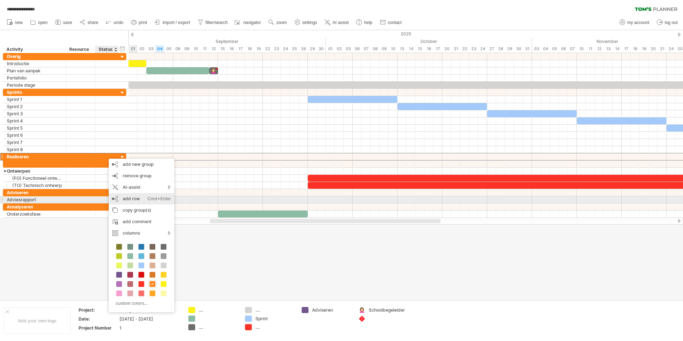
click at [135, 197] on div "add row Ctrl+Enter Cmd+Enter" at bounding box center [142, 198] width 66 height 11
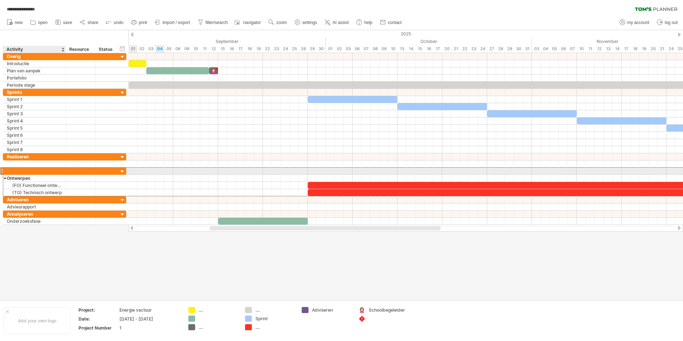
click at [27, 174] on div at bounding box center [34, 171] width 55 height 7
type input "*********"
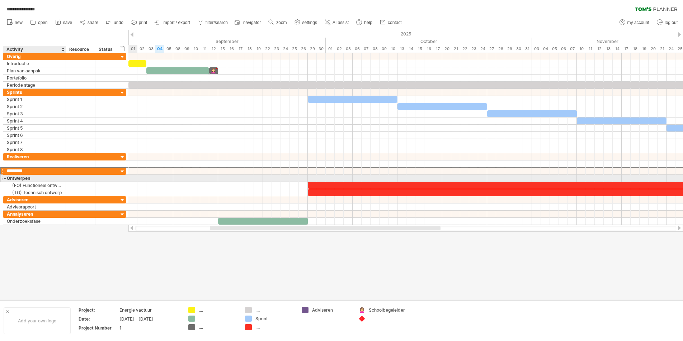
click at [25, 179] on div "Ontwerpen" at bounding box center [34, 178] width 55 height 7
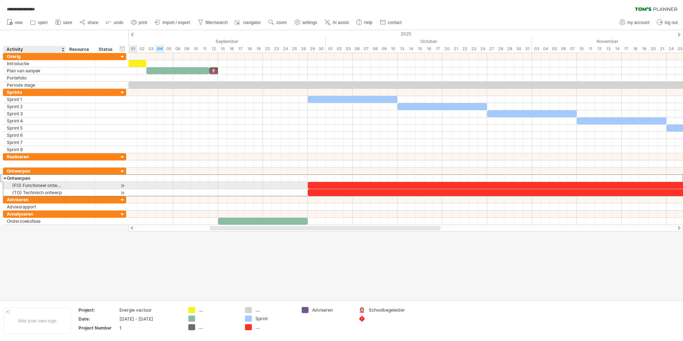
click at [20, 189] on div "(TO) Technisch ontwerp" at bounding box center [34, 192] width 55 height 7
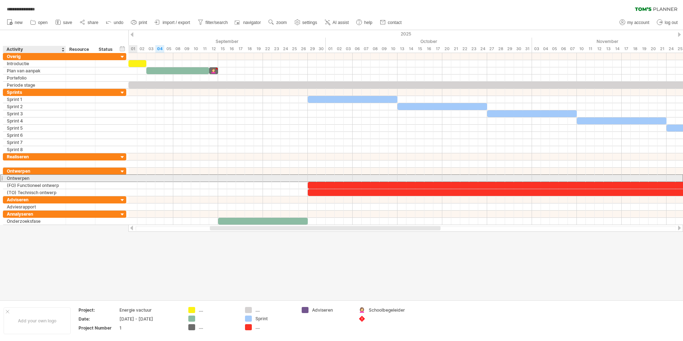
click at [23, 179] on div "Ontwerpen" at bounding box center [34, 178] width 55 height 7
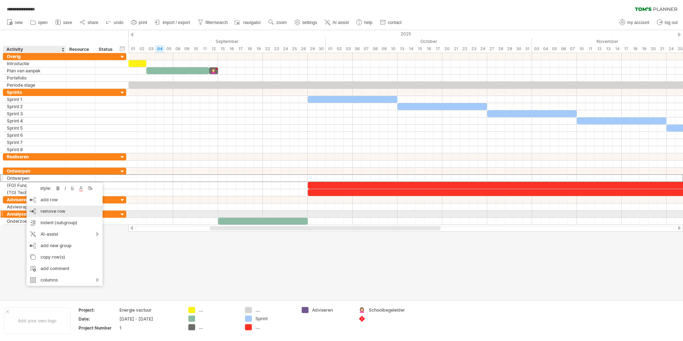
click at [56, 213] on span "remove row" at bounding box center [53, 211] width 25 height 5
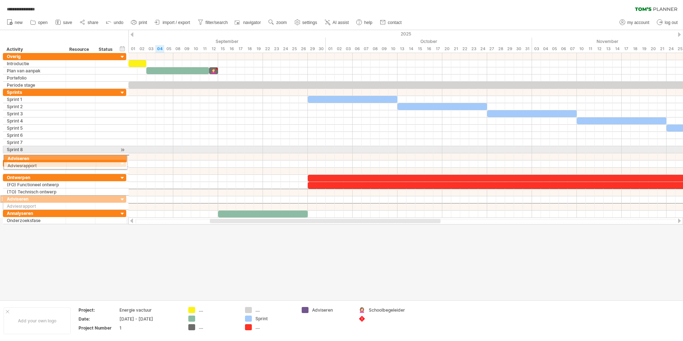
drag, startPoint x: 3, startPoint y: 193, endPoint x: 1, endPoint y: 157, distance: 35.9
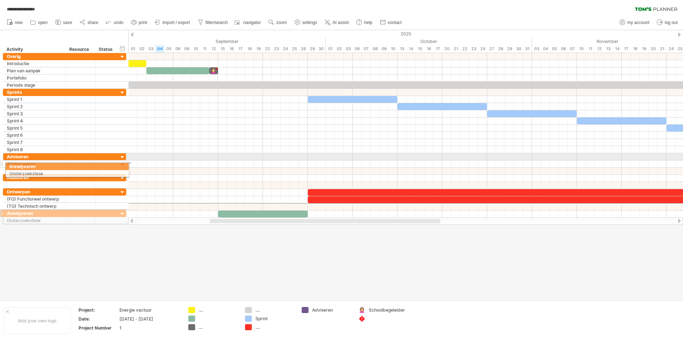
drag, startPoint x: 4, startPoint y: 208, endPoint x: 4, endPoint y: 166, distance: 42.0
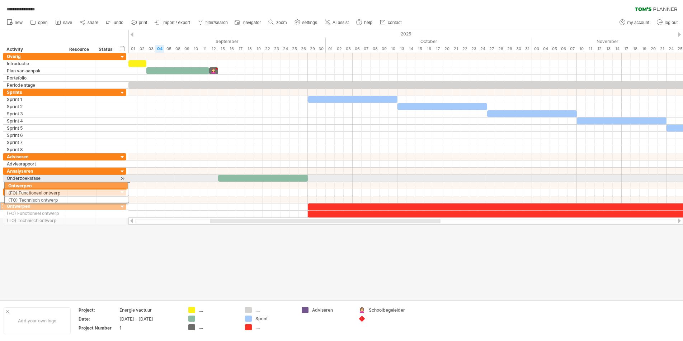
drag, startPoint x: 3, startPoint y: 201, endPoint x: 2, endPoint y: 185, distance: 16.2
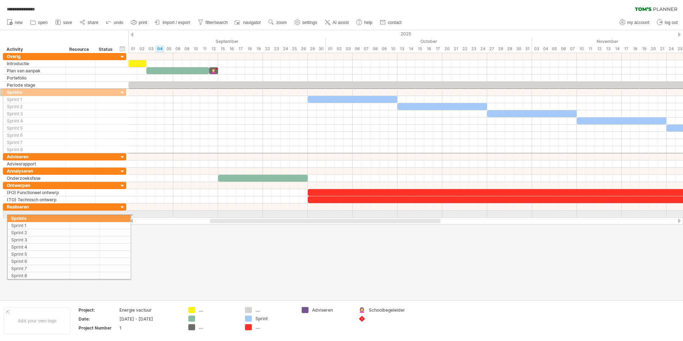
drag, startPoint x: 2, startPoint y: 94, endPoint x: 4, endPoint y: 217, distance: 123.7
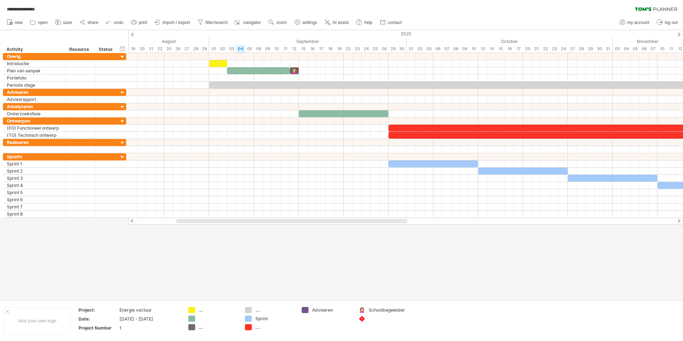
drag, startPoint x: 345, startPoint y: 221, endPoint x: 311, endPoint y: 221, distance: 33.3
click at [311, 221] on div at bounding box center [291, 221] width 231 height 4
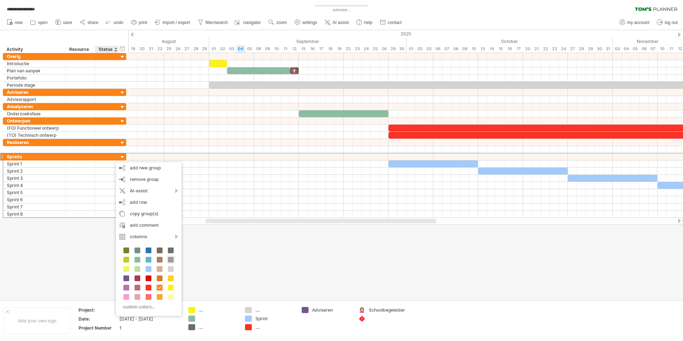
click at [172, 262] on div at bounding box center [171, 260] width 8 height 8
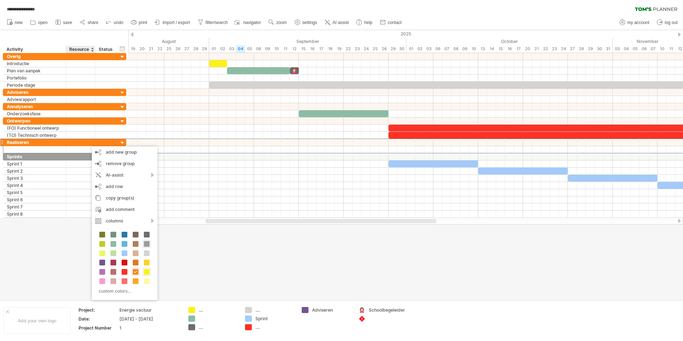
click at [146, 269] on div at bounding box center [147, 272] width 8 height 8
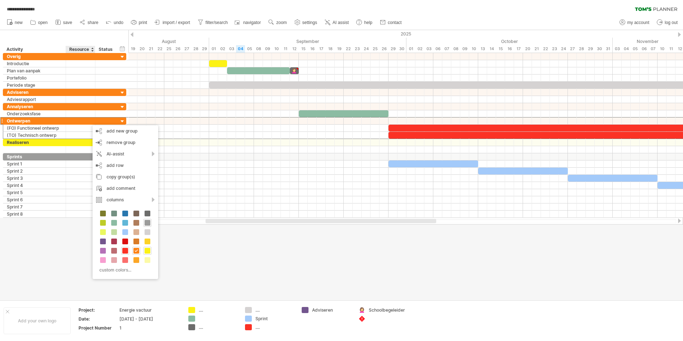
click at [126, 250] on span at bounding box center [125, 251] width 6 height 6
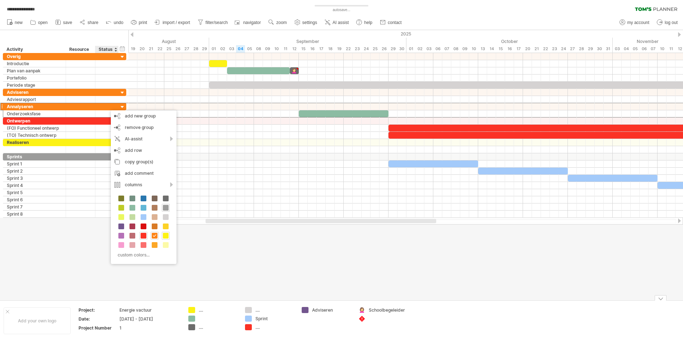
click at [203, 319] on div at bounding box center [218, 319] width 39 height 6
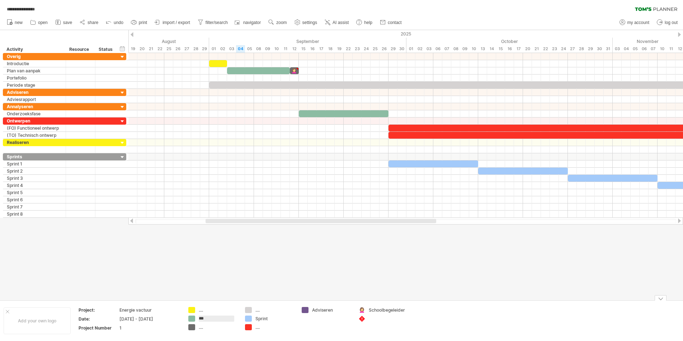
type input "*"
type input "********"
click at [234, 274] on div at bounding box center [341, 165] width 683 height 270
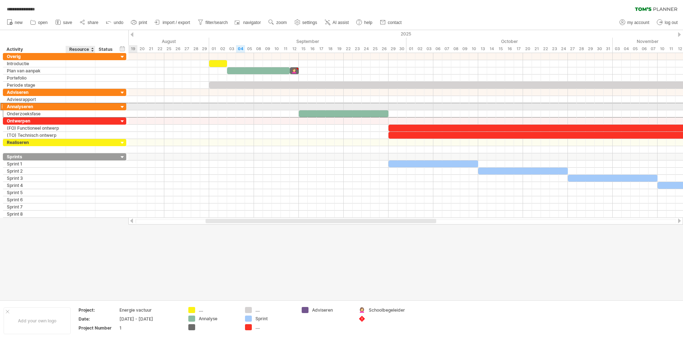
click at [71, 106] on div at bounding box center [81, 106] width 22 height 7
click at [125, 106] on div at bounding box center [122, 107] width 7 height 7
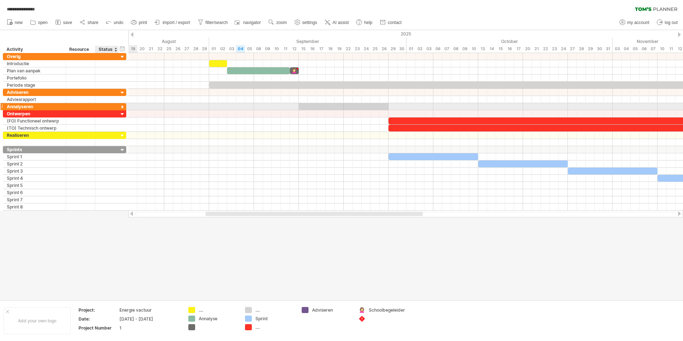
click at [125, 106] on div at bounding box center [122, 107] width 7 height 7
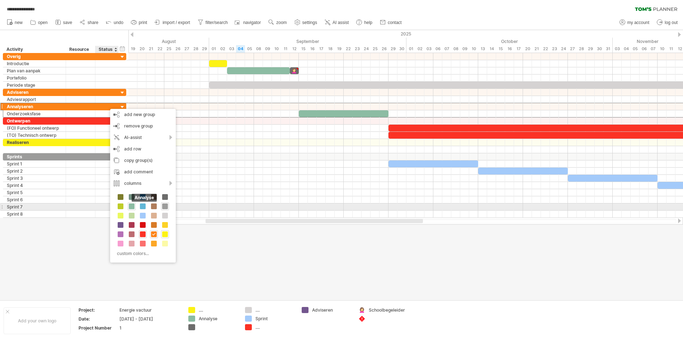
click at [131, 205] on span at bounding box center [132, 207] width 6 height 6
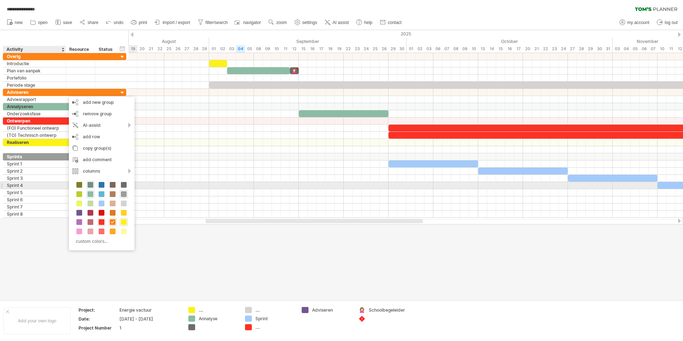
click at [91, 186] on span at bounding box center [90, 185] width 6 height 6
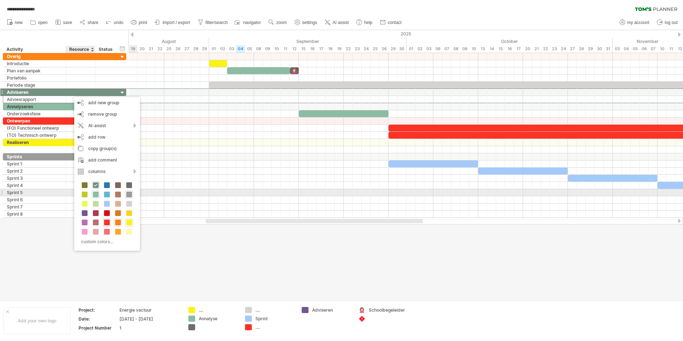
click at [87, 196] on div at bounding box center [85, 195] width 8 height 8
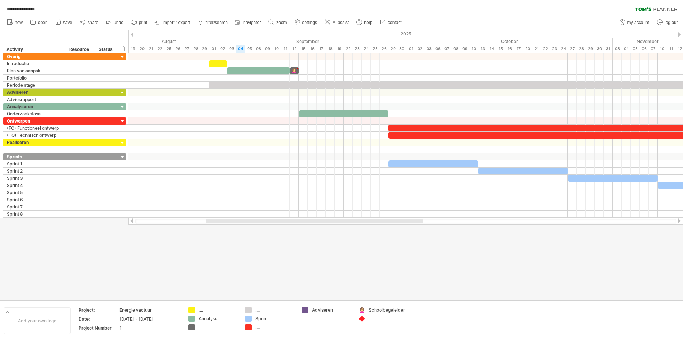
click at [219, 253] on div at bounding box center [341, 165] width 683 height 270
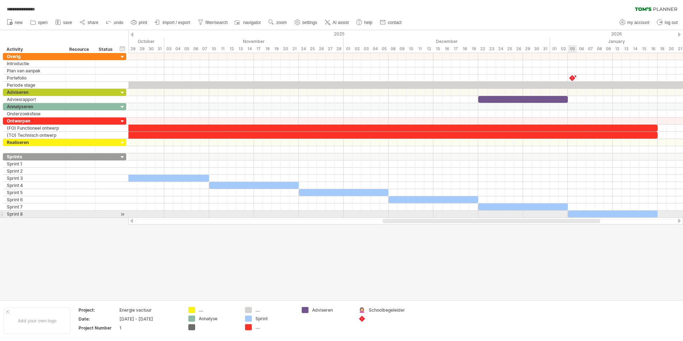
drag, startPoint x: 395, startPoint y: 223, endPoint x: 595, endPoint y: 217, distance: 199.4
click at [340, 217] on div "**********" at bounding box center [341, 170] width 683 height 341
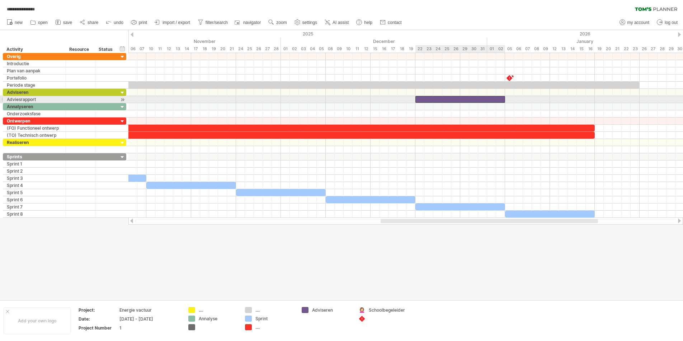
click at [340, 101] on div at bounding box center [460, 99] width 90 height 7
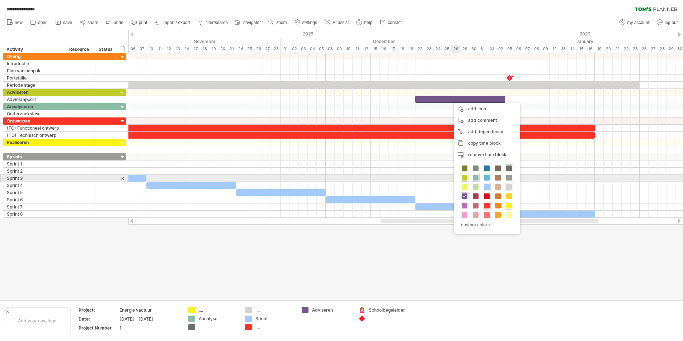
click at [340, 179] on span at bounding box center [464, 178] width 6 height 6
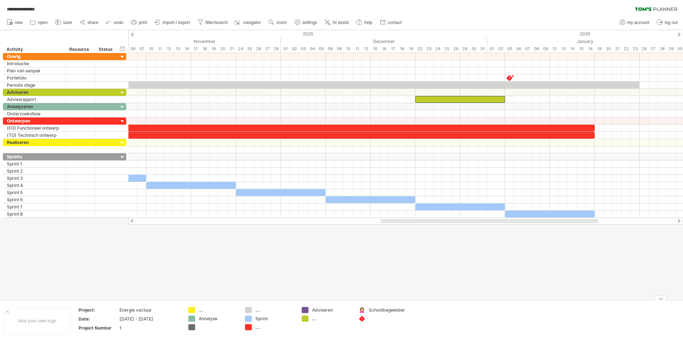
click at [314, 318] on div "...." at bounding box center [331, 319] width 39 height 6
type input "*********"
click at [318, 299] on div at bounding box center [341, 165] width 683 height 270
click at [322, 312] on div "Adviseren" at bounding box center [331, 310] width 39 height 6
click at [321, 311] on input "*********" at bounding box center [329, 310] width 35 height 6
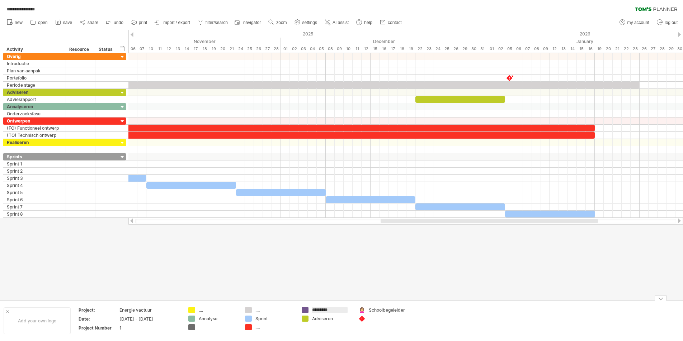
click at [321, 311] on input "*********" at bounding box center [329, 310] width 35 height 6
click at [325, 286] on div at bounding box center [341, 165] width 683 height 270
click at [336, 311] on div "remove color" at bounding box center [333, 312] width 48 height 11
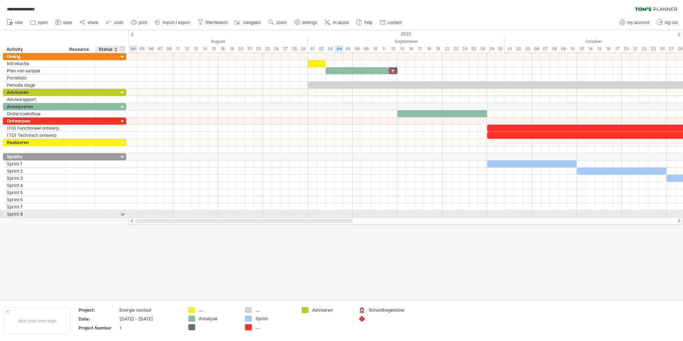
drag, startPoint x: 399, startPoint y: 220, endPoint x: 113, endPoint y: 213, distance: 285.5
click at [113, 213] on div "**********" at bounding box center [341, 170] width 683 height 341
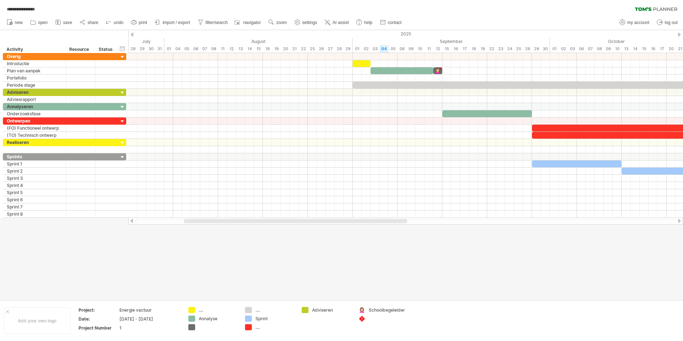
drag, startPoint x: 292, startPoint y: 222, endPoint x: 275, endPoint y: 222, distance: 16.9
click at [275, 222] on div at bounding box center [295, 221] width 223 height 4
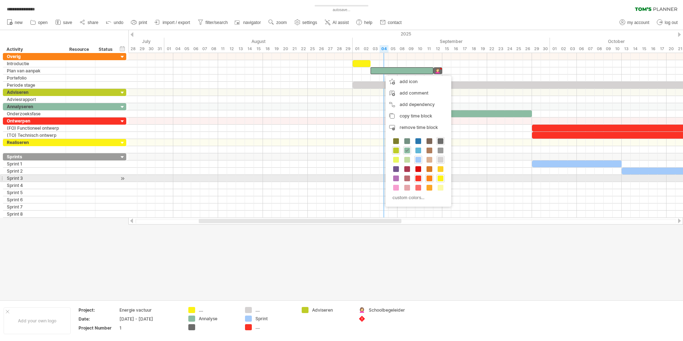
click at [340, 178] on span at bounding box center [429, 179] width 6 height 6
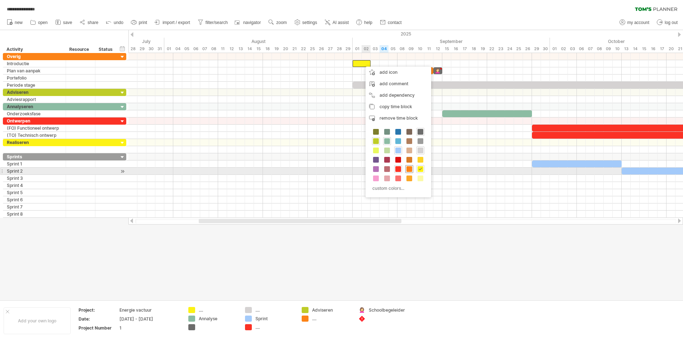
click at [340, 170] on span at bounding box center [409, 169] width 6 height 6
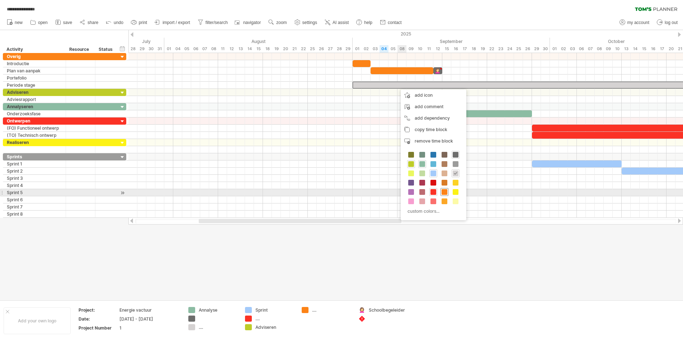
click at [340, 193] on span at bounding box center [444, 192] width 6 height 6
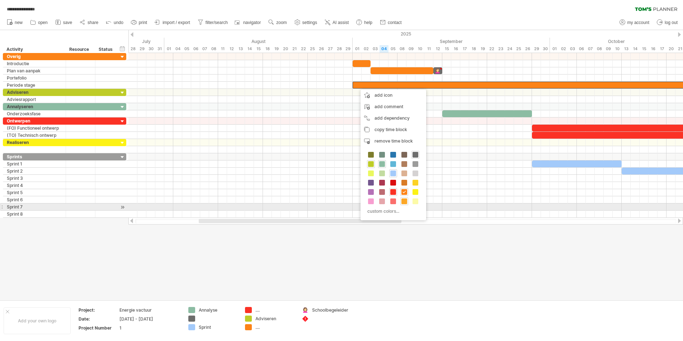
click at [340, 204] on span at bounding box center [404, 202] width 6 height 6
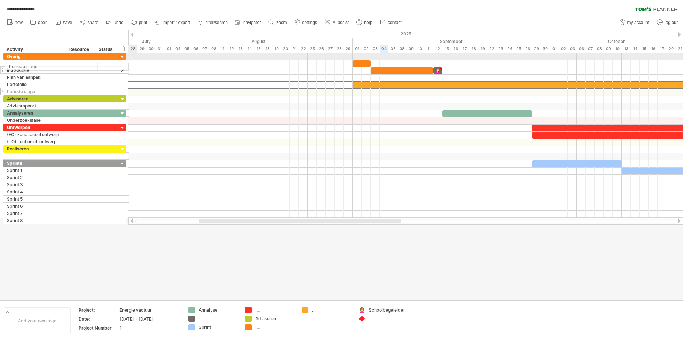
drag, startPoint x: 3, startPoint y: 85, endPoint x: 2, endPoint y: 65, distance: 20.1
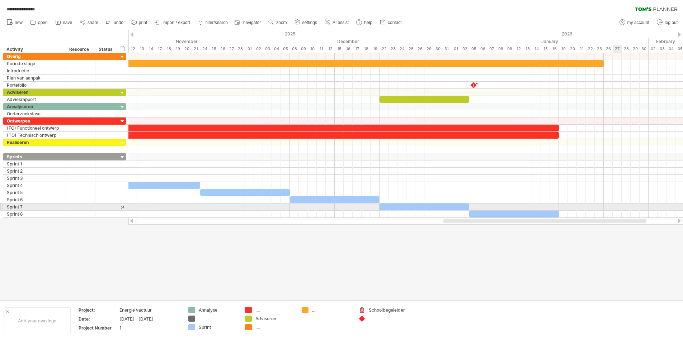
drag, startPoint x: 375, startPoint y: 222, endPoint x: 619, endPoint y: 208, distance: 244.9
click at [340, 208] on div "**********" at bounding box center [341, 170] width 683 height 341
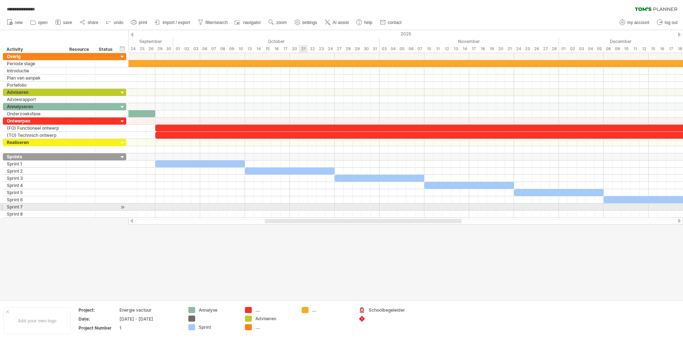
drag, startPoint x: 430, startPoint y: 221, endPoint x: 306, endPoint y: 210, distance: 124.2
click at [306, 210] on div "**********" at bounding box center [341, 170] width 683 height 341
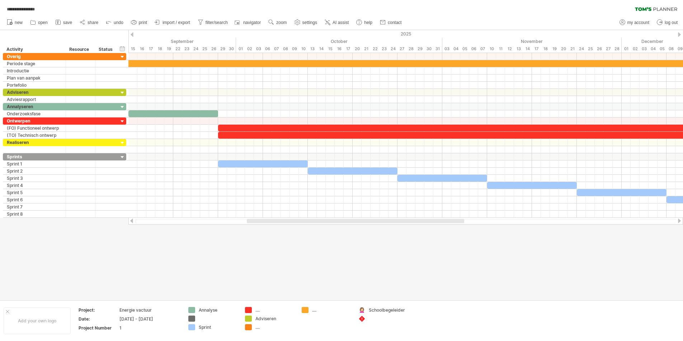
drag, startPoint x: 299, startPoint y: 221, endPoint x: 273, endPoint y: 219, distance: 26.6
click at [273, 219] on div at bounding box center [355, 221] width 217 height 4
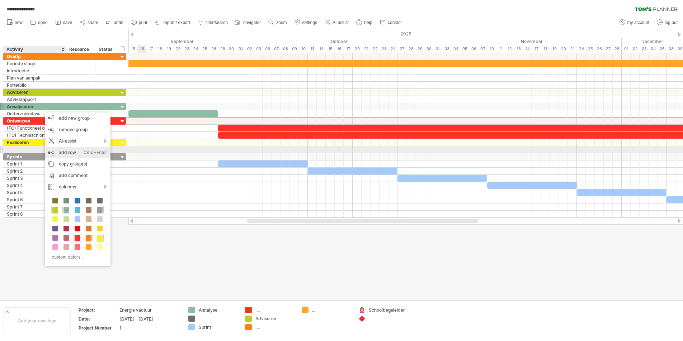
click at [77, 152] on div "add row Ctrl+Enter Cmd+Enter" at bounding box center [78, 152] width 66 height 11
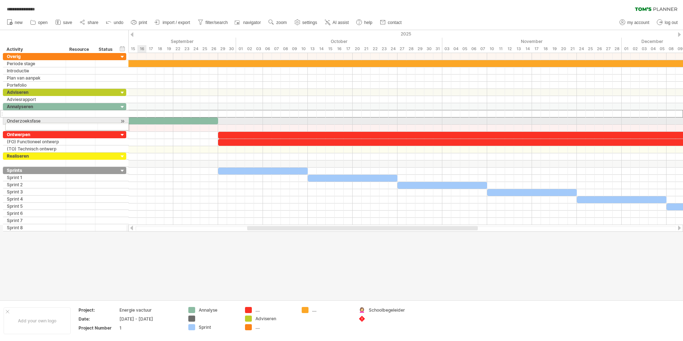
drag, startPoint x: 3, startPoint y: 115, endPoint x: 3, endPoint y: 125, distance: 10.4
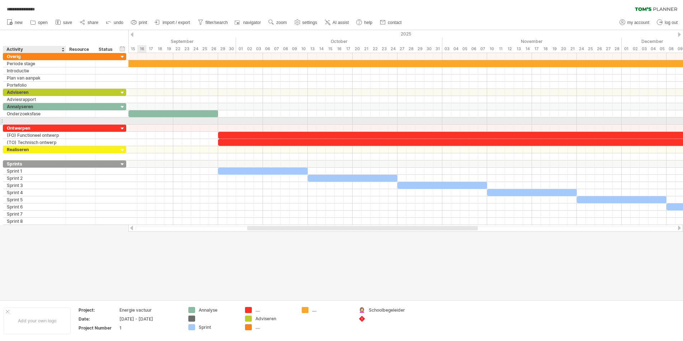
click at [16, 122] on div at bounding box center [34, 121] width 55 height 7
click at [16, 122] on input "text" at bounding box center [34, 121] width 55 height 7
type input "**********"
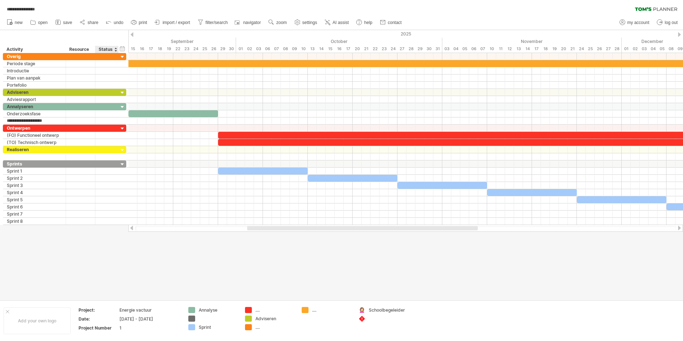
click at [122, 248] on div at bounding box center [341, 165] width 683 height 270
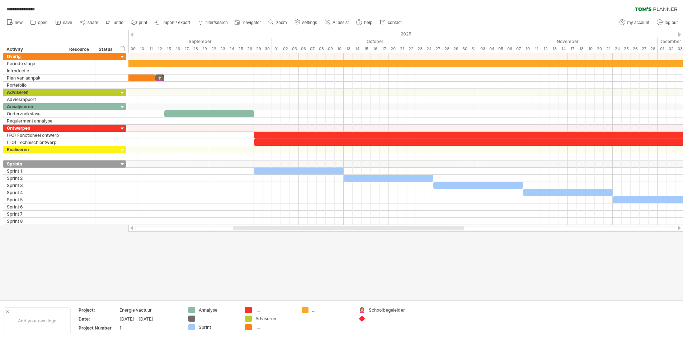
drag, startPoint x: 279, startPoint y: 229, endPoint x: 266, endPoint y: 230, distance: 12.6
click at [266, 230] on div at bounding box center [348, 228] width 231 height 4
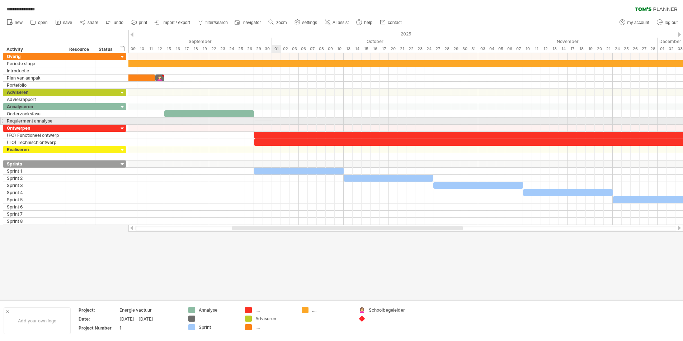
drag, startPoint x: 255, startPoint y: 120, endPoint x: 272, endPoint y: 120, distance: 17.6
click at [272, 120] on div at bounding box center [405, 121] width 554 height 7
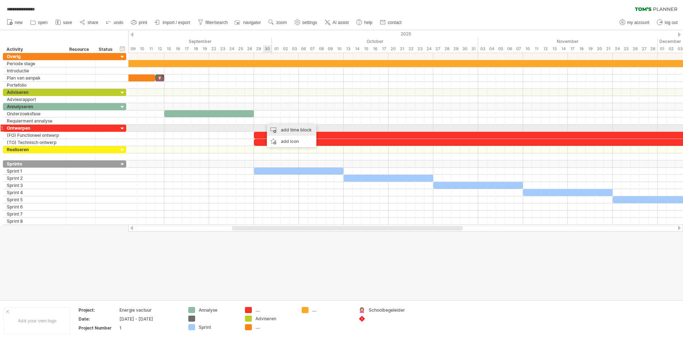
click at [284, 129] on div "add time block" at bounding box center [291, 129] width 49 height 11
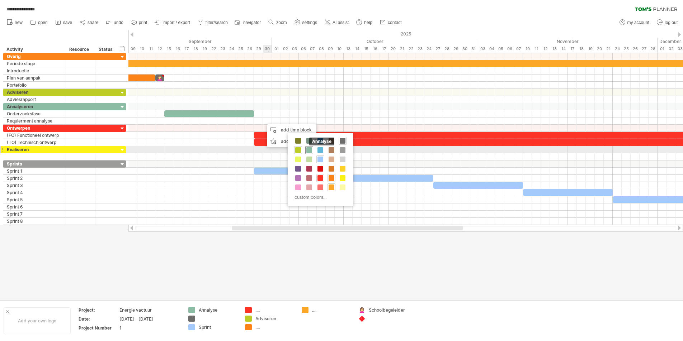
click at [311, 152] on span at bounding box center [309, 150] width 6 height 6
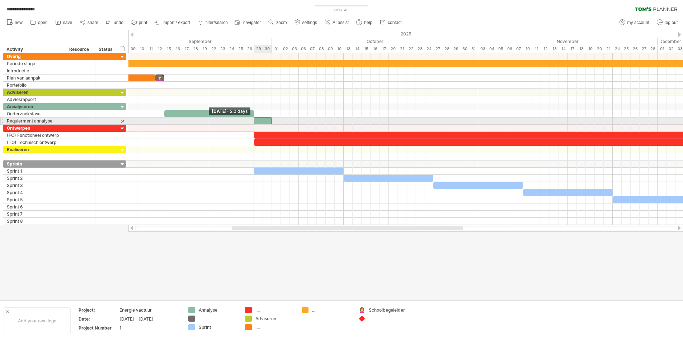
drag, startPoint x: 264, startPoint y: 120, endPoint x: 254, endPoint y: 120, distance: 10.0
click at [254, 120] on span at bounding box center [253, 121] width 3 height 7
drag, startPoint x: 272, startPoint y: 120, endPoint x: 281, endPoint y: 121, distance: 9.0
click at [281, 121] on span at bounding box center [280, 121] width 3 height 7
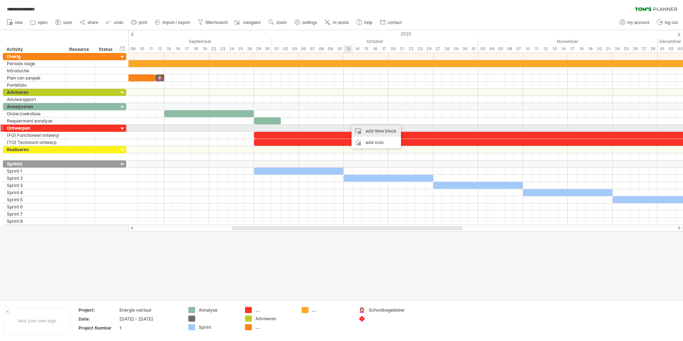
click at [340, 131] on div "add time block" at bounding box center [375, 130] width 49 height 11
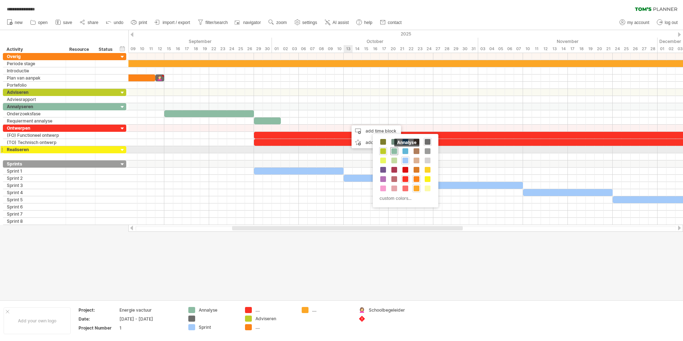
click at [340, 153] on span at bounding box center [394, 151] width 6 height 6
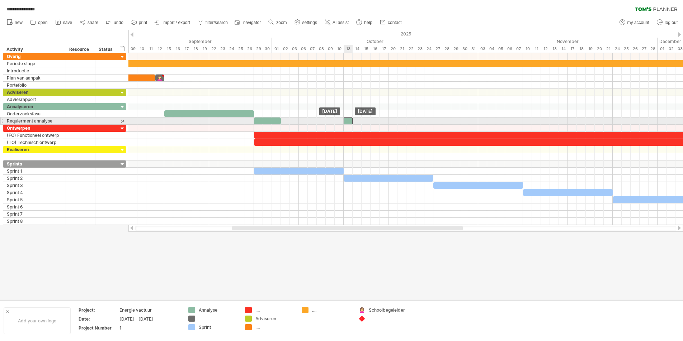
drag, startPoint x: 352, startPoint y: 120, endPoint x: 347, endPoint y: 120, distance: 4.7
click at [340, 120] on div at bounding box center [347, 121] width 9 height 7
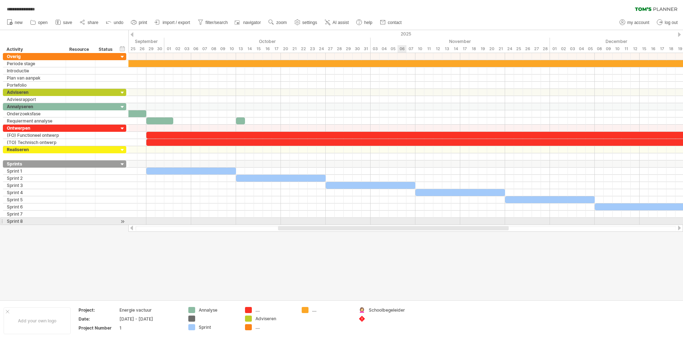
drag, startPoint x: 357, startPoint y: 228, endPoint x: 403, endPoint y: 223, distance: 46.1
click at [340, 223] on div "**********" at bounding box center [341, 170] width 683 height 341
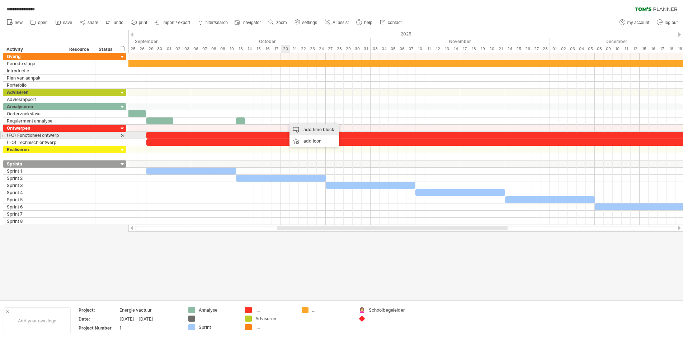
click at [312, 131] on div "add time block" at bounding box center [313, 129] width 49 height 11
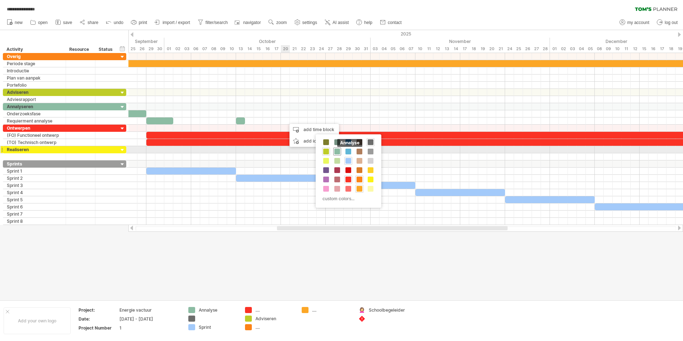
click at [337, 153] on span at bounding box center [337, 152] width 6 height 6
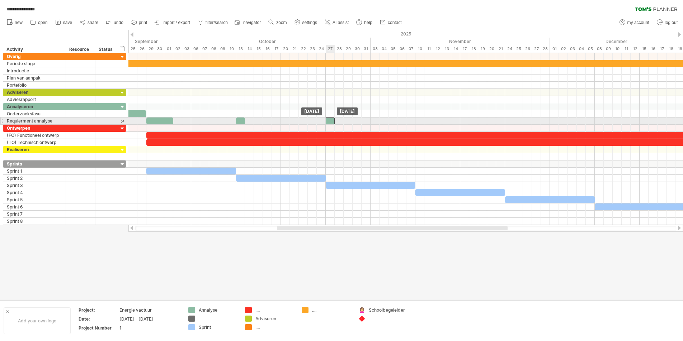
drag, startPoint x: 290, startPoint y: 121, endPoint x: 330, endPoint y: 120, distance: 40.5
click at [330, 120] on div at bounding box center [330, 121] width 9 height 7
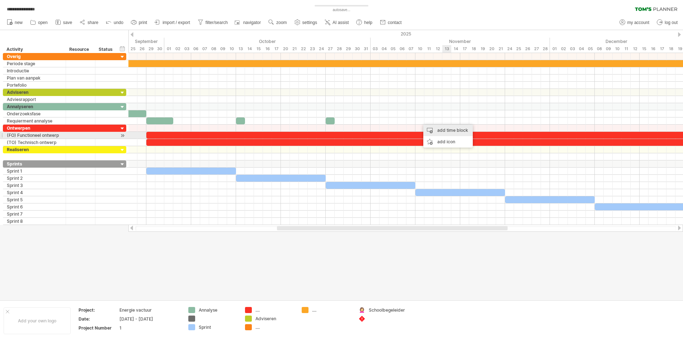
click at [340, 132] on div "add time block" at bounding box center [447, 130] width 49 height 11
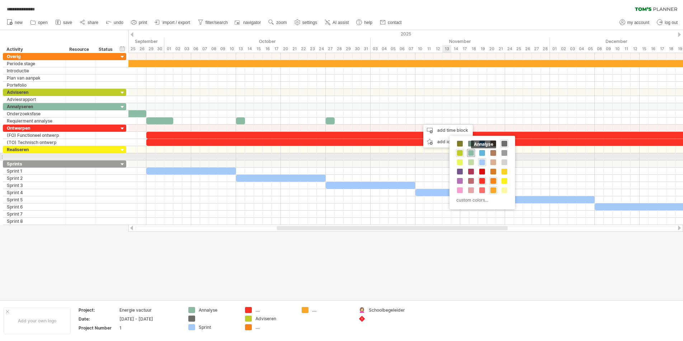
click at [340, 155] on span at bounding box center [471, 153] width 6 height 6
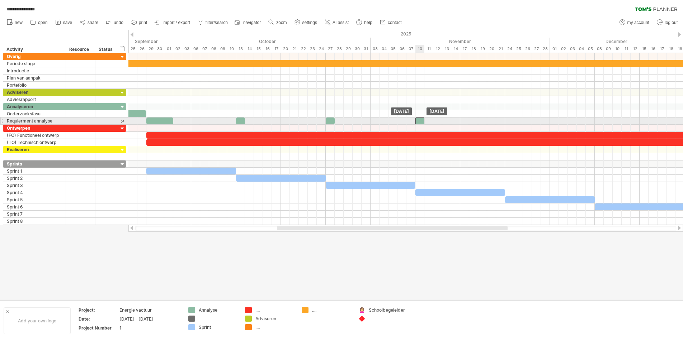
drag, startPoint x: 426, startPoint y: 122, endPoint x: 422, endPoint y: 122, distance: 3.9
click at [340, 122] on div at bounding box center [419, 121] width 9 height 7
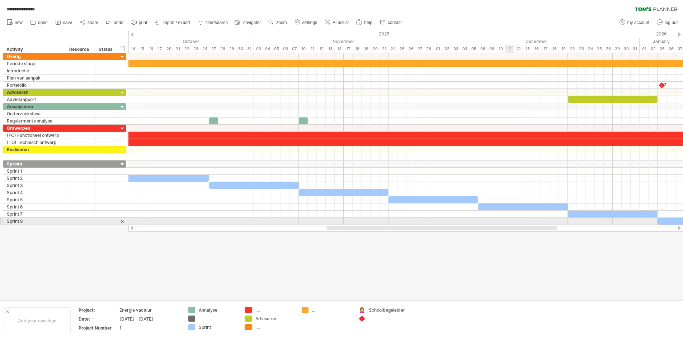
drag, startPoint x: 463, startPoint y: 227, endPoint x: 512, endPoint y: 223, distance: 49.6
click at [340, 223] on div "**********" at bounding box center [341, 170] width 683 height 341
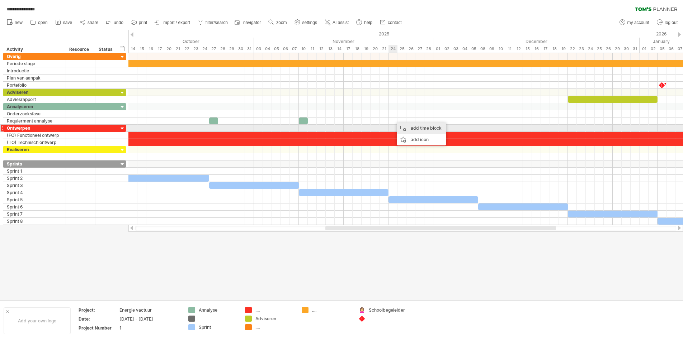
click at [340, 128] on div "add time block" at bounding box center [421, 128] width 49 height 11
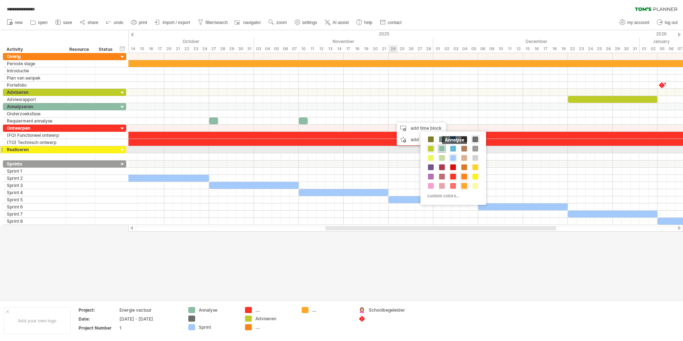
click at [340, 151] on span at bounding box center [442, 149] width 6 height 6
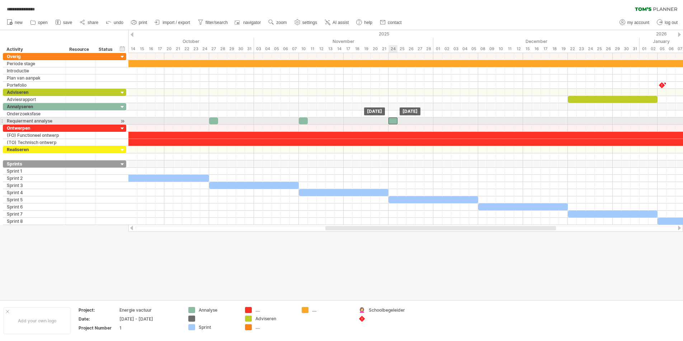
drag, startPoint x: 399, startPoint y: 120, endPoint x: 394, endPoint y: 120, distance: 5.4
click at [340, 120] on div at bounding box center [392, 121] width 9 height 7
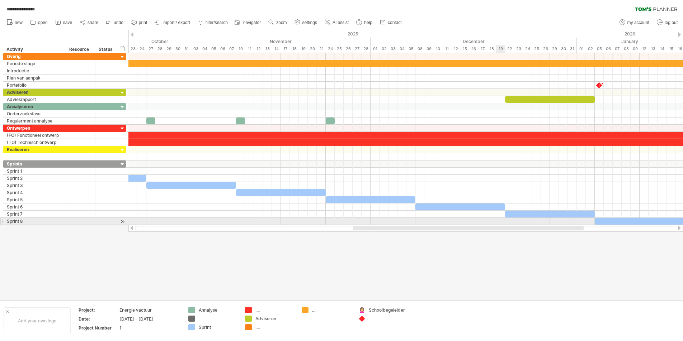
drag, startPoint x: 469, startPoint y: 228, endPoint x: 496, endPoint y: 224, distance: 27.8
click at [340, 224] on div "**********" at bounding box center [341, 170] width 683 height 341
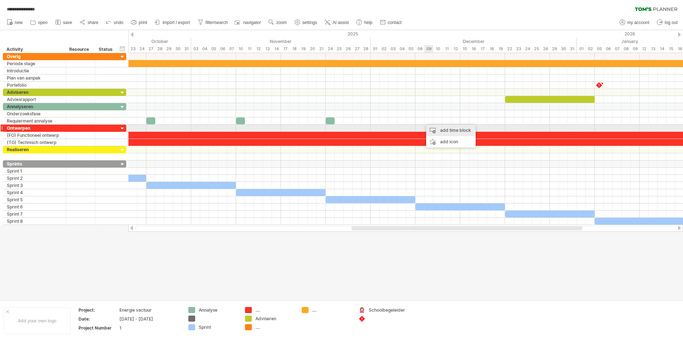
click at [340, 130] on div "add time block" at bounding box center [450, 130] width 49 height 11
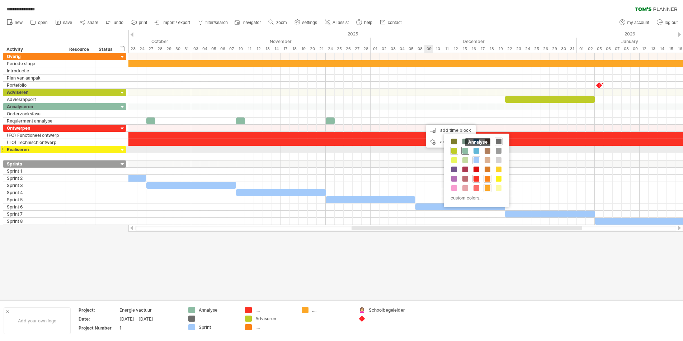
click at [340, 152] on span at bounding box center [465, 151] width 6 height 6
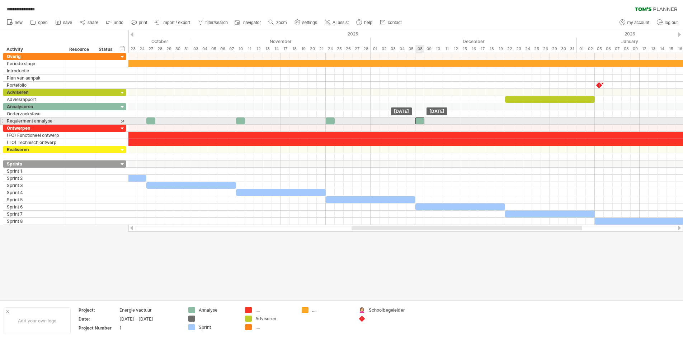
drag, startPoint x: 428, startPoint y: 121, endPoint x: 419, endPoint y: 121, distance: 8.6
click at [340, 121] on div at bounding box center [419, 121] width 9 height 7
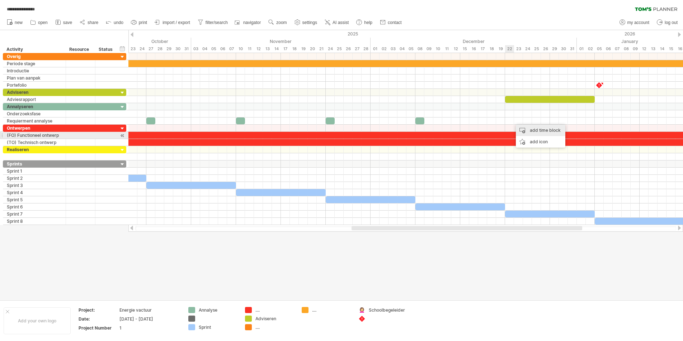
click at [340, 134] on div "add time block" at bounding box center [540, 130] width 49 height 11
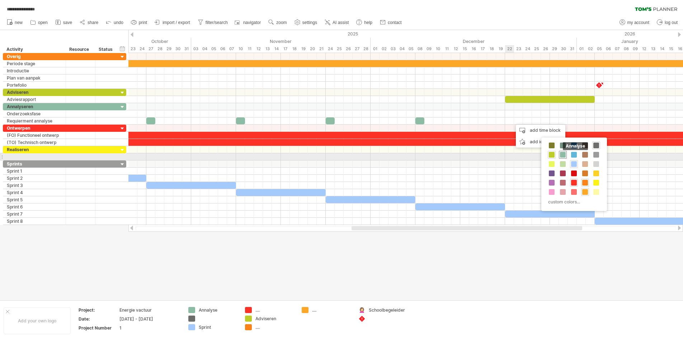
click at [340, 156] on span at bounding box center [563, 155] width 6 height 6
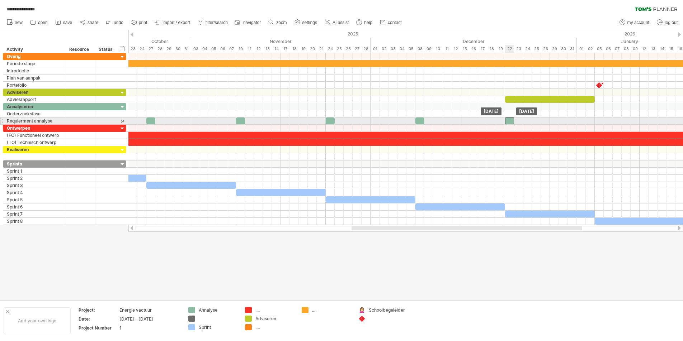
drag, startPoint x: 519, startPoint y: 121, endPoint x: 511, endPoint y: 121, distance: 8.2
click at [340, 121] on div at bounding box center [509, 121] width 9 height 7
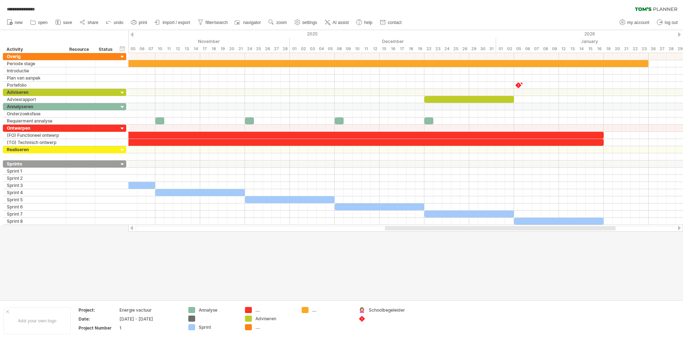
drag, startPoint x: 503, startPoint y: 229, endPoint x: 536, endPoint y: 228, distance: 33.4
click at [340, 228] on div at bounding box center [500, 228] width 231 height 4
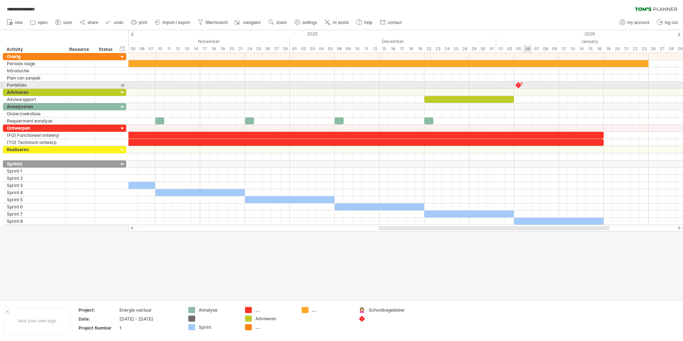
click at [340, 85] on div at bounding box center [405, 85] width 554 height 7
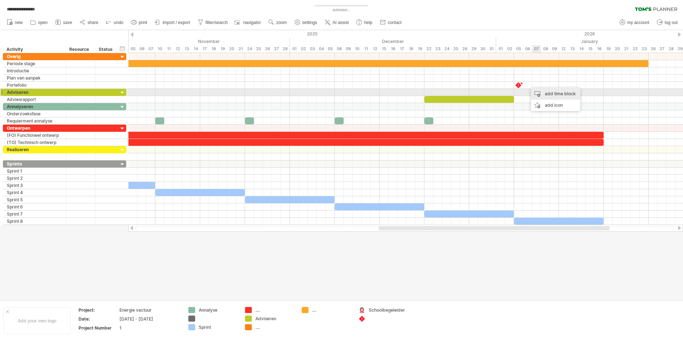
click at [340, 92] on div "add time block" at bounding box center [555, 93] width 49 height 11
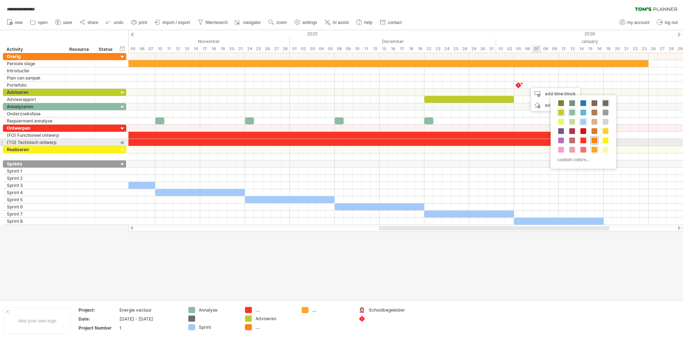
click at [340, 142] on span at bounding box center [594, 141] width 6 height 6
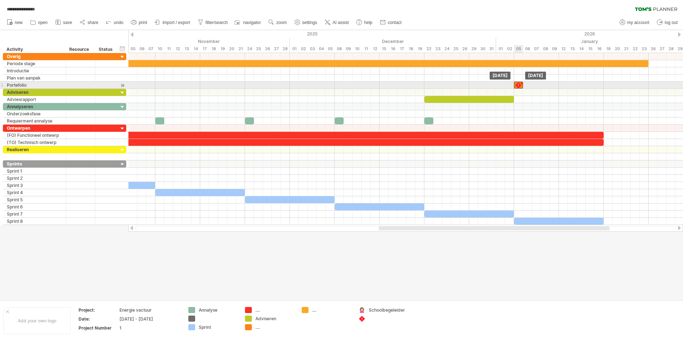
drag, startPoint x: 532, startPoint y: 86, endPoint x: 520, endPoint y: 87, distance: 12.2
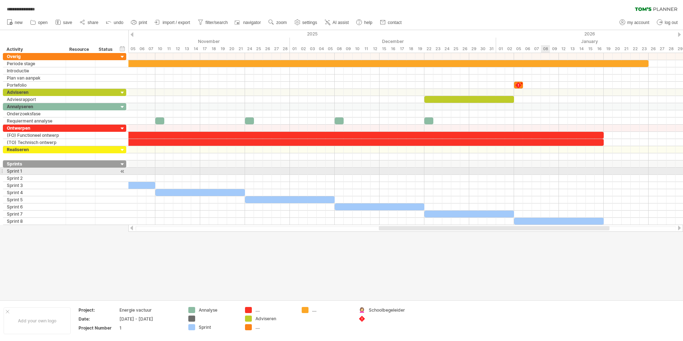
click at [340, 169] on div at bounding box center [405, 171] width 554 height 7
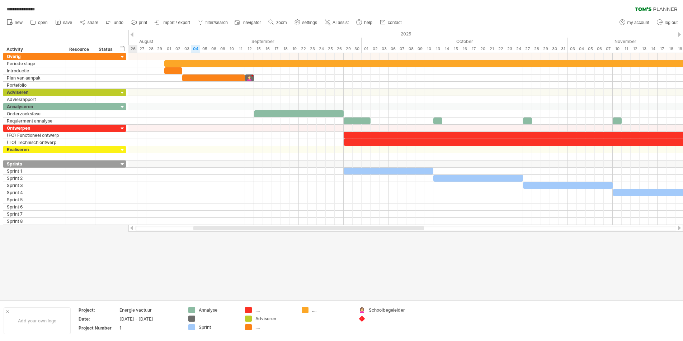
drag, startPoint x: 408, startPoint y: 229, endPoint x: 234, endPoint y: 237, distance: 173.4
click at [234, 237] on div "**********" at bounding box center [341, 170] width 683 height 341
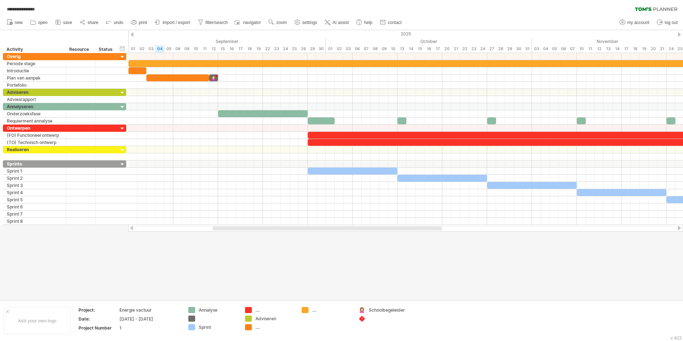
drag, startPoint x: 320, startPoint y: 228, endPoint x: 324, endPoint y: 230, distance: 4.3
click at [324, 230] on div at bounding box center [327, 228] width 229 height 4
click at [176, 20] on span "import / export" at bounding box center [176, 22] width 28 height 5
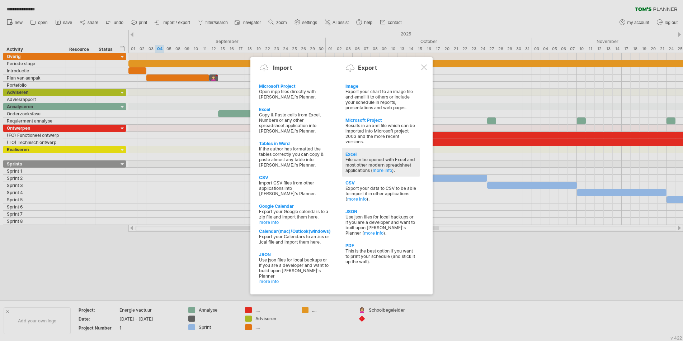
click at [340, 163] on div "File can be opened with Excel and most other modern spreadsheet applications ( …" at bounding box center [380, 165] width 71 height 16
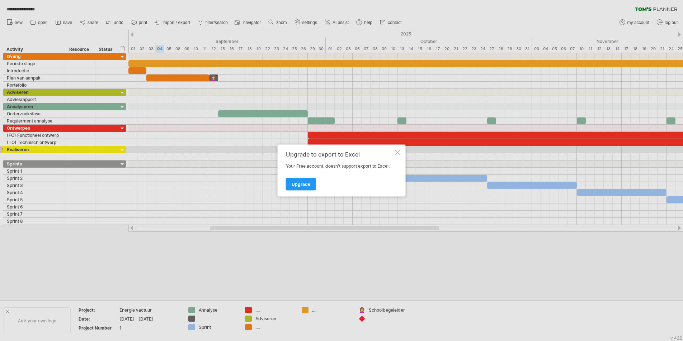
click at [340, 152] on div at bounding box center [398, 153] width 6 height 6
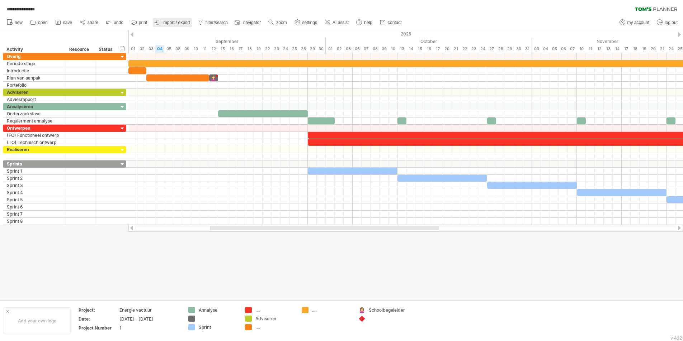
click at [174, 24] on span "import / export" at bounding box center [176, 22] width 28 height 5
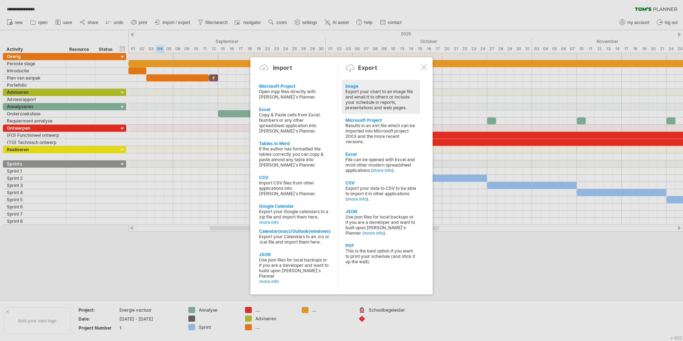
click at [340, 103] on div "Export your chart to an image file and email it to others or include your sched…" at bounding box center [380, 100] width 71 height 22
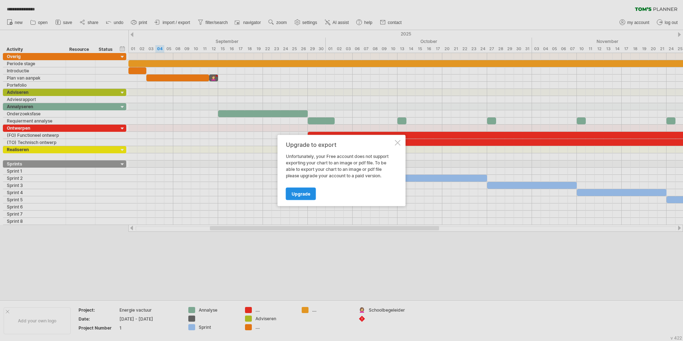
click at [307, 193] on span "Upgrade" at bounding box center [300, 193] width 19 height 5
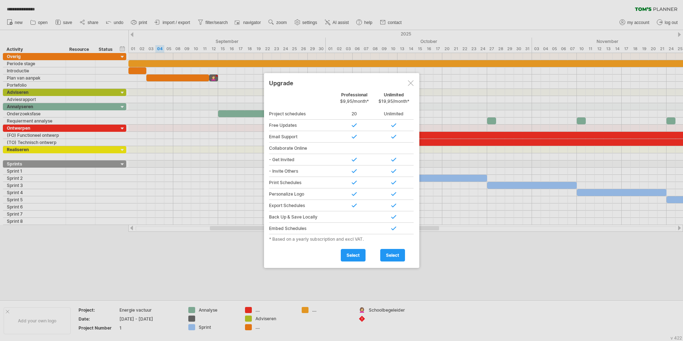
click at [340, 82] on div at bounding box center [411, 83] width 6 height 6
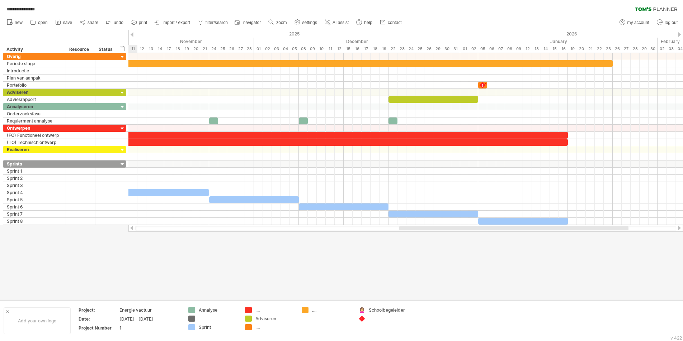
drag, startPoint x: 417, startPoint y: 229, endPoint x: 606, endPoint y: 227, distance: 189.3
click at [340, 227] on div at bounding box center [513, 228] width 229 height 4
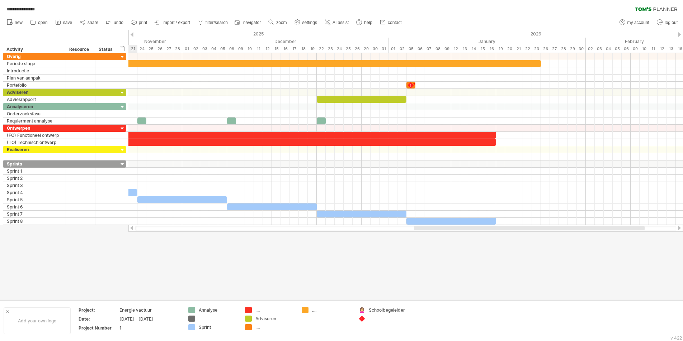
drag, startPoint x: 422, startPoint y: 228, endPoint x: 449, endPoint y: 229, distance: 27.3
click at [340, 229] on div at bounding box center [529, 228] width 231 height 4
